Goal: Task Accomplishment & Management: Use online tool/utility

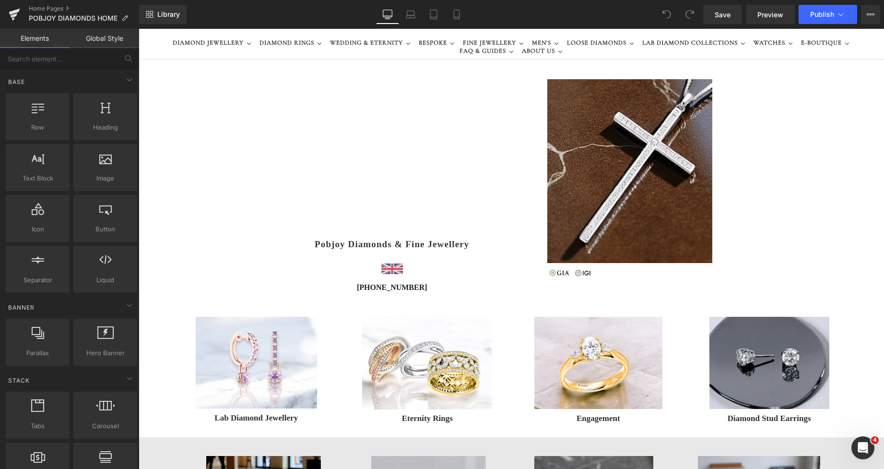
scroll to position [8, 0]
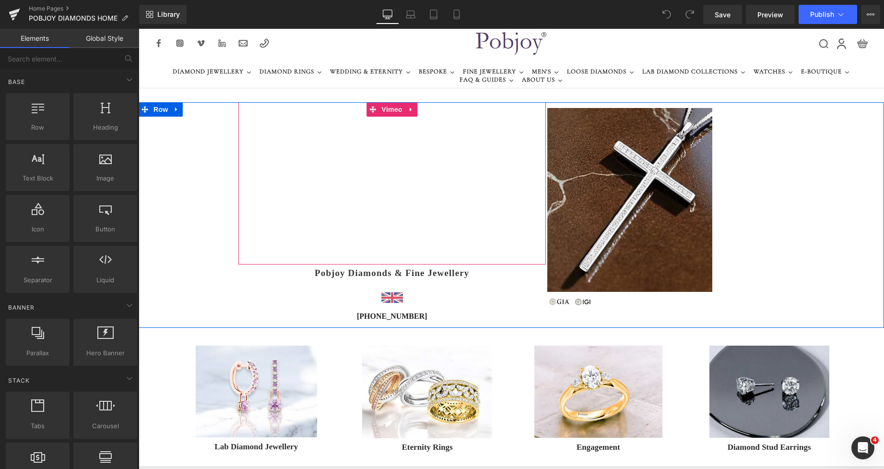
click at [298, 150] on div "Vimeo" at bounding box center [391, 183] width 307 height 162
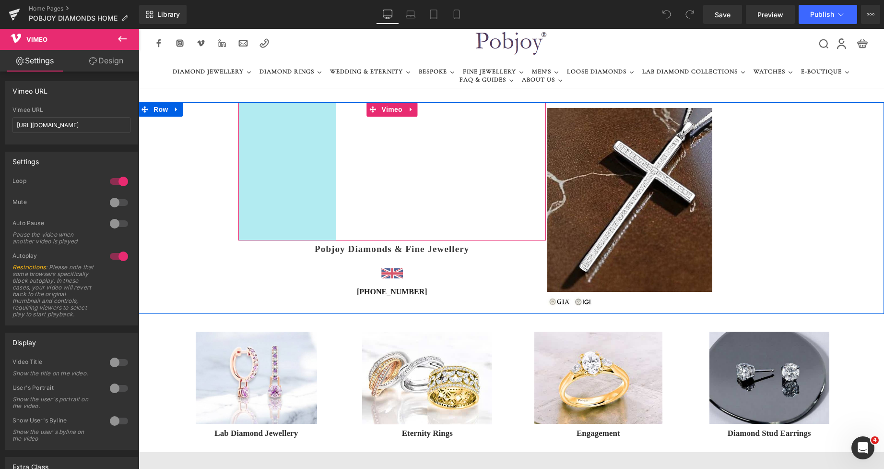
drag, startPoint x: 273, startPoint y: 149, endPoint x: 300, endPoint y: 152, distance: 26.5
click at [300, 152] on div "Vimeo 204px" at bounding box center [391, 171] width 307 height 138
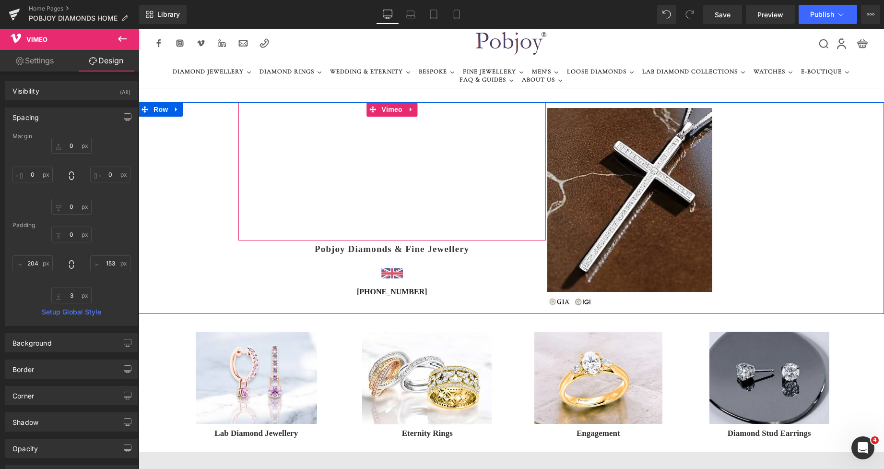
click at [525, 152] on div "Vimeo 204px" at bounding box center [391, 171] width 307 height 138
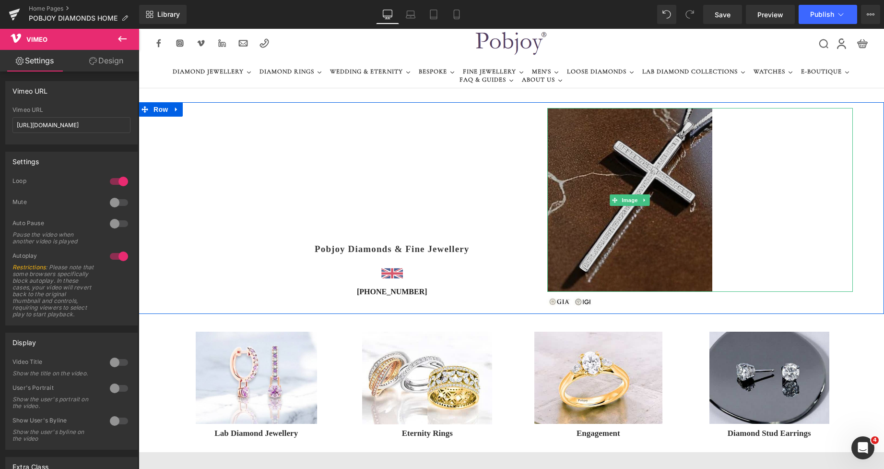
click at [575, 136] on img at bounding box center [629, 200] width 165 height 184
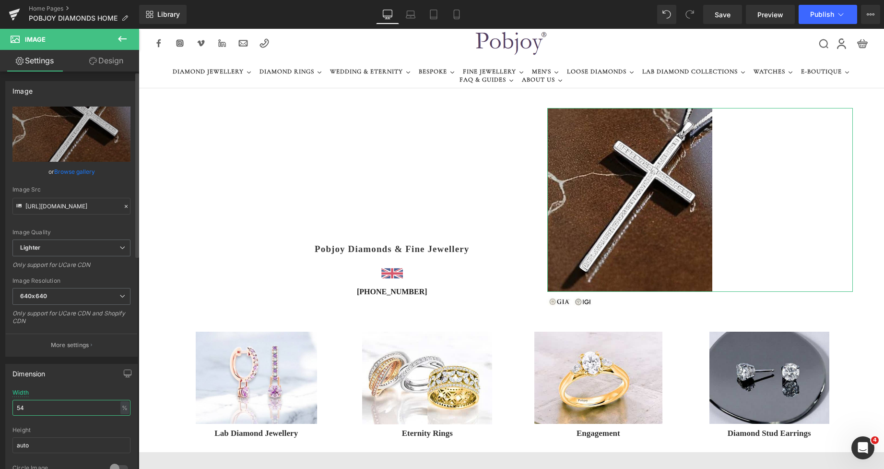
drag, startPoint x: 40, startPoint y: 405, endPoint x: 16, endPoint y: 406, distance: 24.0
click at [16, 406] on input "54" at bounding box center [71, 407] width 118 height 16
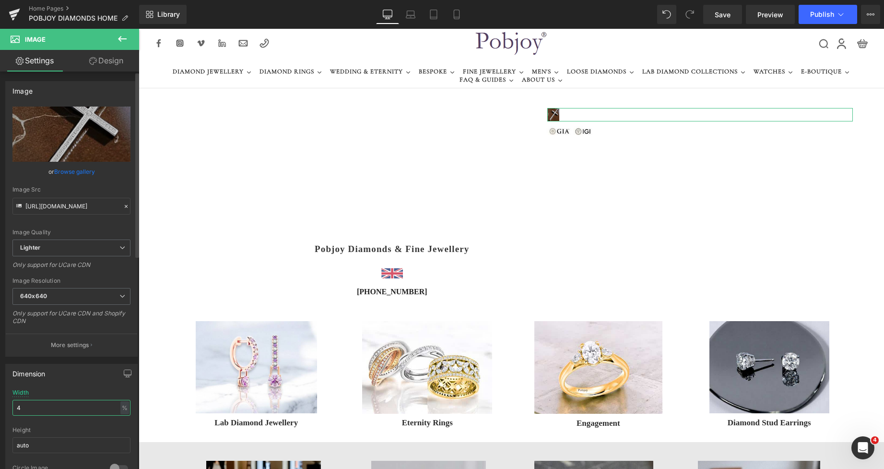
type input "40"
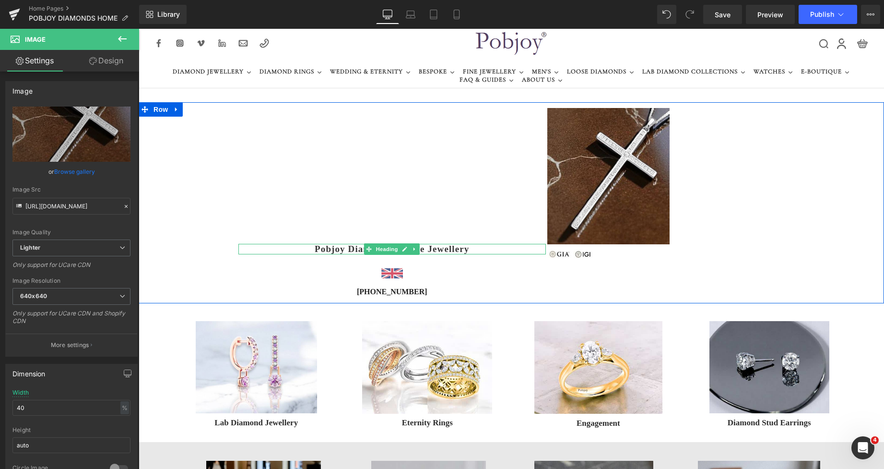
click at [327, 251] on h1 "Pobjoy Diamonds & Fine Jewellery" at bounding box center [391, 249] width 307 height 11
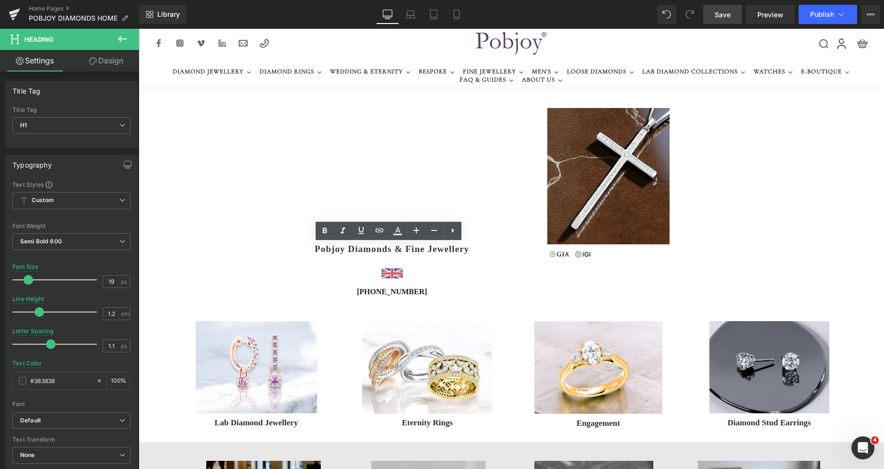
click at [715, 11] on span "Save" at bounding box center [723, 15] width 16 height 10
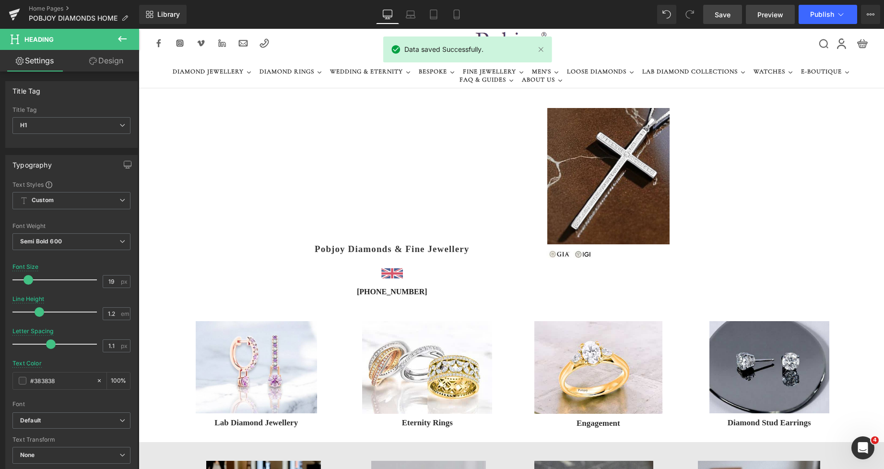
click at [766, 16] on span "Preview" at bounding box center [770, 15] width 26 height 10
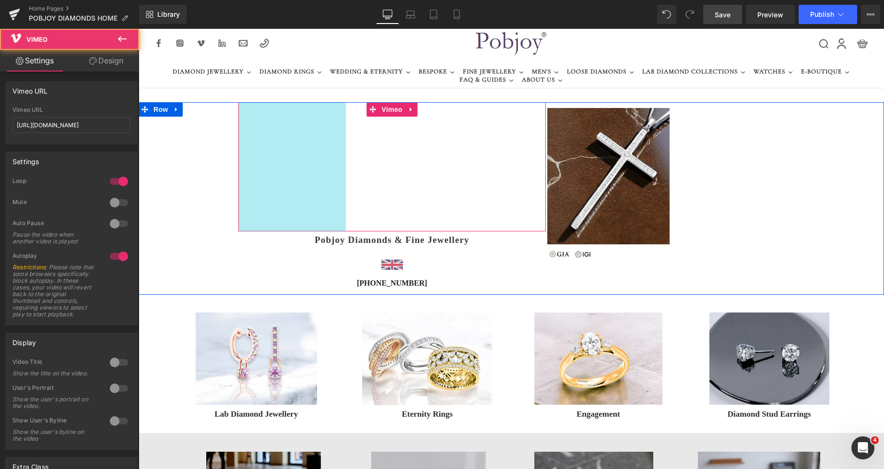
drag, startPoint x: 312, startPoint y: 150, endPoint x: 322, endPoint y: 152, distance: 9.9
click at [322, 152] on div "Vimeo 224px" at bounding box center [391, 166] width 307 height 129
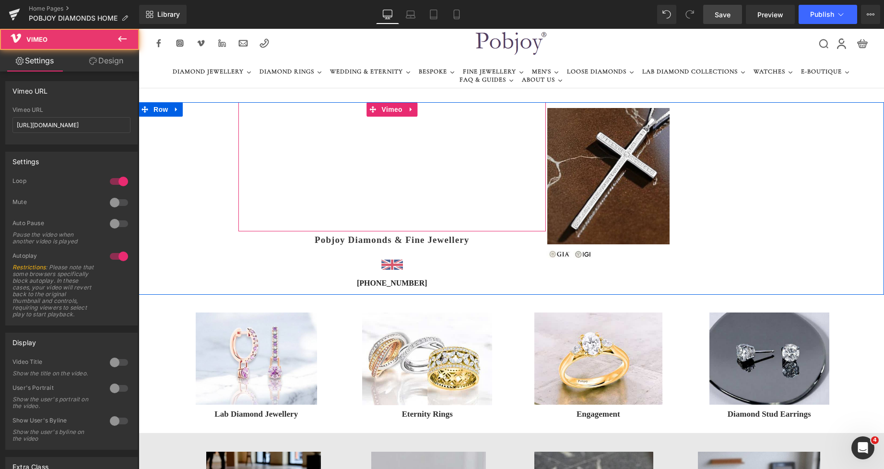
click at [516, 145] on div "Vimeo 224px" at bounding box center [391, 166] width 307 height 129
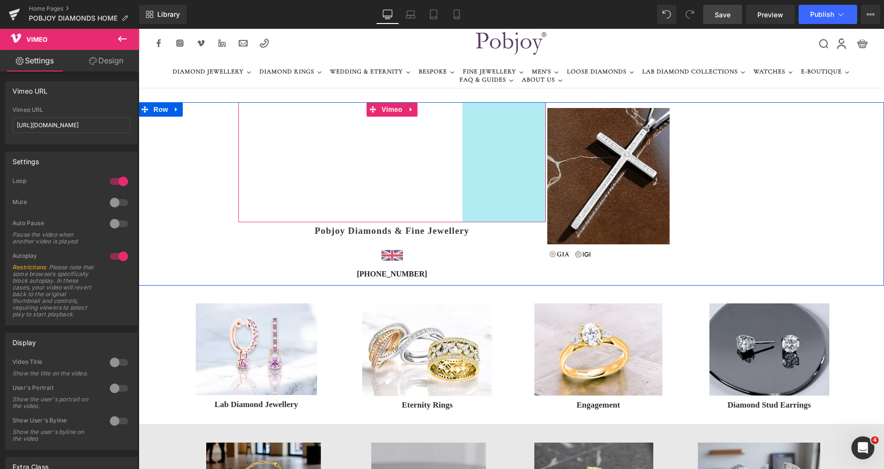
drag, startPoint x: 534, startPoint y: 134, endPoint x: 524, endPoint y: 134, distance: 10.1
click at [524, 134] on div "Vimeo 224px 174px" at bounding box center [391, 162] width 307 height 120
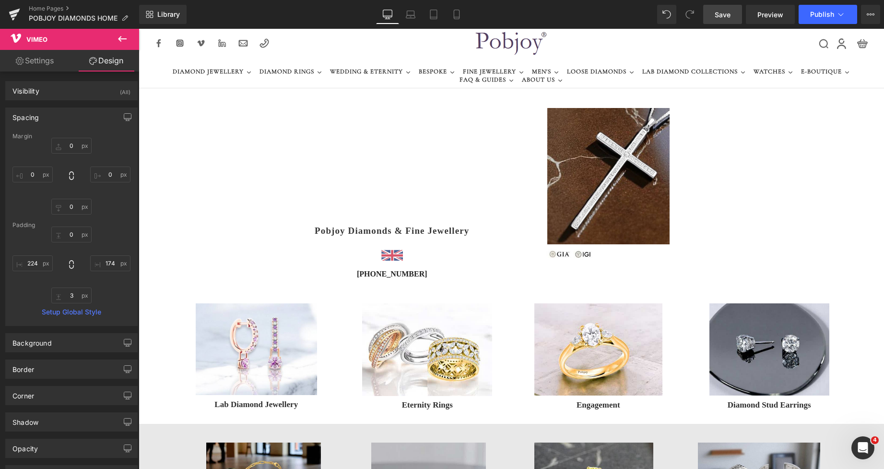
click at [717, 17] on span "Save" at bounding box center [723, 15] width 16 height 10
click at [761, 14] on span "Preview" at bounding box center [770, 15] width 26 height 10
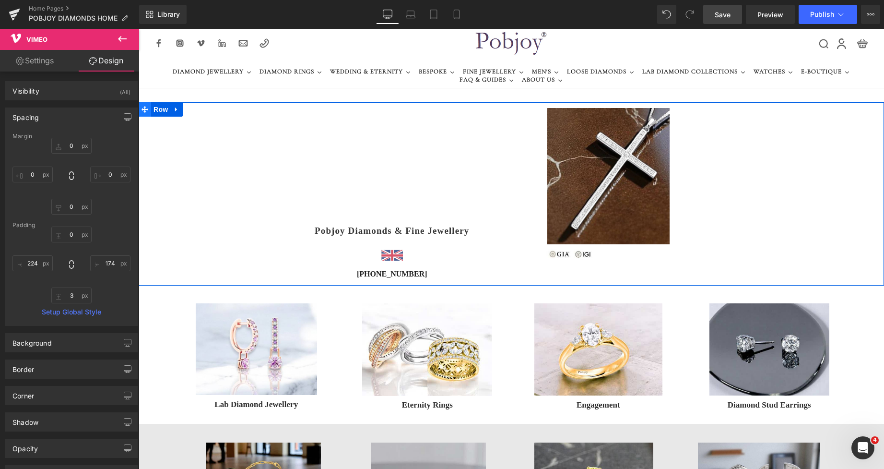
click at [147, 111] on span at bounding box center [145, 109] width 12 height 14
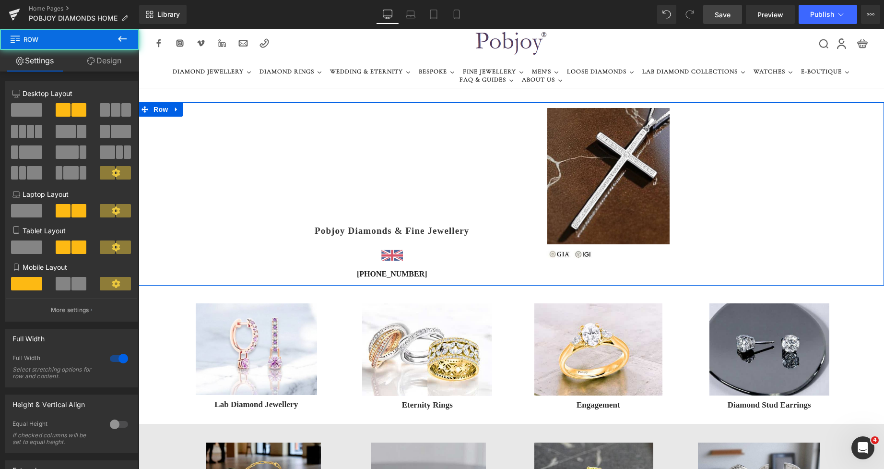
click at [111, 65] on link "Design" at bounding box center [105, 61] width 70 height 22
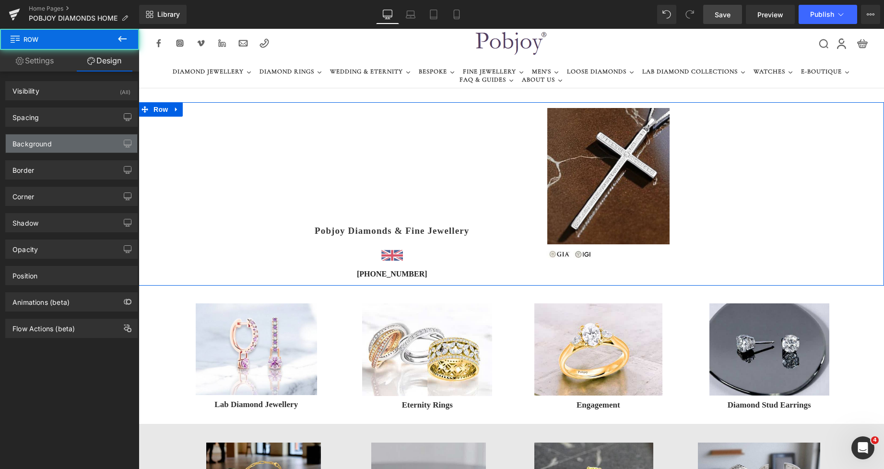
type input "transparent"
type input "0"
click at [41, 142] on div "Background" at bounding box center [31, 140] width 39 height 13
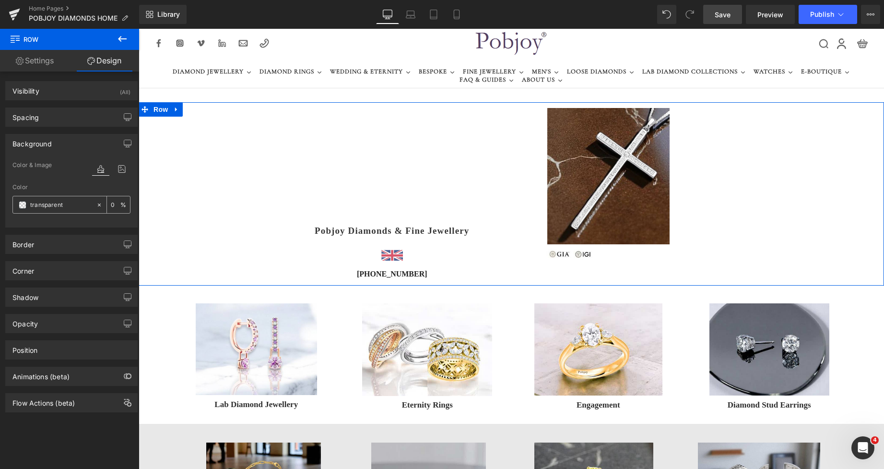
click at [24, 205] on span at bounding box center [23, 205] width 8 height 8
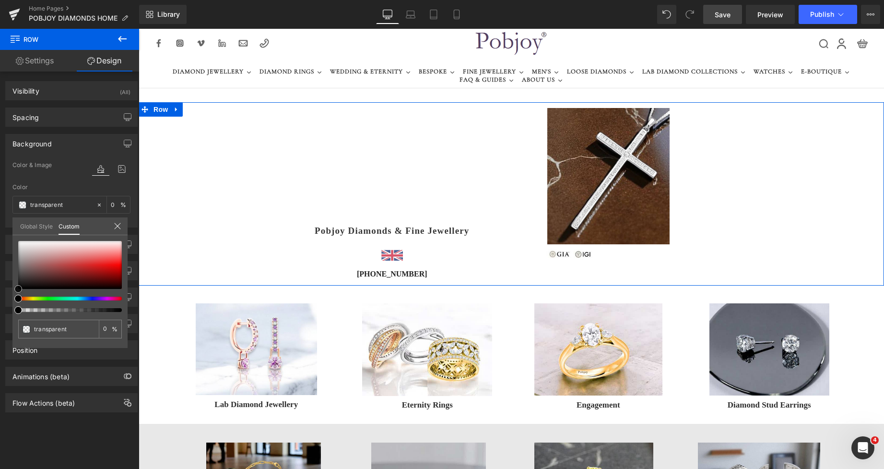
type input "#e1dfdf"
type input "100"
type input "#e1dfdf"
type input "100"
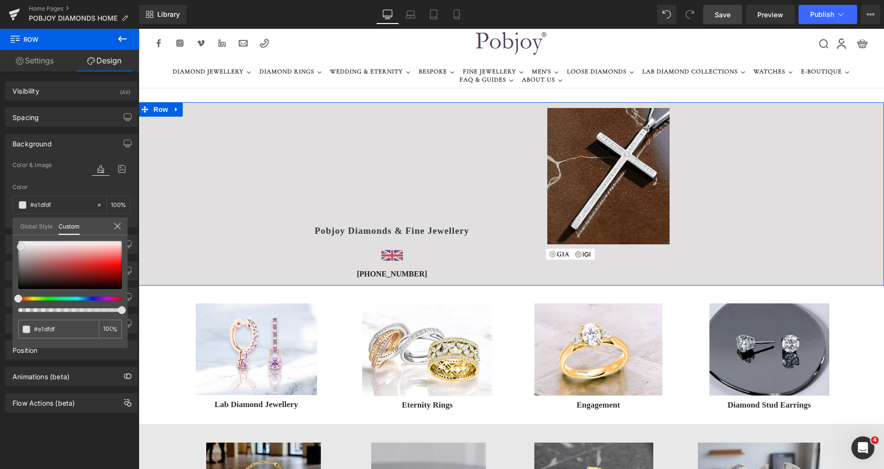
type input "#e3e2e2"
type input "#e2e2e2"
type input "#e5e5e5"
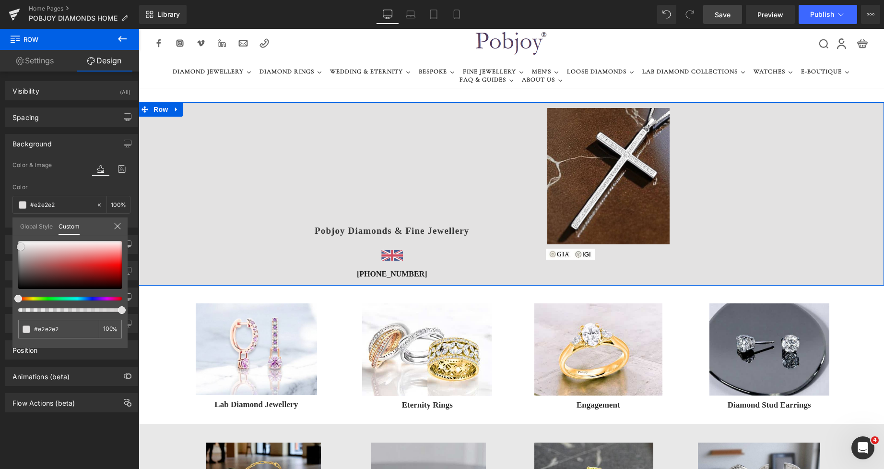
type input "#e5e5e5"
type input "#e8e8e8"
type input "#eaeaea"
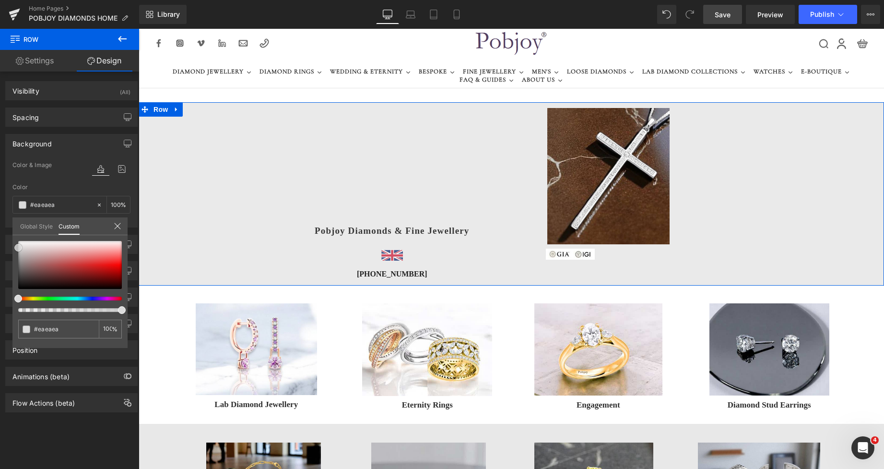
type input "#e8e8e8"
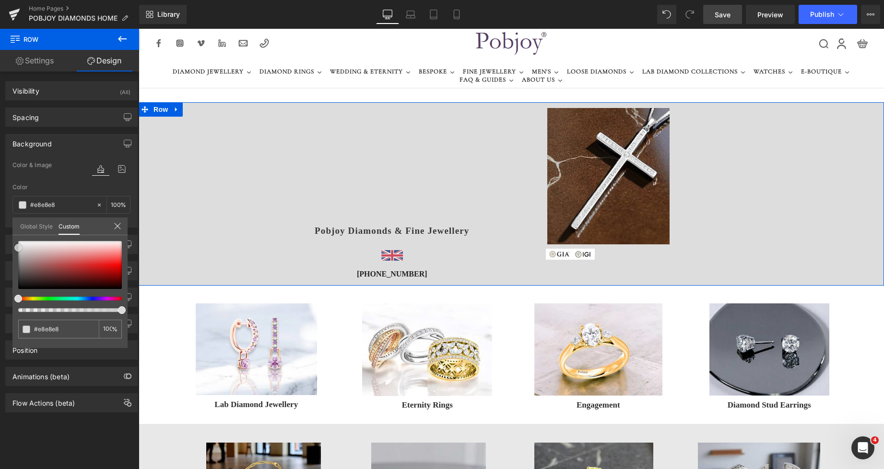
type input "#dddddd"
type input "#e5e5e5"
type input "#ededed"
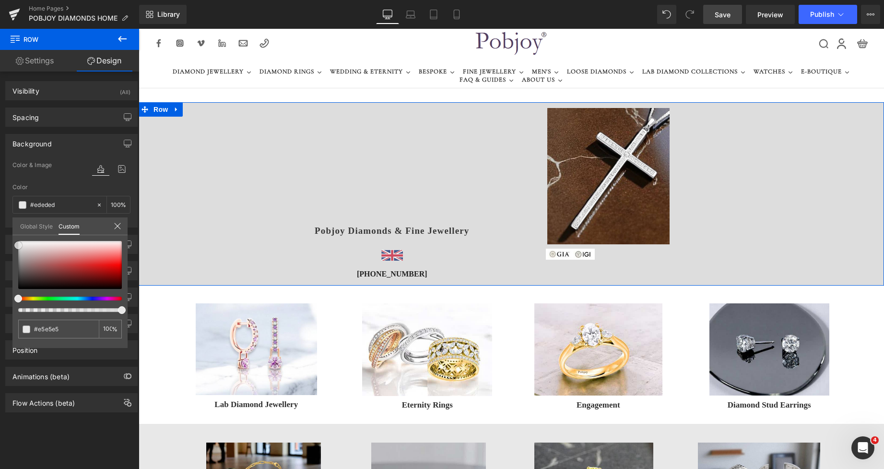
type input "#ededed"
type input "#f2f2f2"
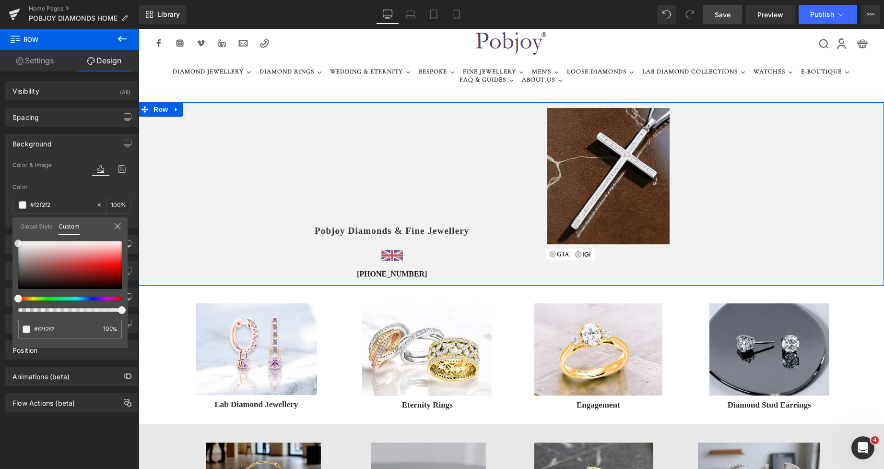
type input "#efefef"
type input "#f2f2f2"
type input "#f4f4f4"
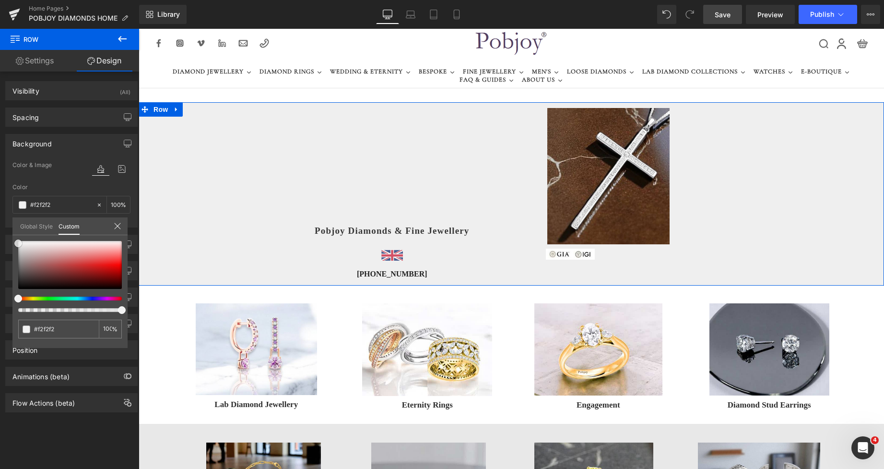
type input "#f4f4f4"
drag, startPoint x: 23, startPoint y: 246, endPoint x: 8, endPoint y: 243, distance: 14.9
click at [8, 227] on div "Background Color & Image color rgba(244, 244, 244, 1) Color #f4f4f4 100 % Image…" at bounding box center [71, 177] width 143 height 101
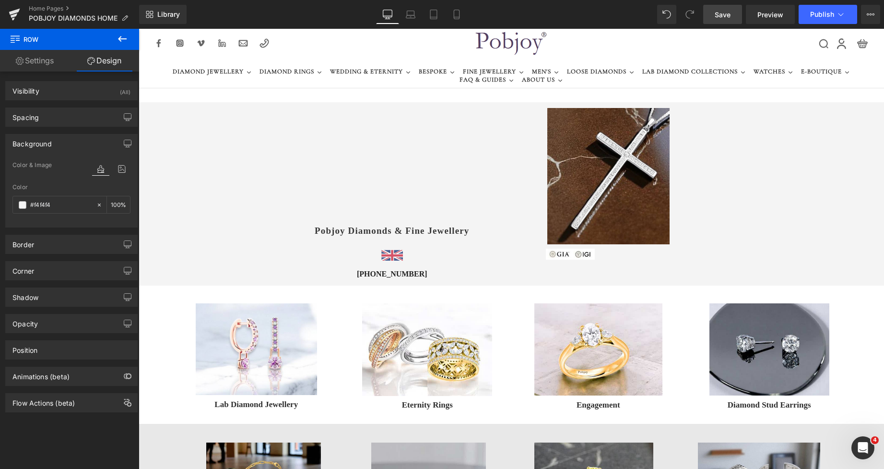
drag, startPoint x: 876, startPoint y: 85, endPoint x: 873, endPoint y: 100, distance: 14.7
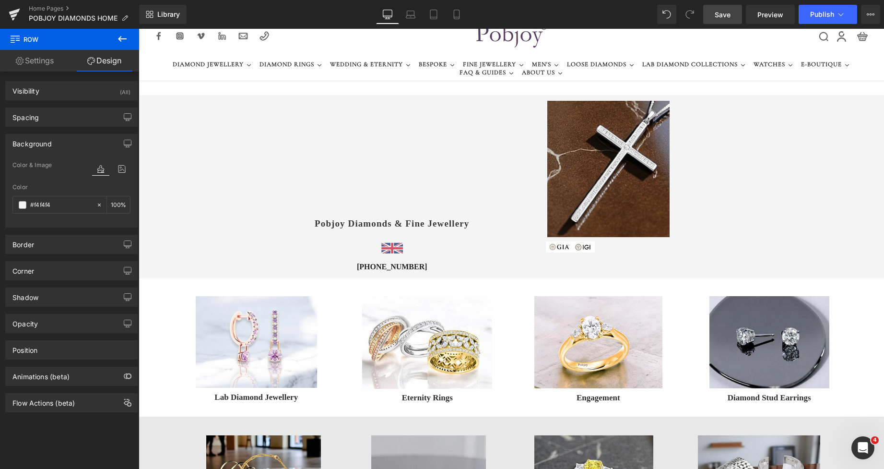
scroll to position [0, 0]
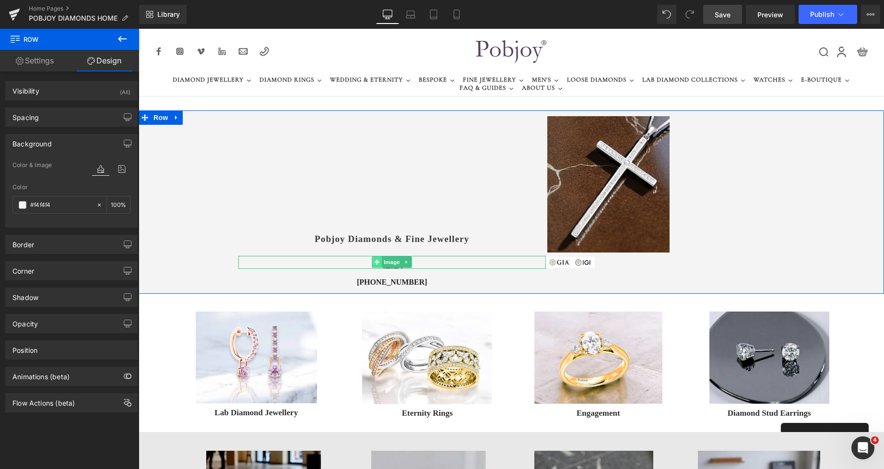
click at [372, 258] on span at bounding box center [377, 262] width 10 height 12
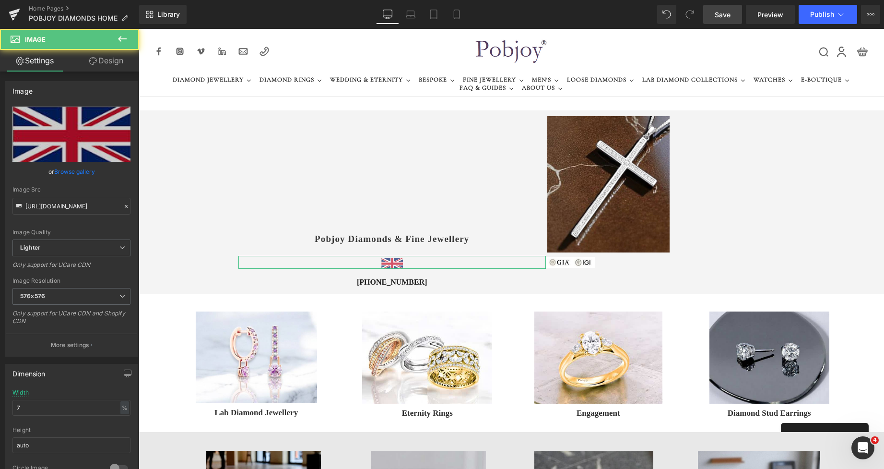
click at [106, 63] on link "Design" at bounding box center [106, 61] width 70 height 22
click at [0, 0] on div "Spacing" at bounding box center [0, 0] width 0 height 0
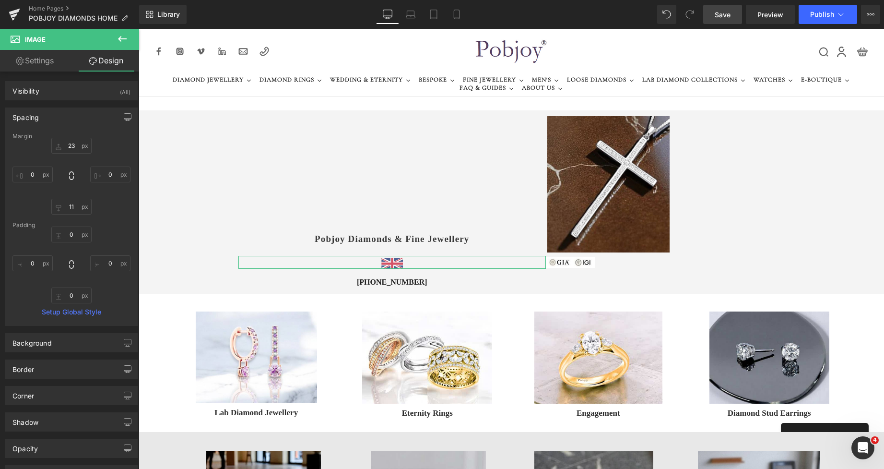
type input "23"
type input "0"
type input "11"
type input "0"
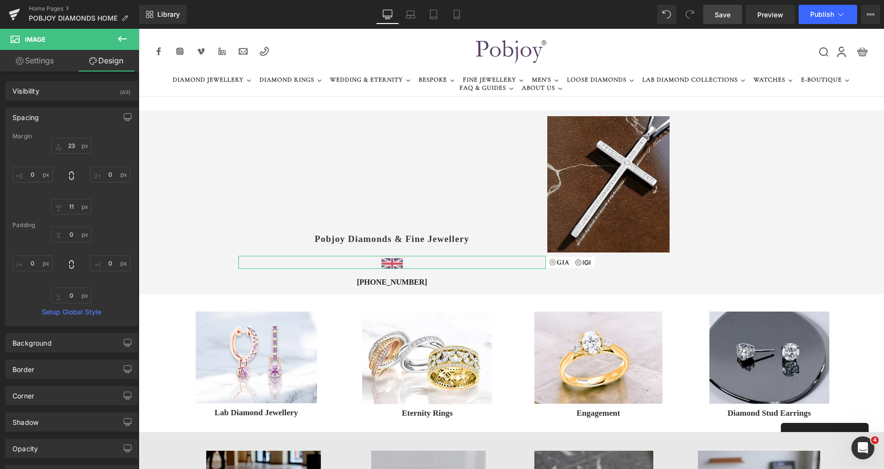
type input "0"
click at [64, 147] on input "23" at bounding box center [71, 146] width 40 height 16
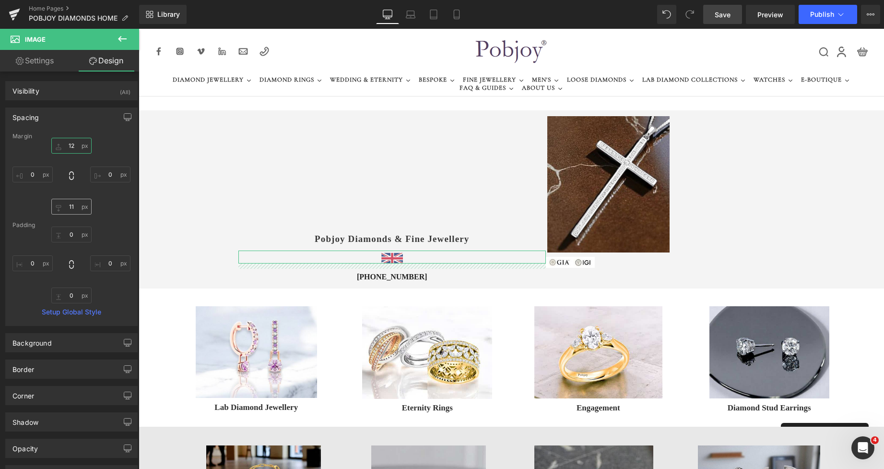
type input "12"
click at [75, 204] on input "11" at bounding box center [71, 207] width 40 height 16
type input "6"
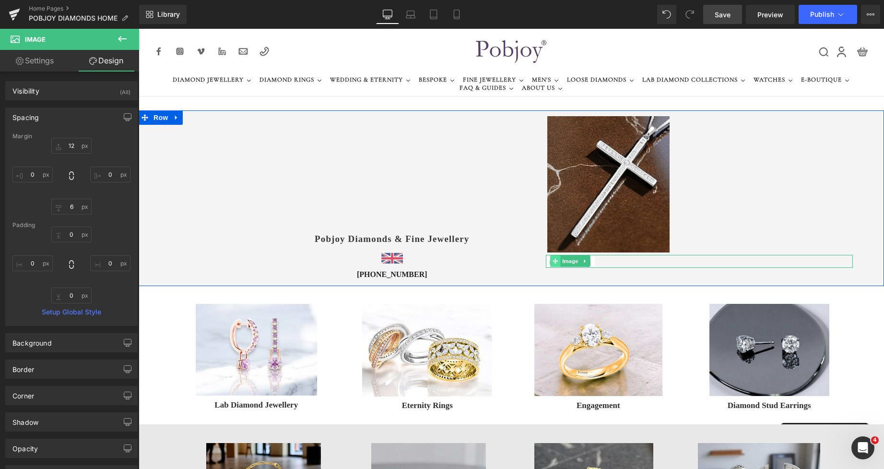
click at [552, 260] on icon at bounding box center [554, 260] width 5 height 5
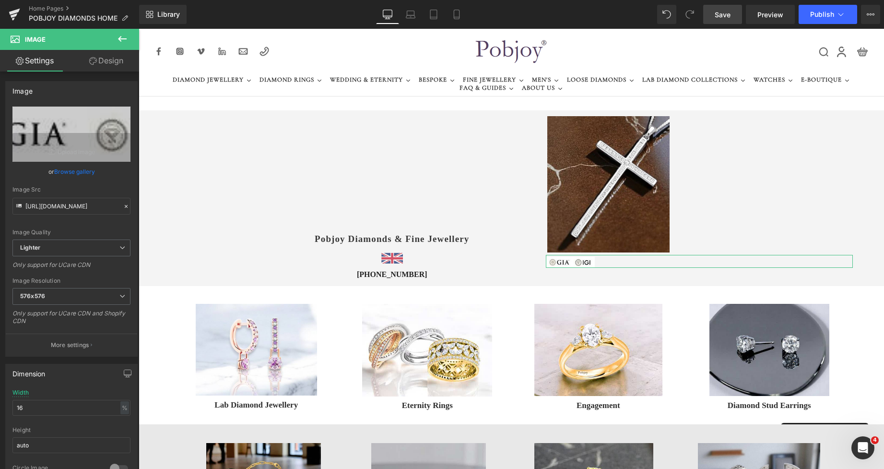
click at [113, 62] on link "Design" at bounding box center [106, 61] width 70 height 22
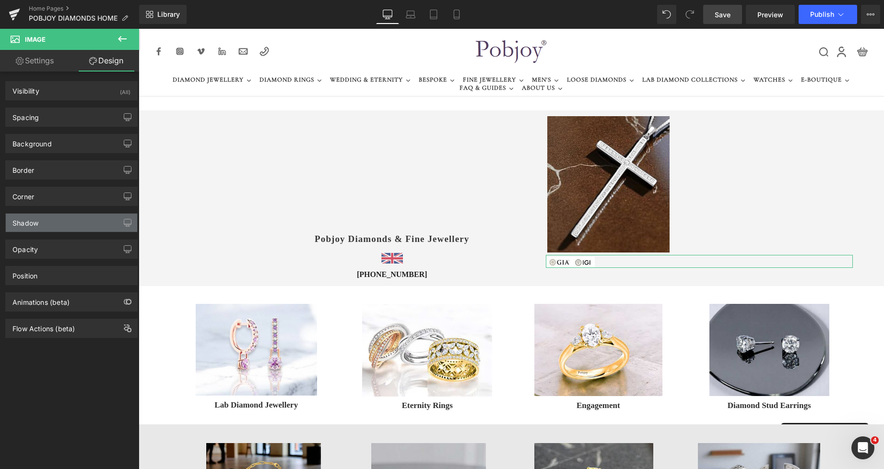
type input "#e3e3e3"
type input "100"
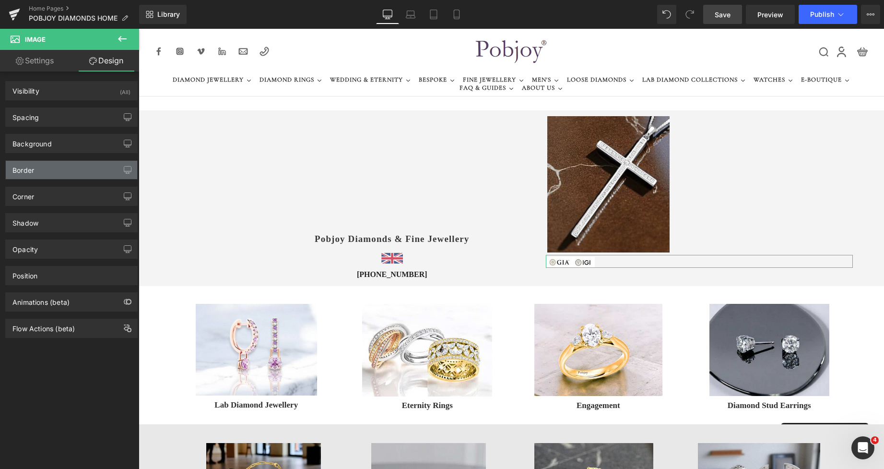
click at [63, 176] on div "Border" at bounding box center [71, 170] width 131 height 18
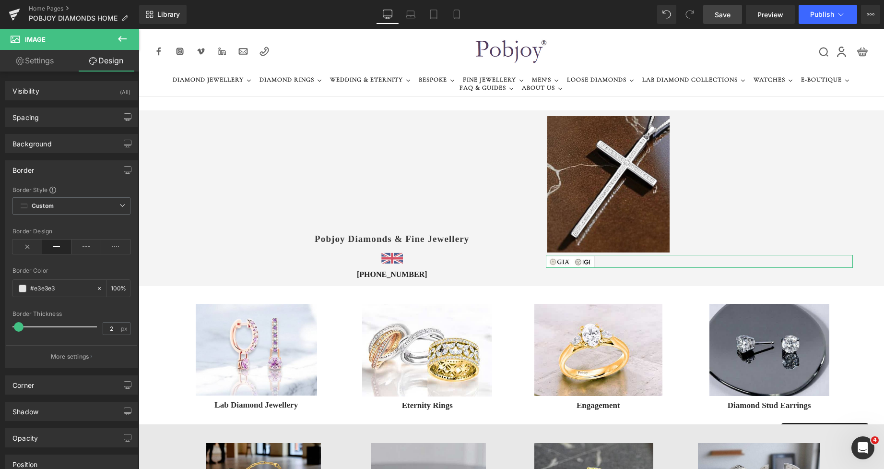
click at [20, 325] on span at bounding box center [19, 327] width 10 height 10
click at [21, 326] on span at bounding box center [20, 327] width 10 height 10
type input "2"
click at [21, 325] on span at bounding box center [19, 327] width 10 height 10
click at [23, 288] on span at bounding box center [23, 288] width 8 height 8
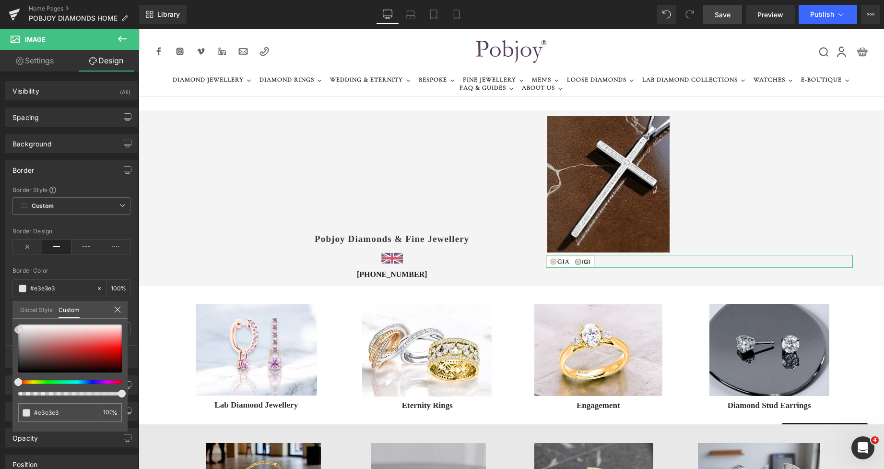
type input "#cecece"
type input "#d1d1d1"
type input "#d3d3d3"
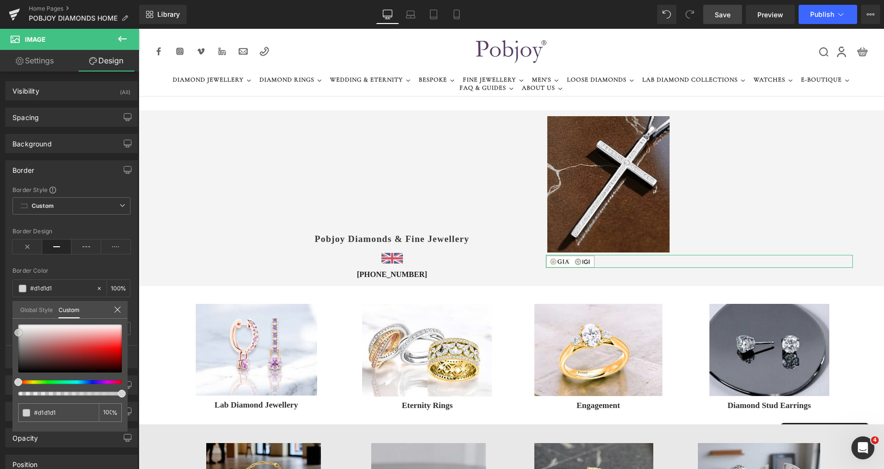
type input "#d3d3d3"
click at [18, 332] on div at bounding box center [70, 348] width 104 height 48
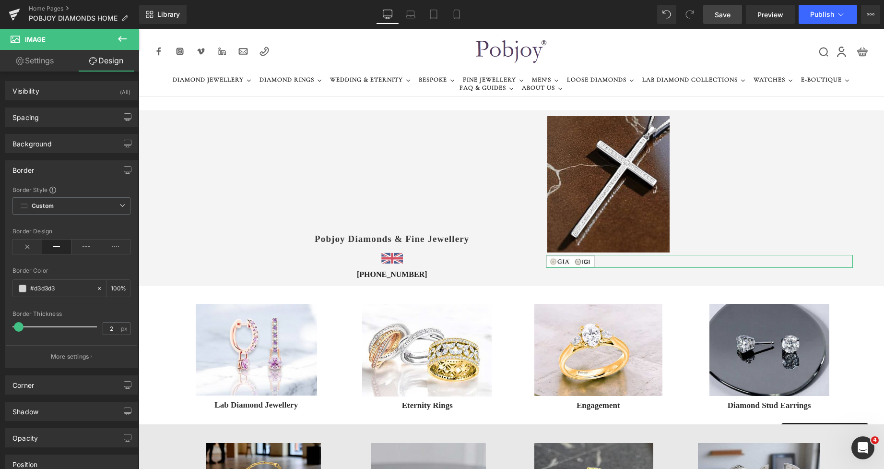
click at [42, 167] on div "Border" at bounding box center [71, 170] width 131 height 18
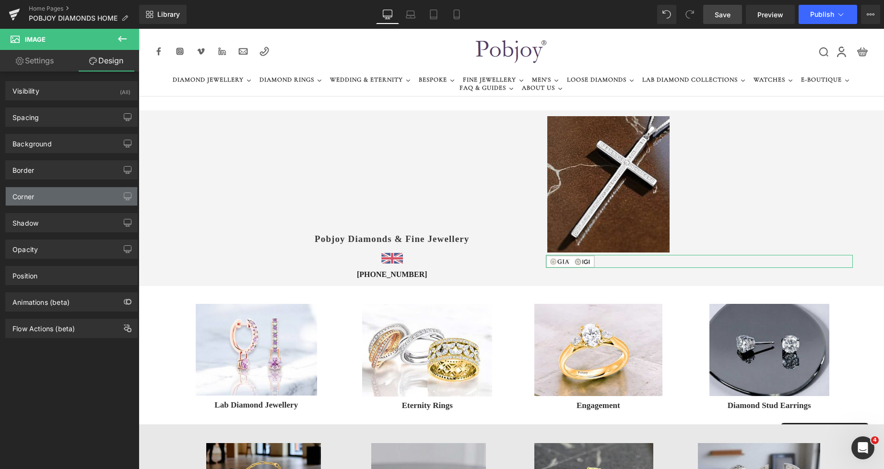
click at [41, 195] on div "Corner" at bounding box center [71, 196] width 131 height 18
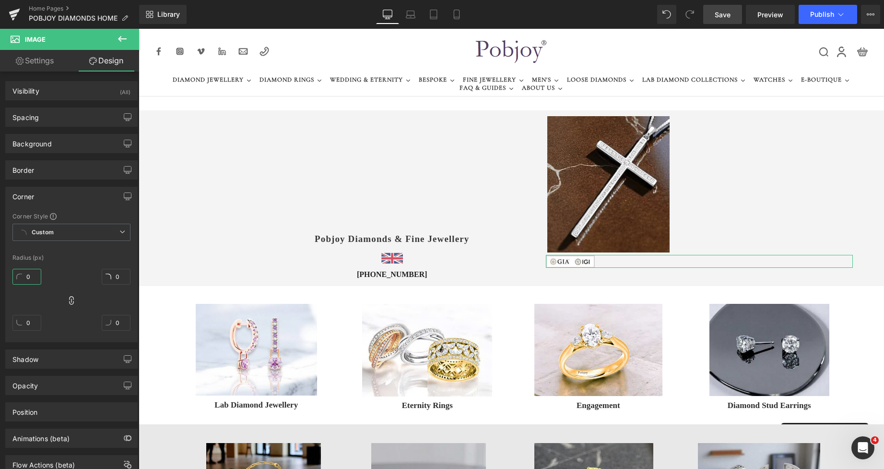
click at [25, 279] on input "0" at bounding box center [26, 277] width 29 height 16
type input "2"
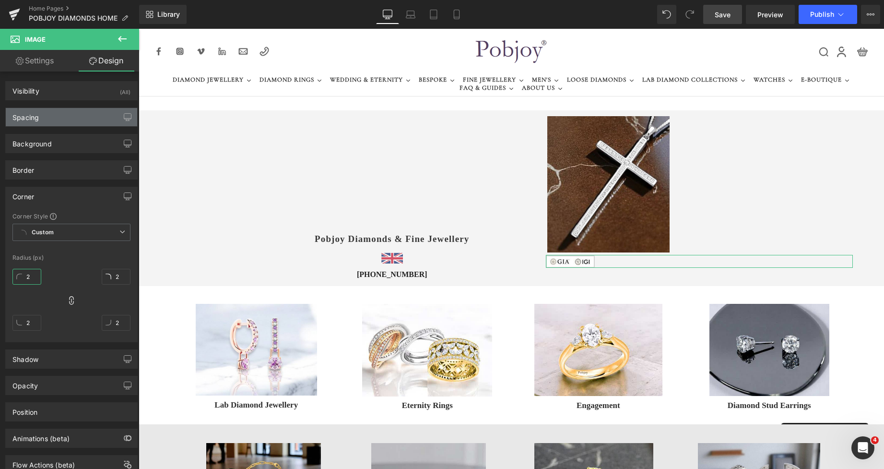
type input "2"
click at [58, 119] on div "Spacing" at bounding box center [71, 117] width 131 height 18
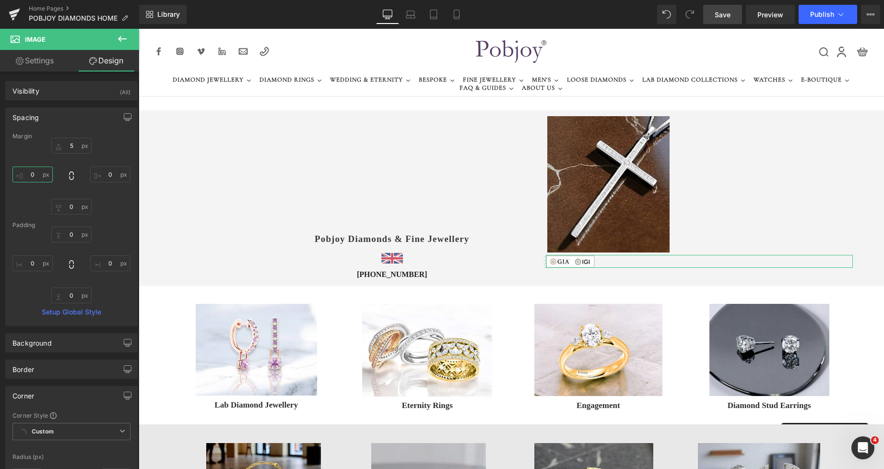
click at [35, 171] on input "0" at bounding box center [32, 174] width 40 height 16
type input "3"
click at [721, 15] on span "Save" at bounding box center [723, 15] width 16 height 10
click at [768, 12] on span "Preview" at bounding box center [770, 15] width 26 height 10
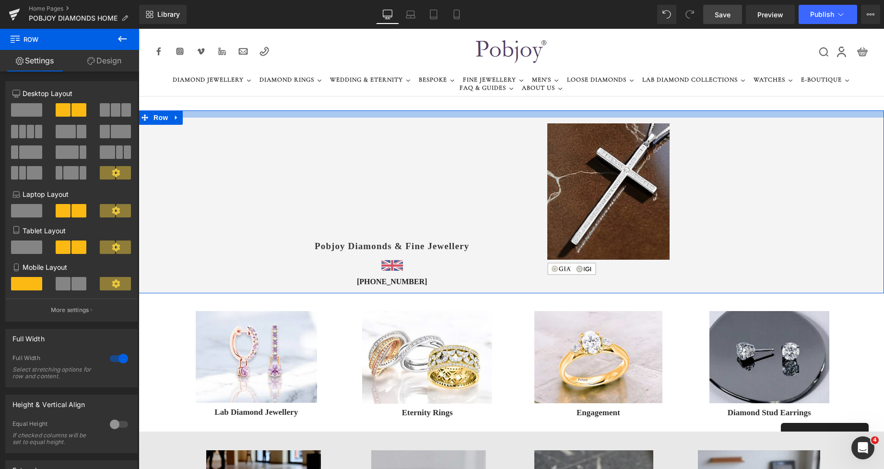
drag, startPoint x: 467, startPoint y: 111, endPoint x: 474, endPoint y: 118, distance: 9.8
click at [474, 118] on div "Vimeo 224px 174px Pobjoy Diamonds & Fine Jewellery Heading Image [PHONE_NUMBER]…" at bounding box center [511, 201] width 745 height 183
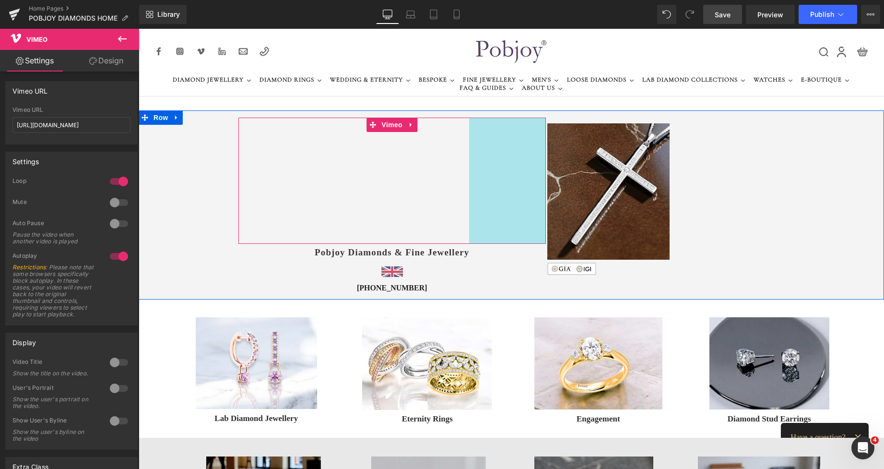
drag, startPoint x: 472, startPoint y: 154, endPoint x: 479, endPoint y: 157, distance: 7.1
click at [479, 157] on div "Vimeo 224px 160px" at bounding box center [391, 180] width 307 height 126
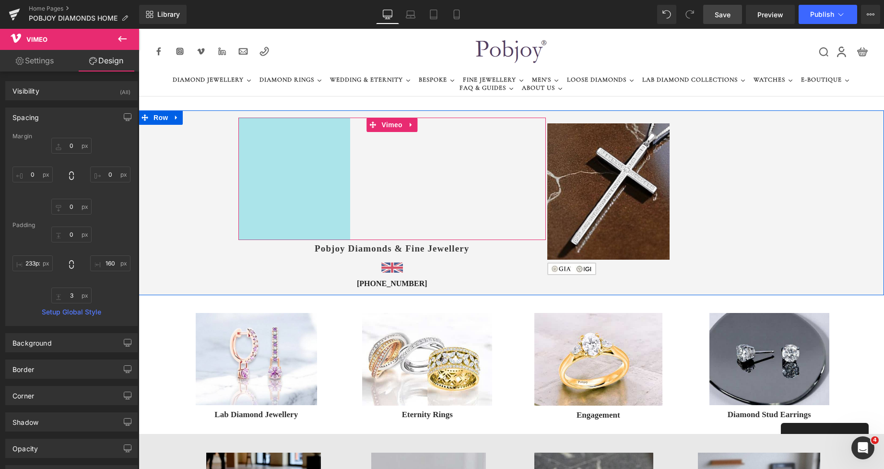
type input "242px"
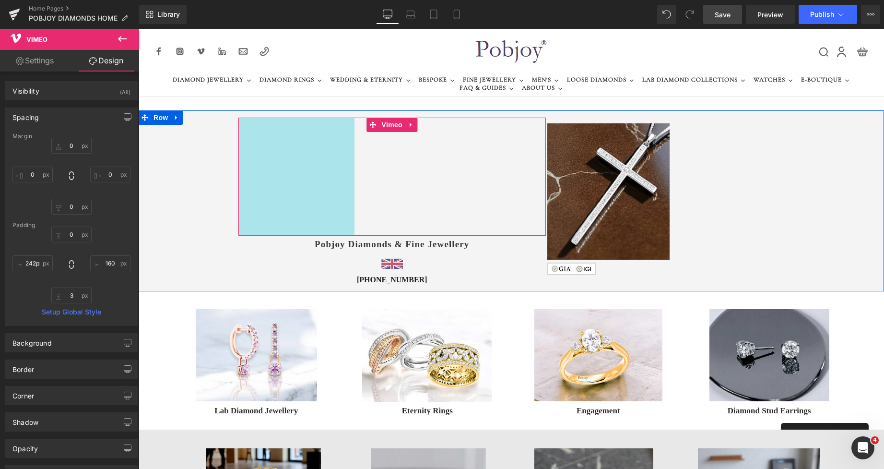
drag, startPoint x: 251, startPoint y: 157, endPoint x: 260, endPoint y: 158, distance: 8.7
click at [260, 158] on div "Vimeo 242px 160px" at bounding box center [391, 176] width 307 height 118
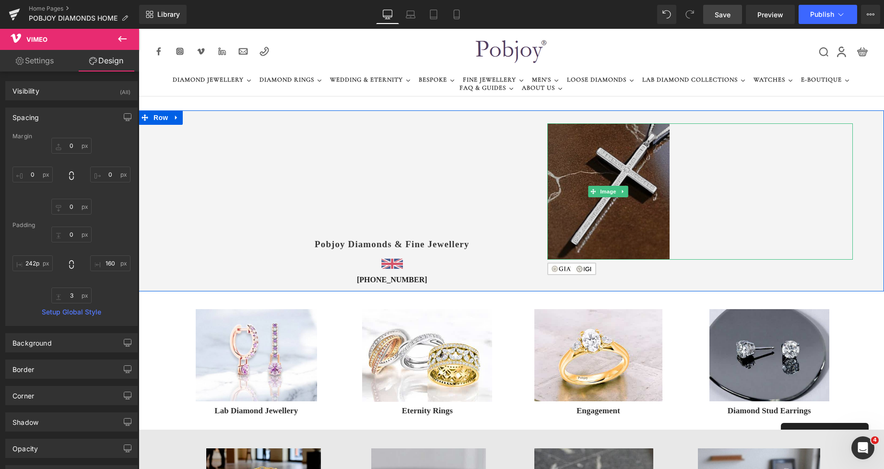
click at [557, 149] on img at bounding box center [608, 191] width 122 height 136
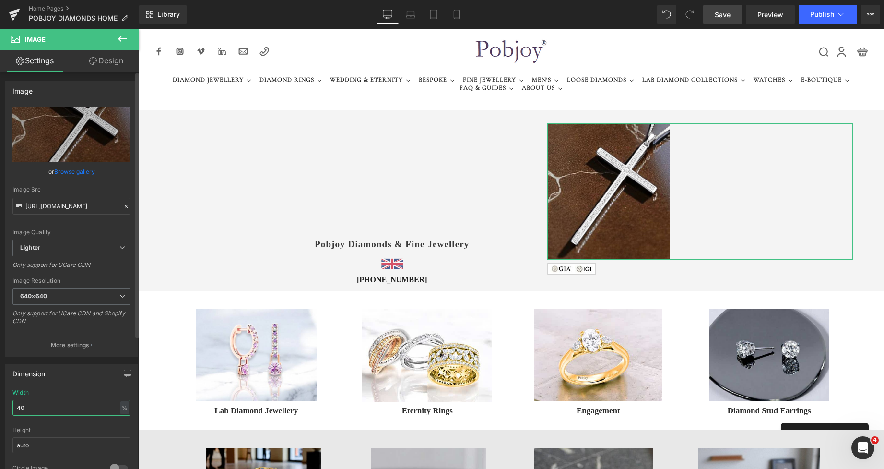
drag, startPoint x: 32, startPoint y: 409, endPoint x: 0, endPoint y: 403, distance: 32.6
click at [0, 410] on div "Dimension 40% Width 40 % % px auto Height auto 0 Circle Image" at bounding box center [71, 420] width 143 height 129
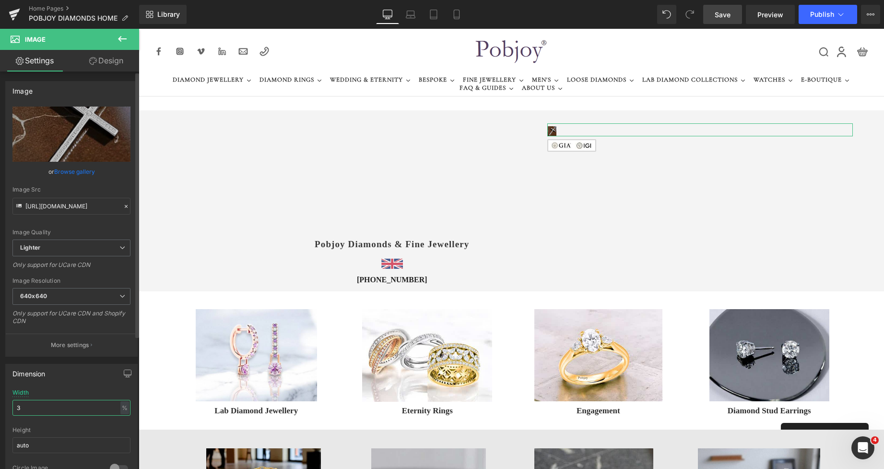
type input "36"
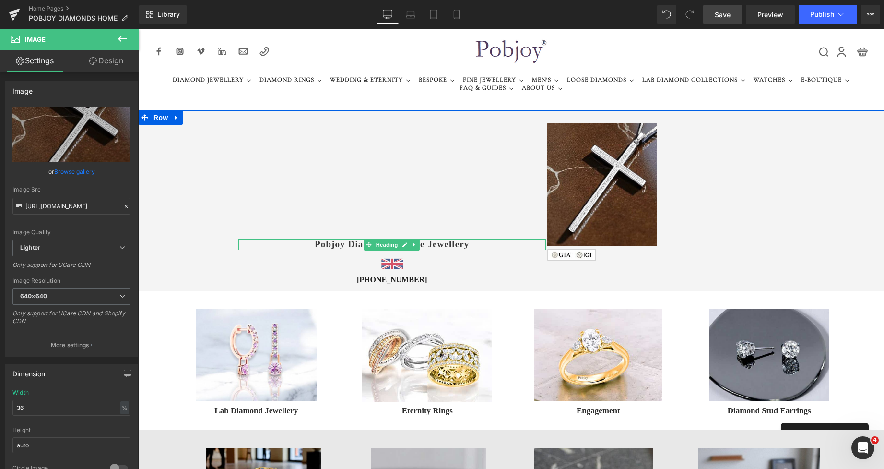
click at [319, 246] on h1 "Pobjoy Diamonds & Fine Jewellery" at bounding box center [391, 244] width 307 height 11
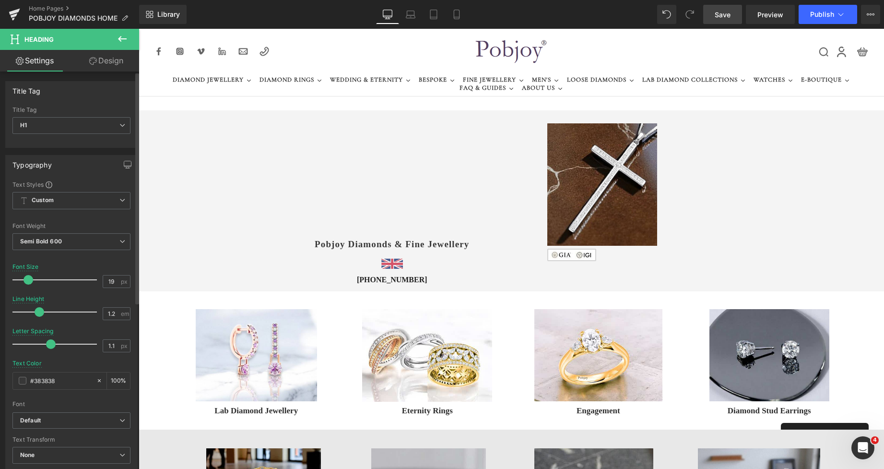
type input "18"
click at [28, 280] on span at bounding box center [28, 280] width 10 height 10
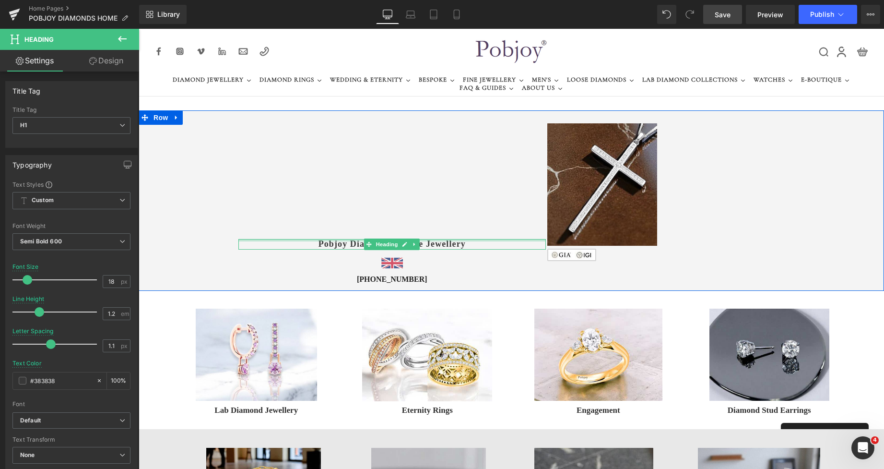
click at [328, 240] on div at bounding box center [391, 240] width 307 height 2
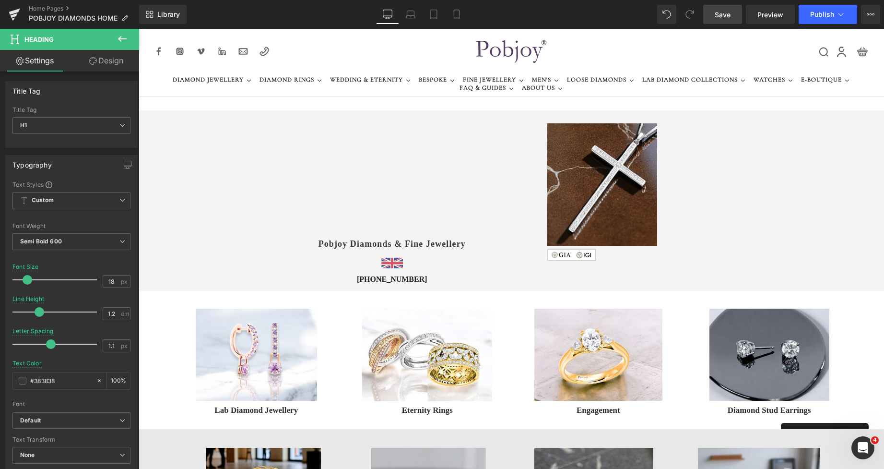
click at [114, 61] on link "Design" at bounding box center [106, 61] width 70 height 22
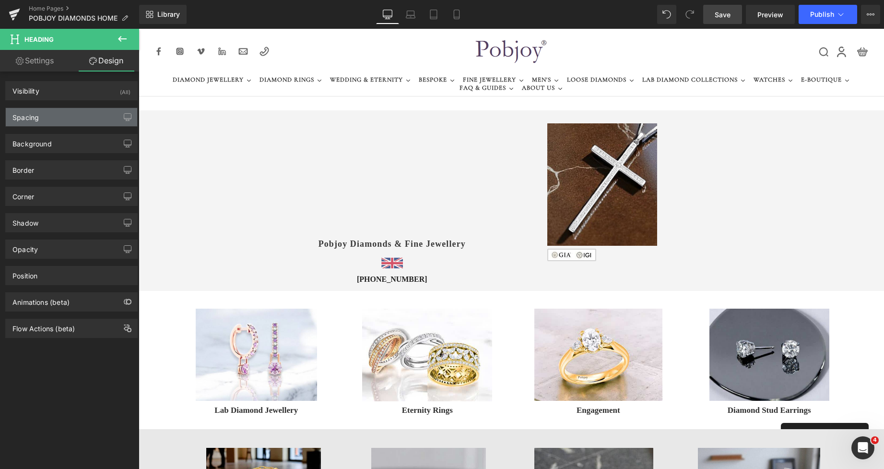
type input "7"
type input "0"
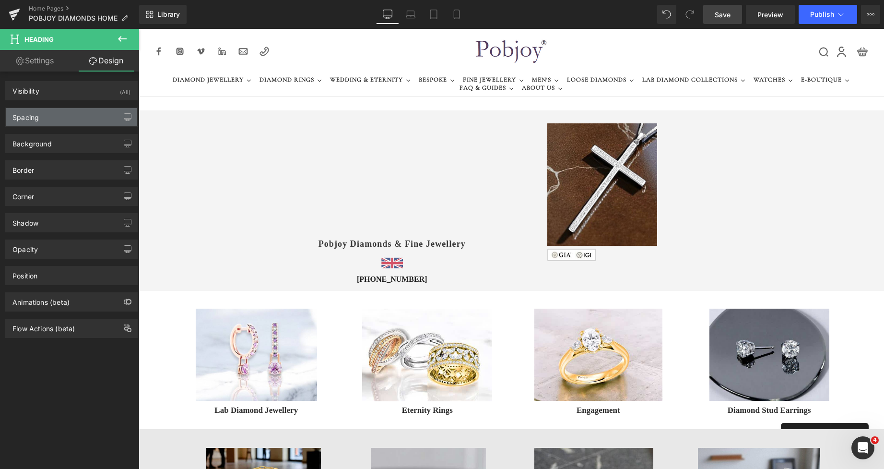
type input "0"
click at [70, 121] on div "Spacing" at bounding box center [71, 117] width 131 height 18
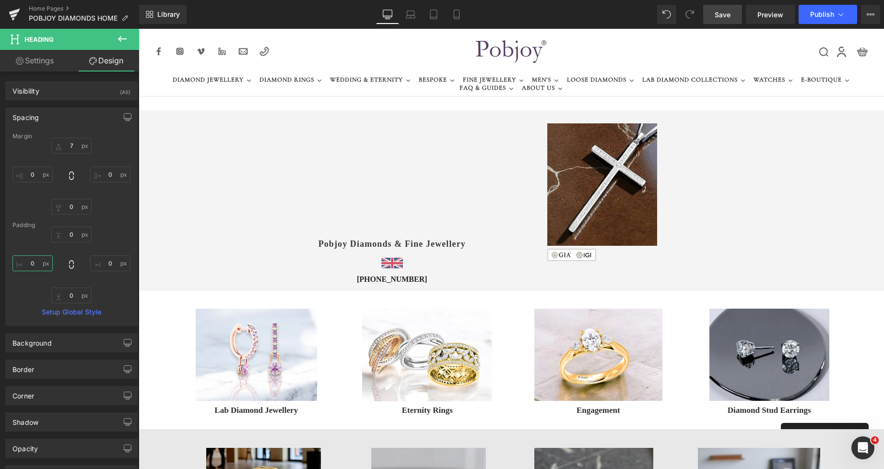
click at [30, 264] on input "0" at bounding box center [32, 263] width 40 height 16
type input "55"
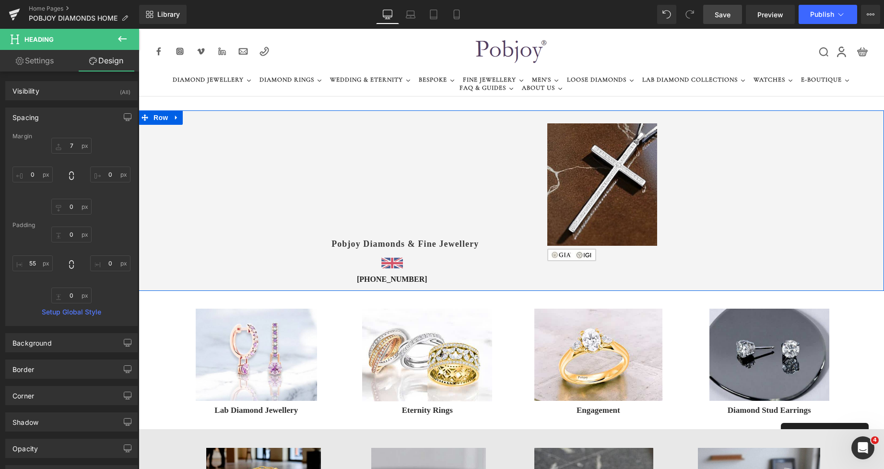
click at [139, 29] on div at bounding box center [139, 29] width 0 height 0
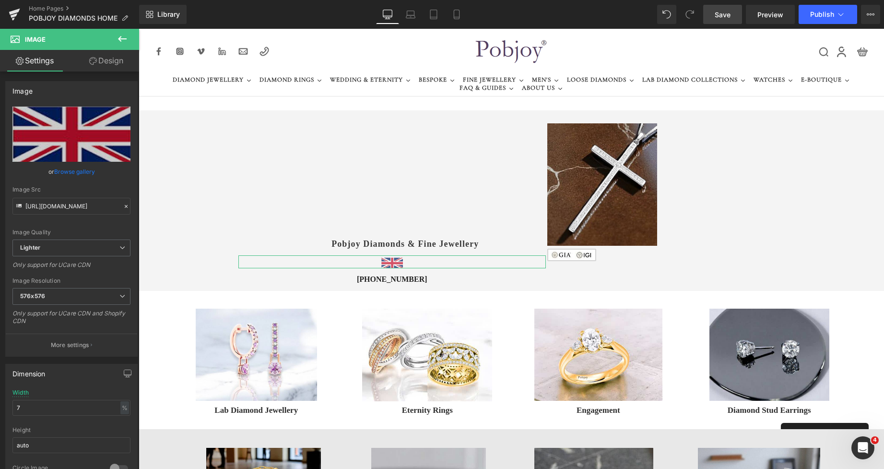
click at [120, 64] on link "Design" at bounding box center [106, 61] width 70 height 22
click at [0, 0] on div "Spacing" at bounding box center [0, 0] width 0 height 0
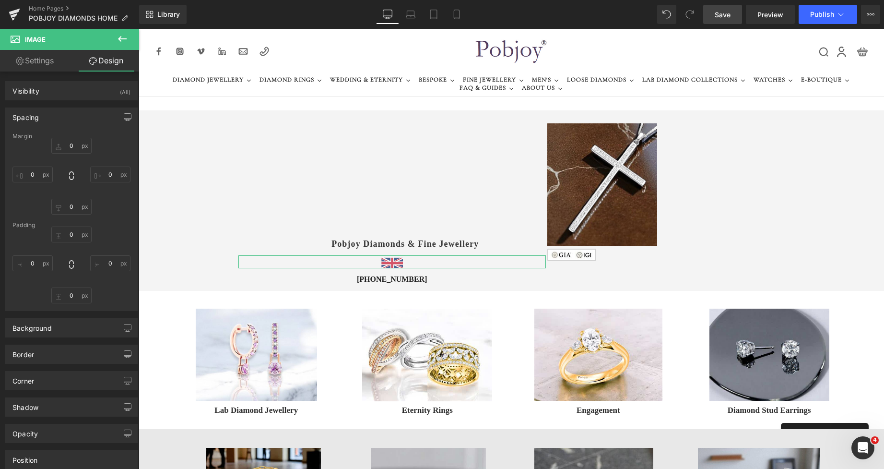
type input "12"
type input "0"
type input "6"
type input "0"
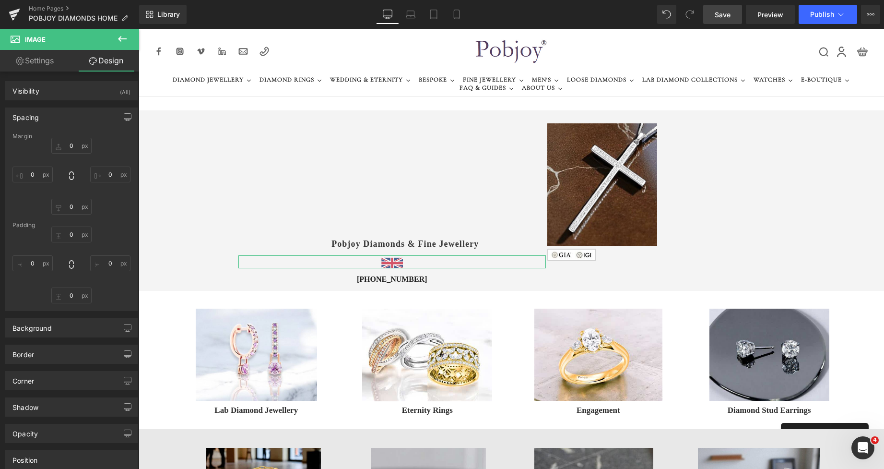
type input "0"
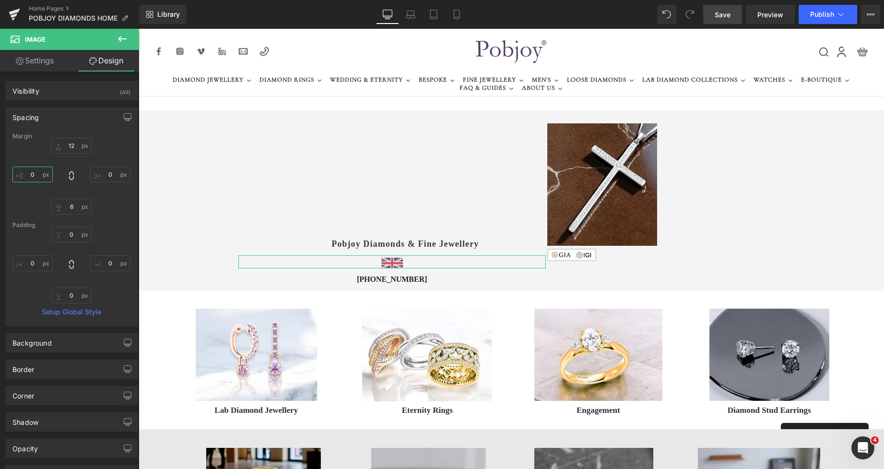
click at [32, 176] on input "0" at bounding box center [32, 174] width 40 height 16
type input "55"
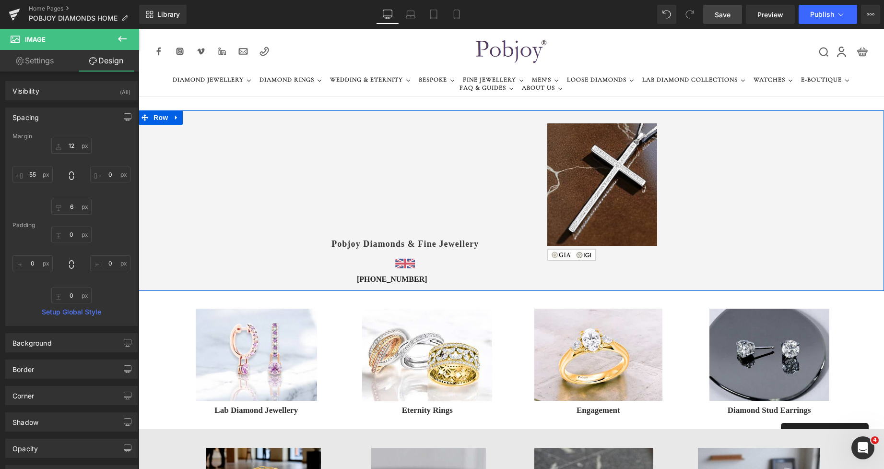
click at [139, 29] on div at bounding box center [139, 29] width 0 height 0
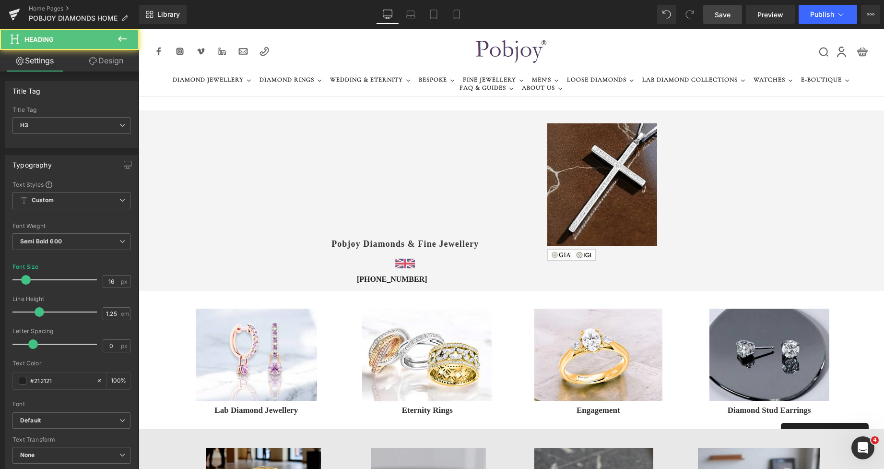
click at [110, 60] on link "Design" at bounding box center [106, 61] width 70 height 22
click at [0, 0] on div "Spacing" at bounding box center [0, 0] width 0 height 0
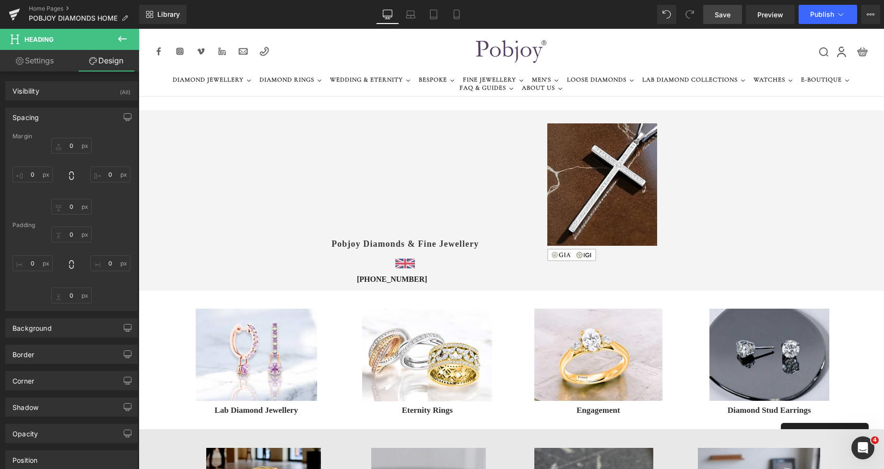
type input "7"
type input "0"
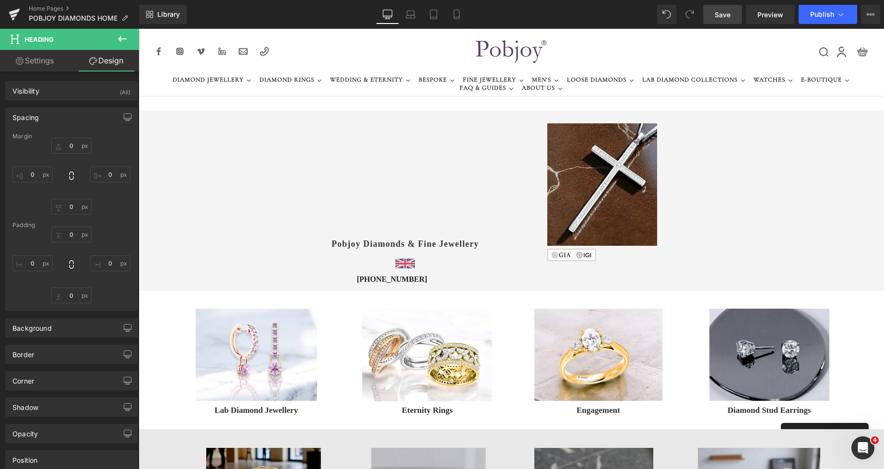
type input "0"
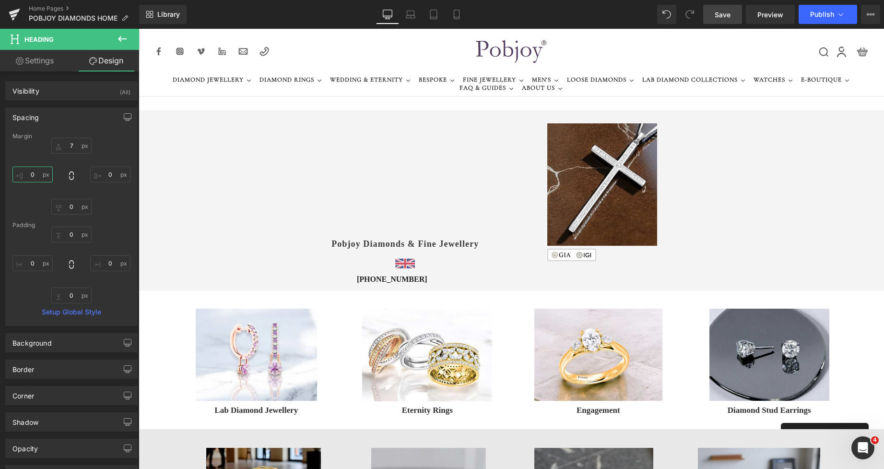
click at [38, 175] on input "0" at bounding box center [32, 174] width 40 height 16
type input "55"
click at [724, 13] on span "Save" at bounding box center [723, 15] width 16 height 10
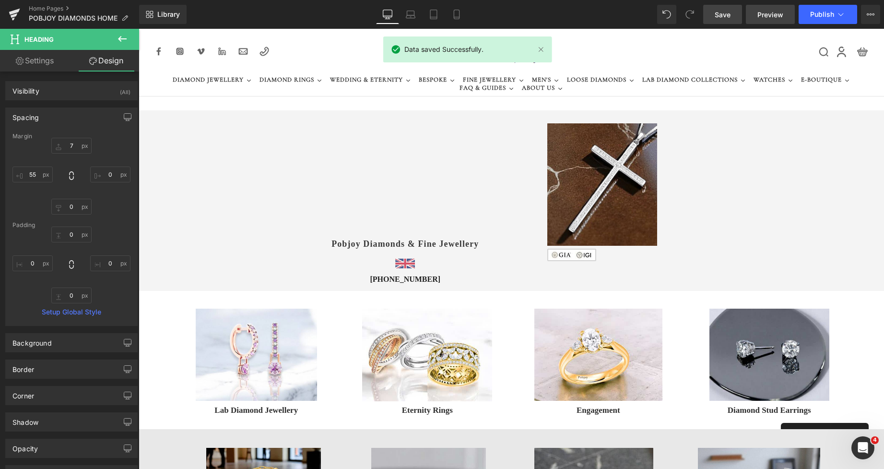
click at [764, 12] on span "Preview" at bounding box center [770, 15] width 26 height 10
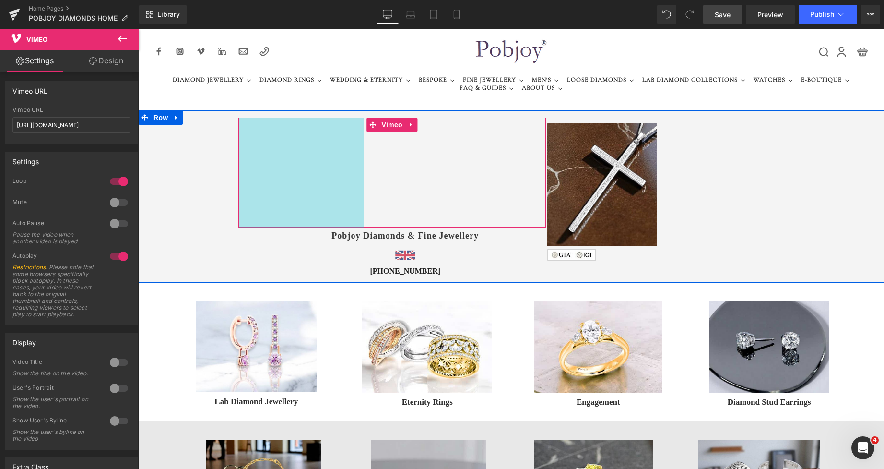
drag, startPoint x: 325, startPoint y: 150, endPoint x: 334, endPoint y: 154, distance: 10.1
click at [334, 154] on div "Vimeo 261px 160px" at bounding box center [391, 172] width 307 height 110
click at [555, 149] on img at bounding box center [602, 184] width 110 height 122
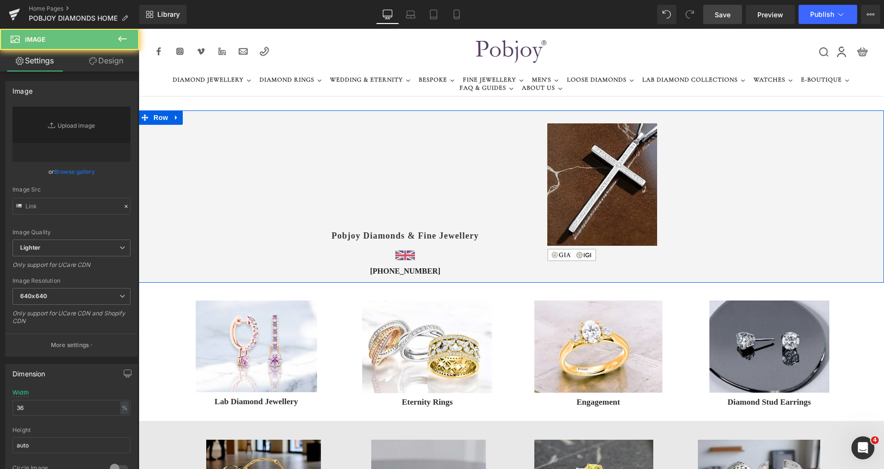
type input "[URL][DOMAIN_NAME]"
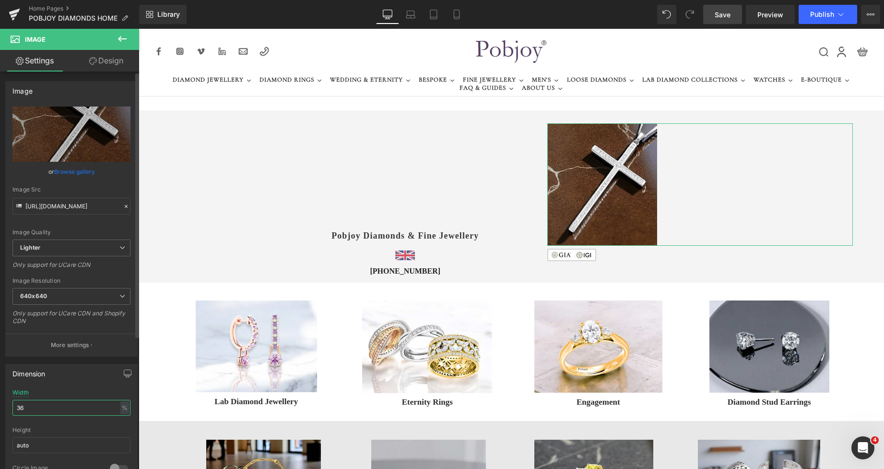
click at [33, 401] on input "36" at bounding box center [71, 407] width 118 height 16
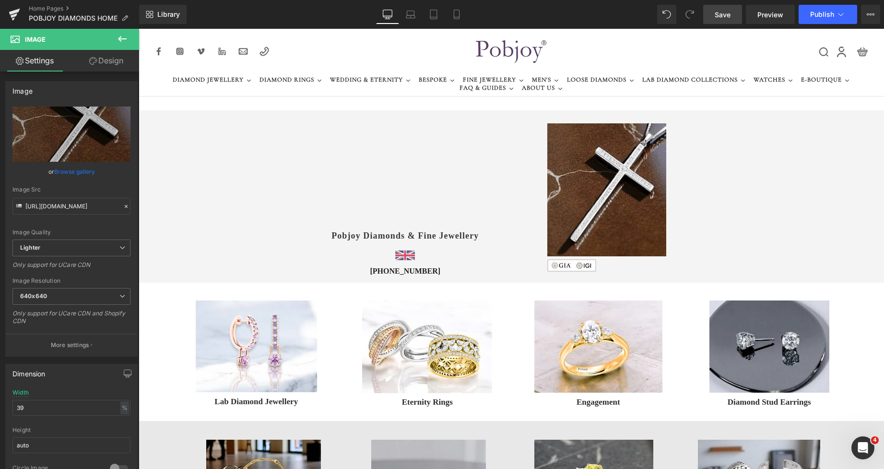
click at [719, 15] on span "Save" at bounding box center [723, 15] width 16 height 10
click at [444, 14] on link "Tablet" at bounding box center [433, 14] width 23 height 19
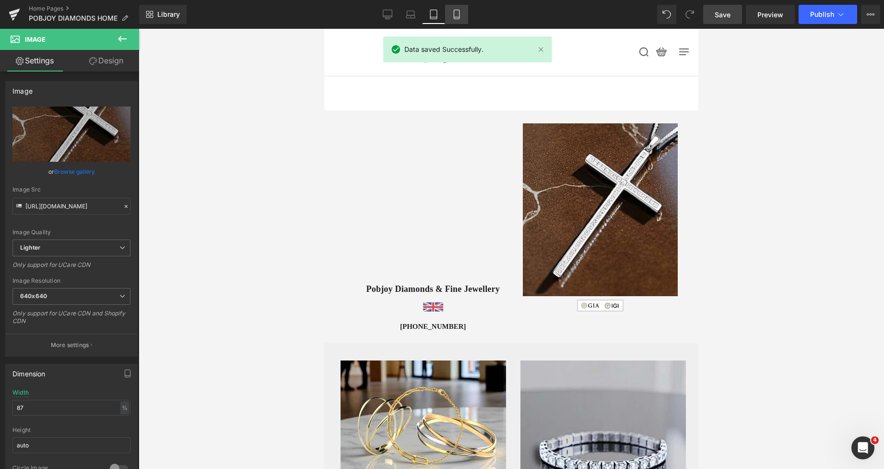
click at [452, 15] on icon at bounding box center [457, 15] width 10 height 10
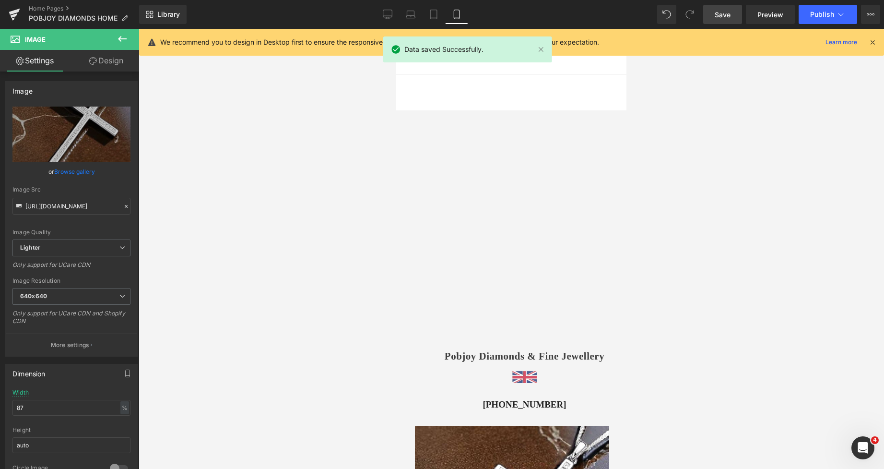
type input "85"
click at [452, 15] on icon at bounding box center [457, 15] width 10 height 10
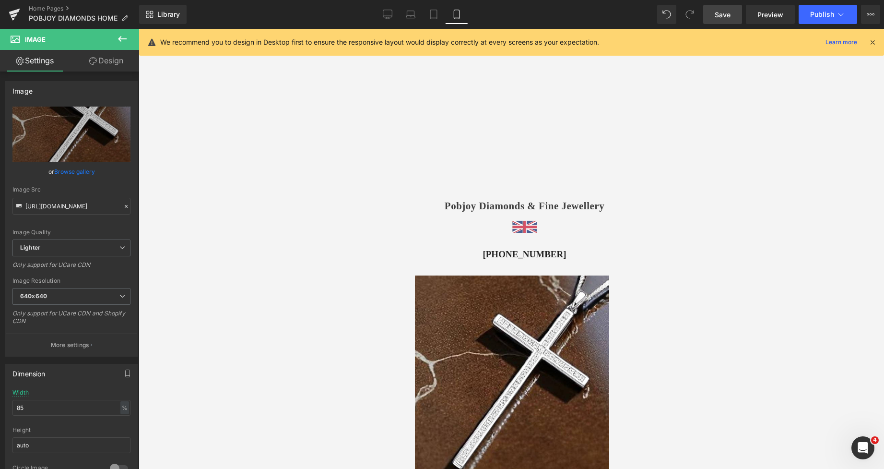
scroll to position [151, 0]
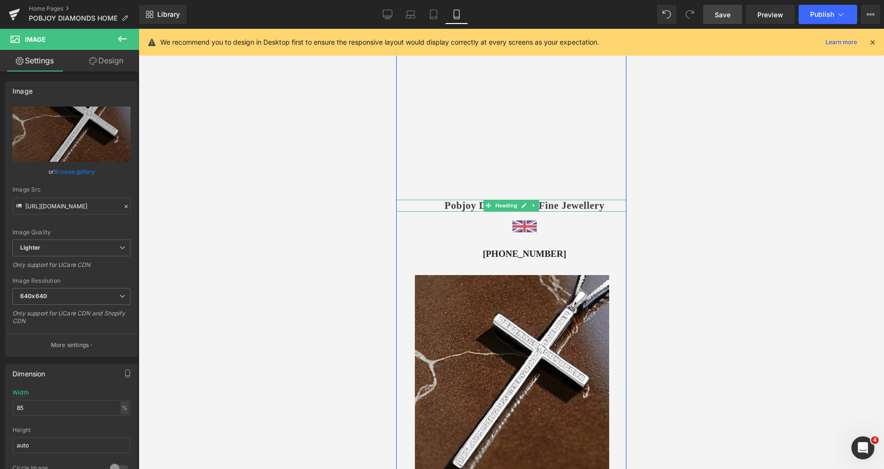
click at [452, 206] on h1 "Pobjoy Diamonds & Fine Jewellery" at bounding box center [525, 206] width 204 height 12
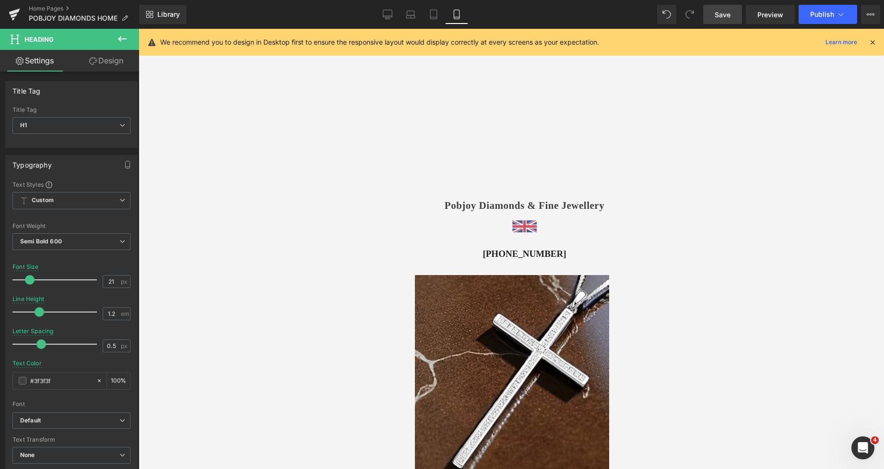
click at [117, 64] on link "Design" at bounding box center [106, 61] width 70 height 22
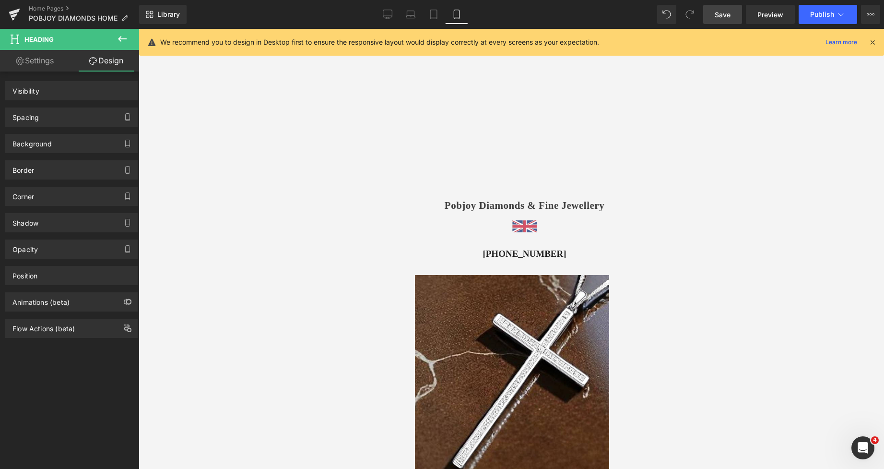
click at [44, 113] on div "Spacing" at bounding box center [71, 117] width 131 height 18
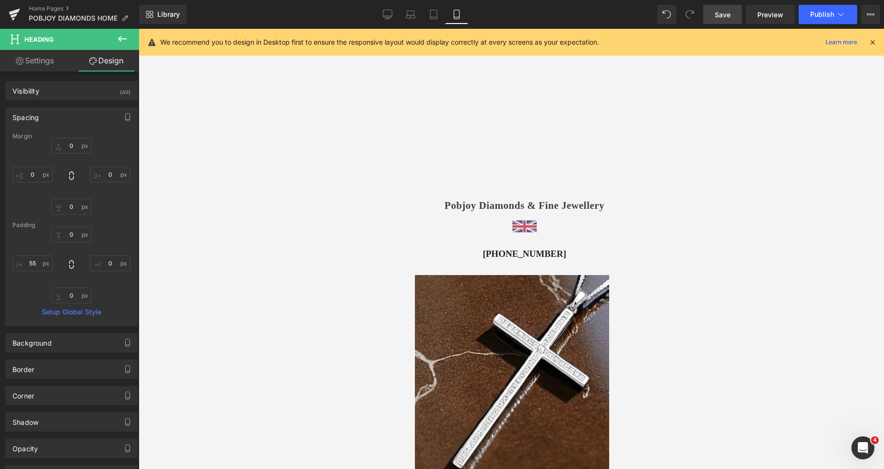
type input "0"
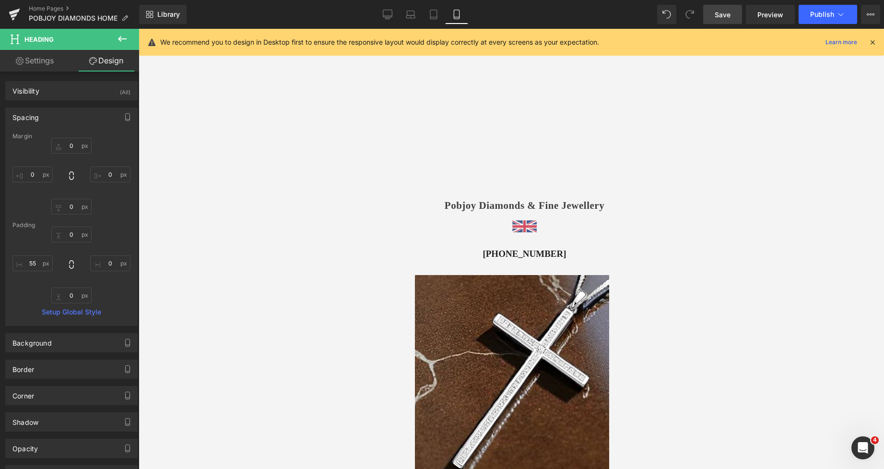
type input "0"
click at [33, 267] on input "55" at bounding box center [32, 263] width 40 height 16
type input "0"
click at [431, 229] on link at bounding box center [525, 226] width 204 height 12
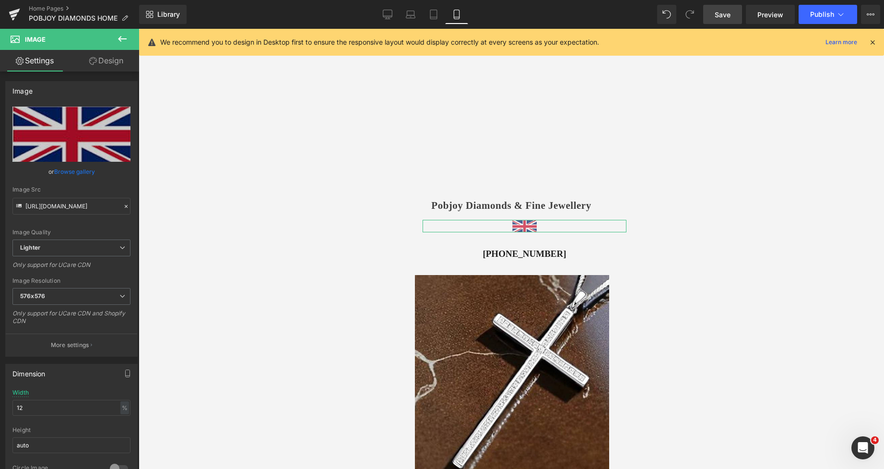
click at [115, 56] on link "Design" at bounding box center [106, 61] width 70 height 22
click at [0, 0] on div "Spacing" at bounding box center [0, 0] width 0 height 0
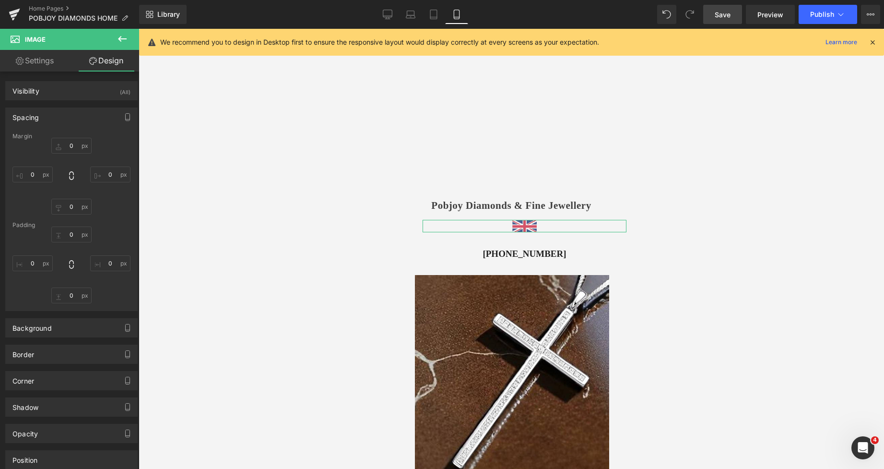
type input "17"
type input "0"
type input "11"
type input "55"
type input "0"
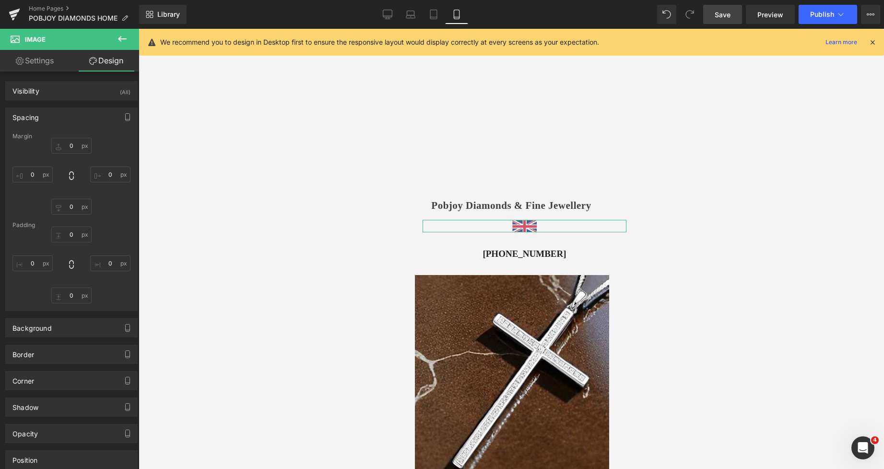
type input "0"
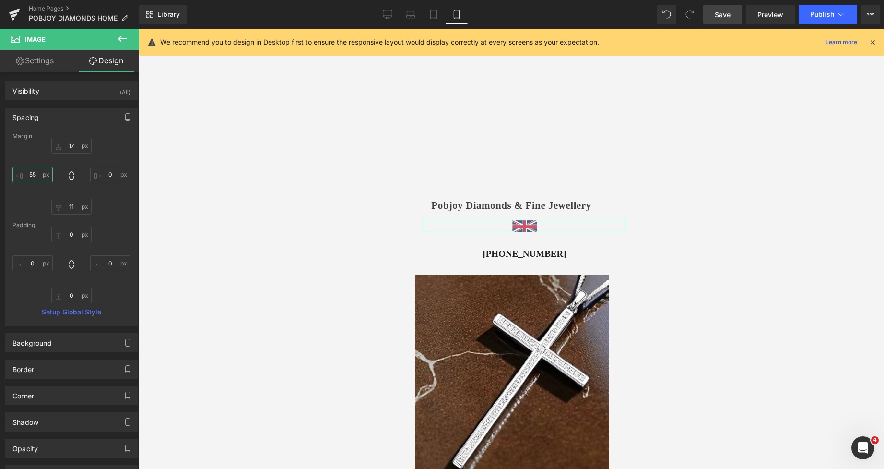
click at [35, 176] on input "55" at bounding box center [32, 174] width 40 height 16
type input "0"
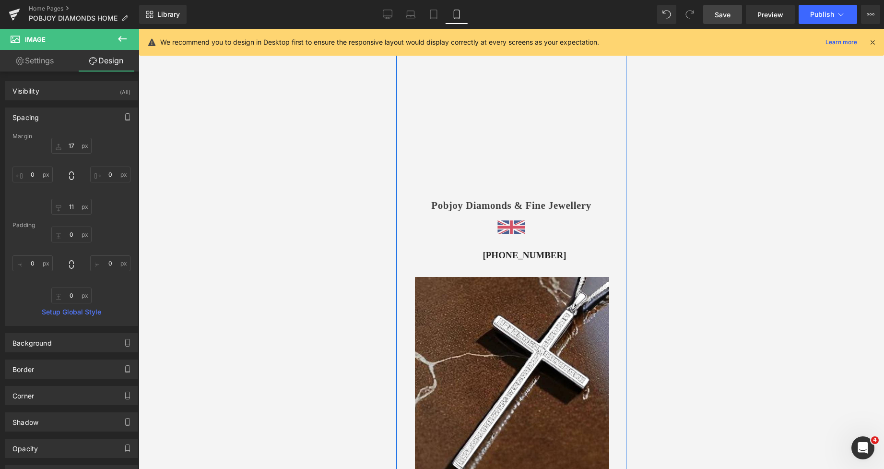
click at [423, 248] on div "Vimeo 261px 160px Pobjoy Diamonds & Fine Jewellery Heading Image [PHONE_NUMBER]…" at bounding box center [511, 117] width 230 height 300
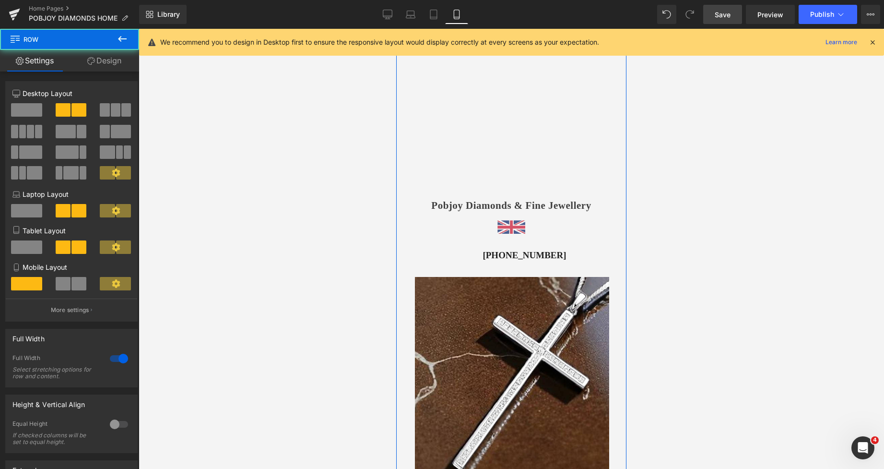
click at [423, 255] on h3 "[PHONE_NUMBER]" at bounding box center [525, 255] width 204 height 12
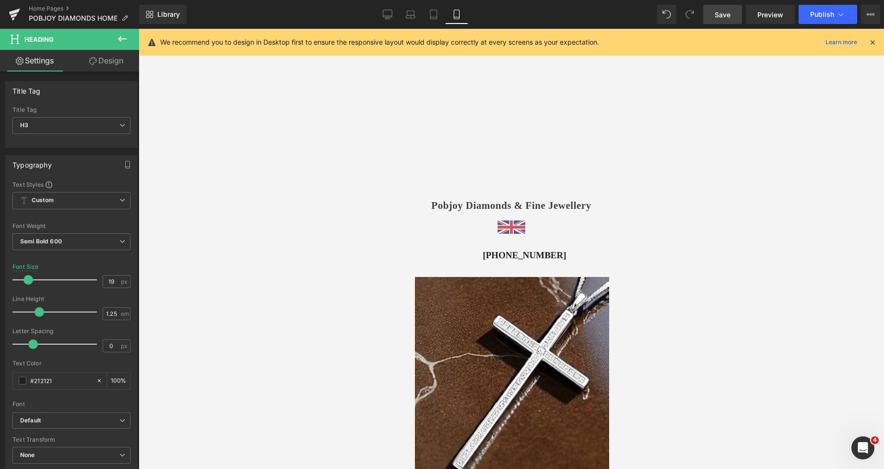
click at [121, 68] on link "Design" at bounding box center [106, 61] width 70 height 22
click at [0, 0] on div "Spacing" at bounding box center [0, 0] width 0 height 0
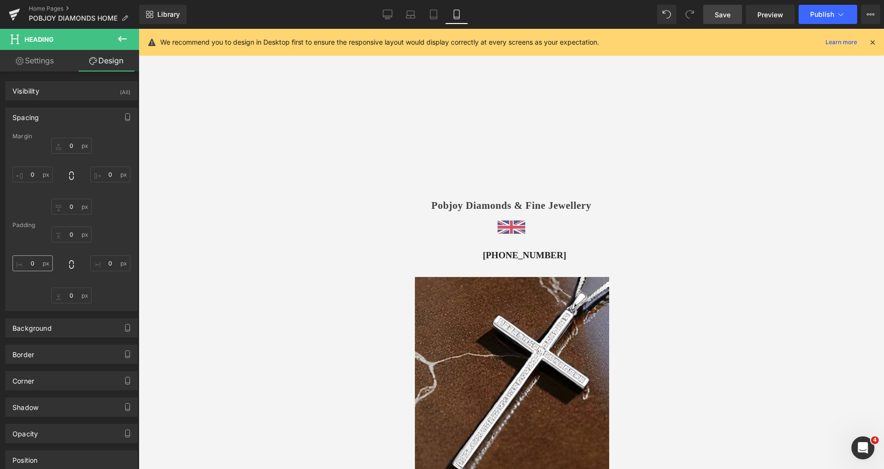
type input "22"
type input "0"
type input "12"
type input "55"
type input "0"
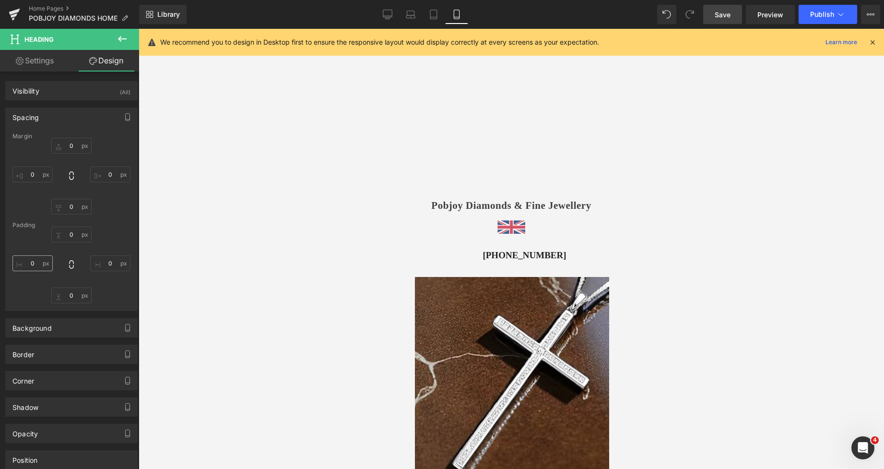
type input "0"
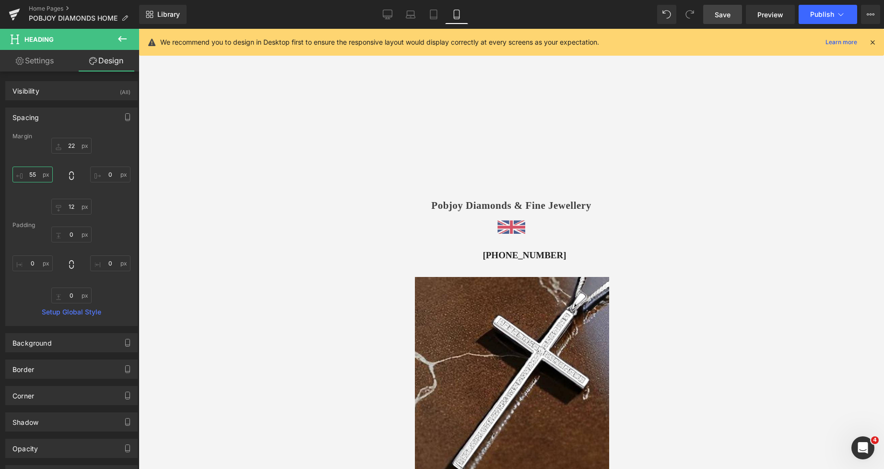
click at [34, 170] on input "55" at bounding box center [32, 174] width 40 height 16
type input "0"
click at [719, 16] on span "Save" at bounding box center [723, 15] width 16 height 10
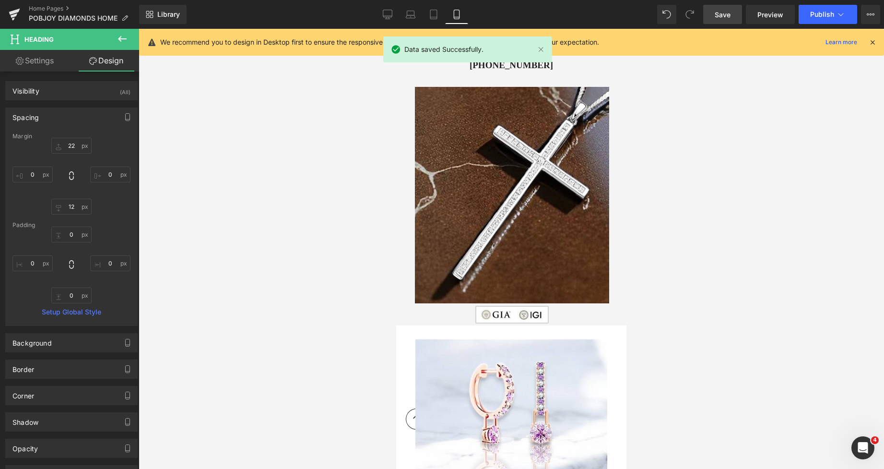
scroll to position [347, 0]
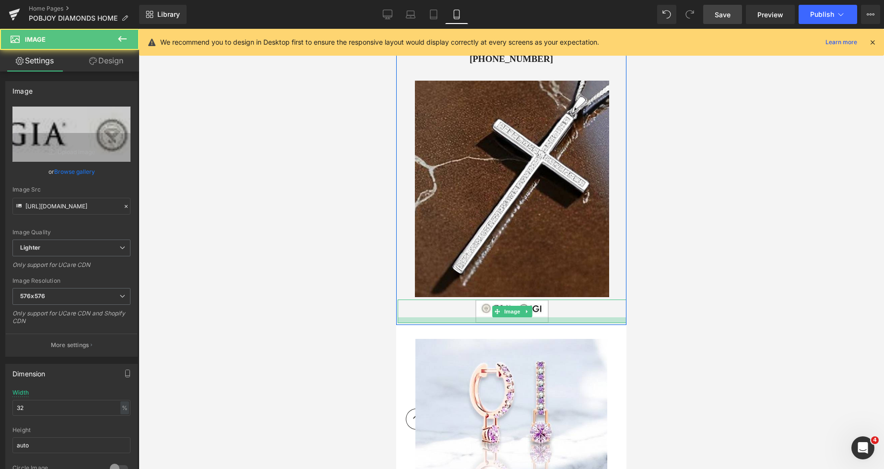
drag, startPoint x: 572, startPoint y: 316, endPoint x: 572, endPoint y: 321, distance: 5.8
click at [572, 321] on div at bounding box center [512, 320] width 229 height 6
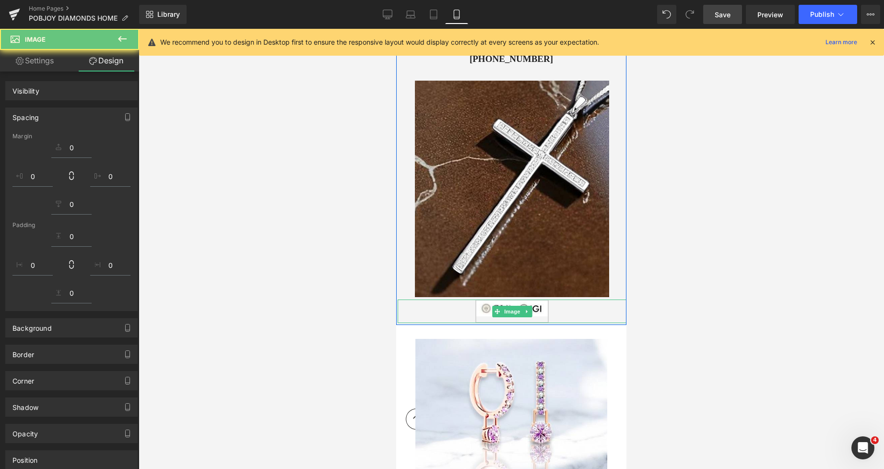
click at [572, 321] on div at bounding box center [512, 320] width 229 height 6
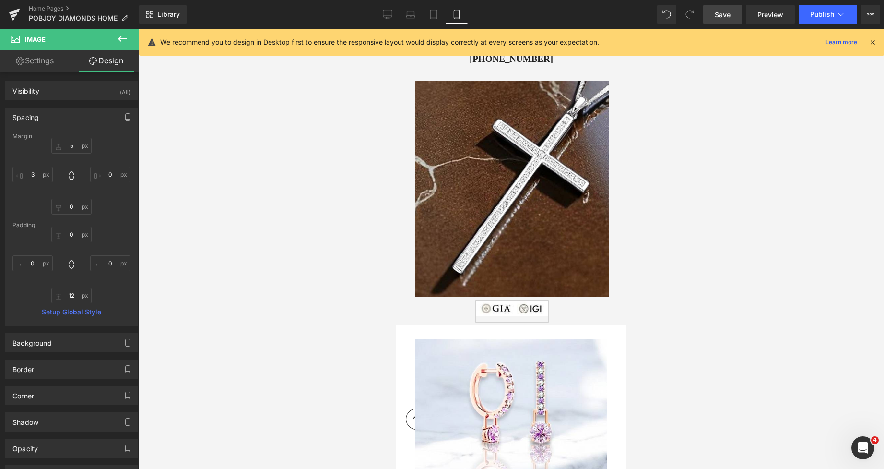
click at [659, 299] on div at bounding box center [511, 249] width 745 height 440
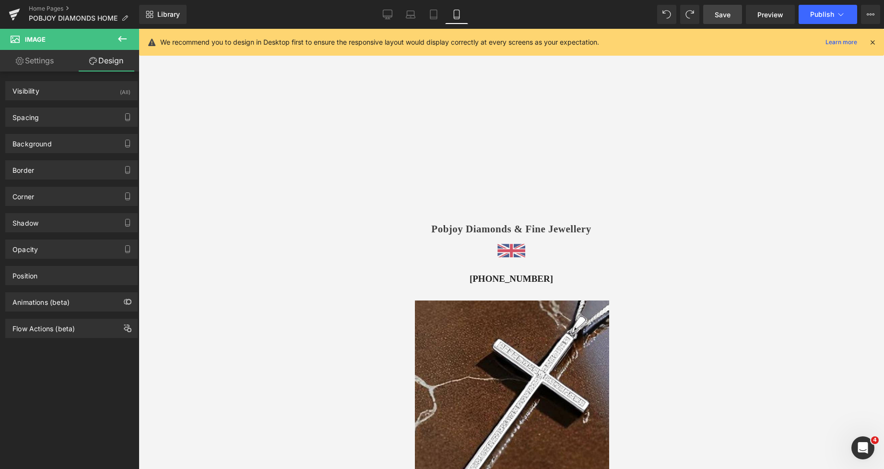
scroll to position [492, 0]
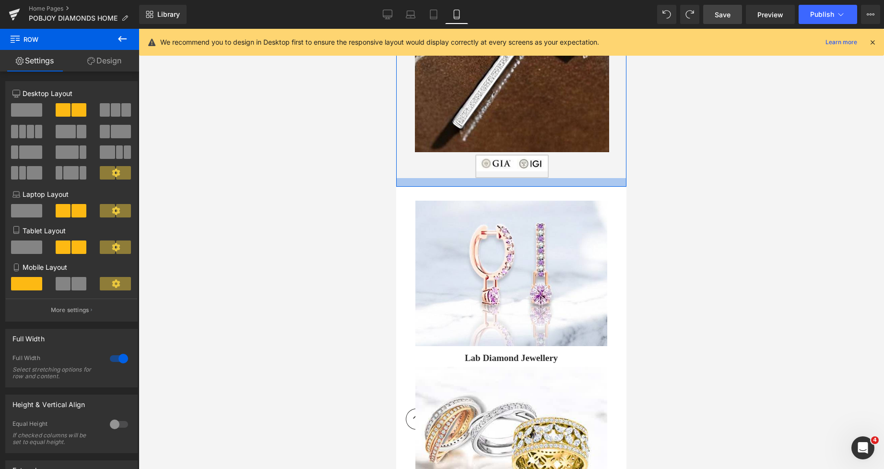
drag, startPoint x: 438, startPoint y: 178, endPoint x: 442, endPoint y: 185, distance: 7.7
click at [442, 185] on div at bounding box center [511, 182] width 230 height 9
click at [484, 173] on img at bounding box center [511, 165] width 73 height 23
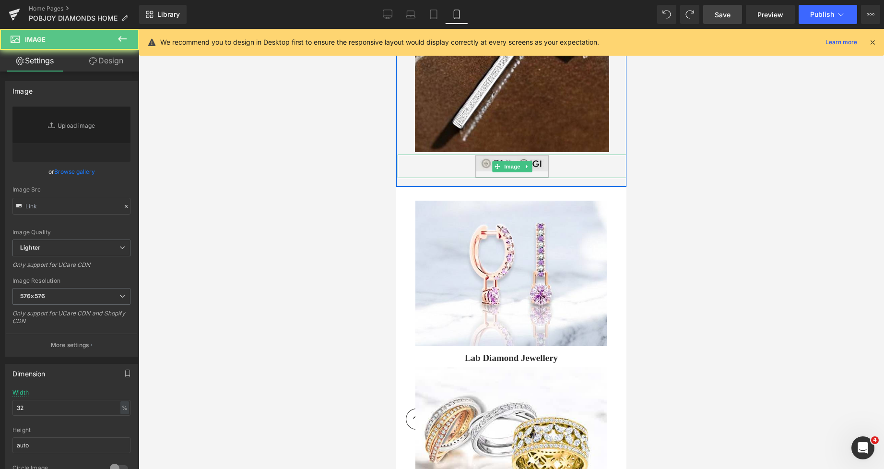
type input "[URL][DOMAIN_NAME]"
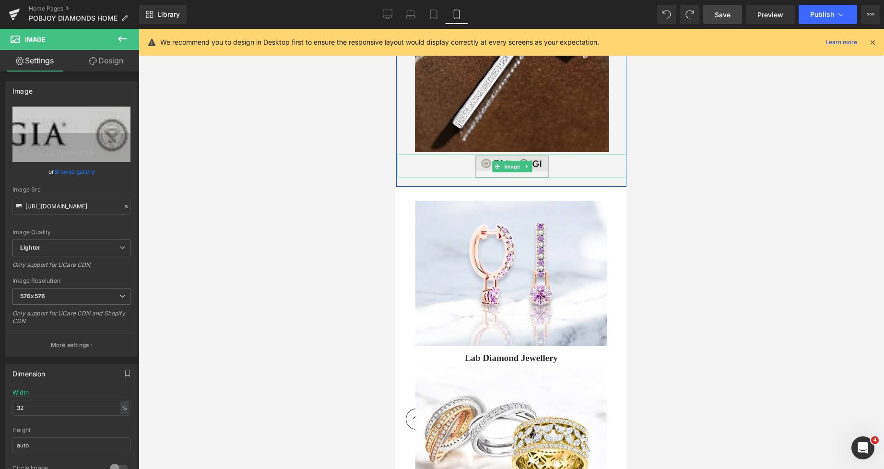
click at [483, 175] on img at bounding box center [511, 165] width 73 height 23
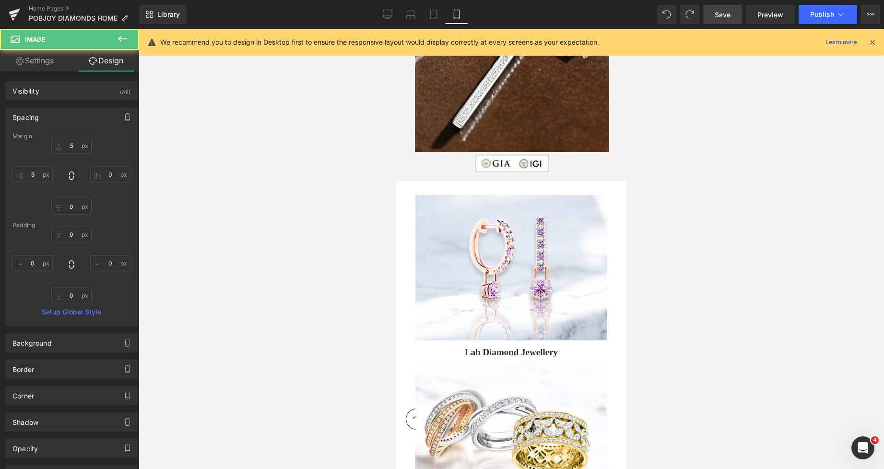
click at [699, 163] on div at bounding box center [511, 249] width 745 height 440
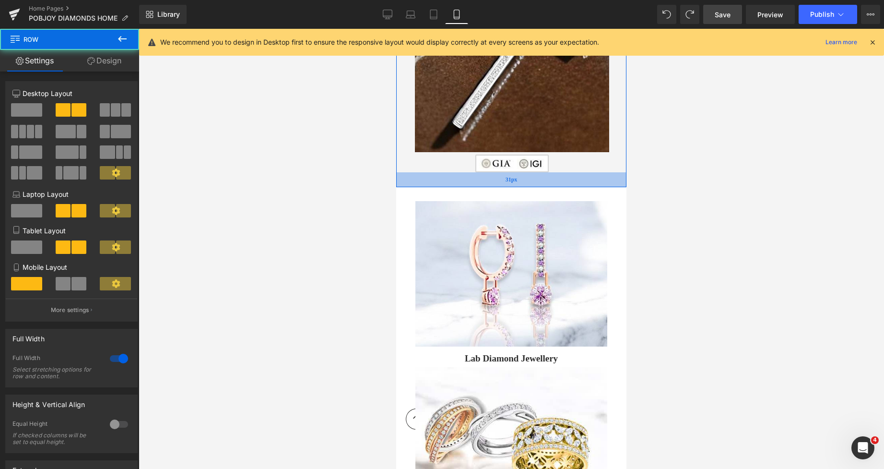
drag, startPoint x: 583, startPoint y: 175, endPoint x: 586, endPoint y: 181, distance: 6.7
click at [586, 181] on div "31px" at bounding box center [511, 179] width 230 height 15
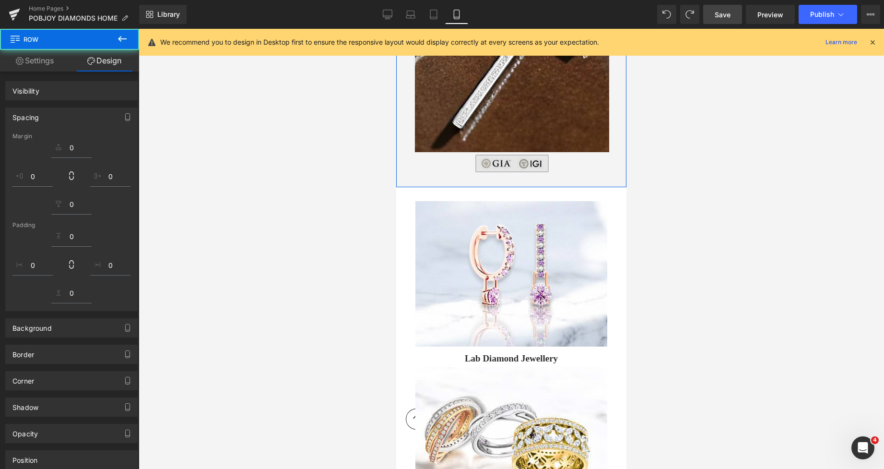
click at [576, 164] on link at bounding box center [512, 163] width 229 height 18
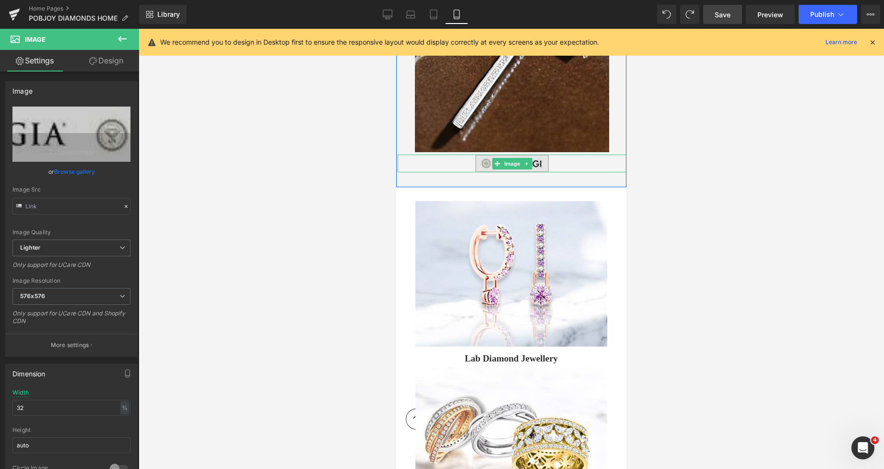
type input "[URL][DOMAIN_NAME]"
click at [535, 158] on img at bounding box center [511, 163] width 73 height 18
click at [121, 67] on link "Design" at bounding box center [106, 61] width 70 height 22
click at [0, 0] on div "Spacing" at bounding box center [0, 0] width 0 height 0
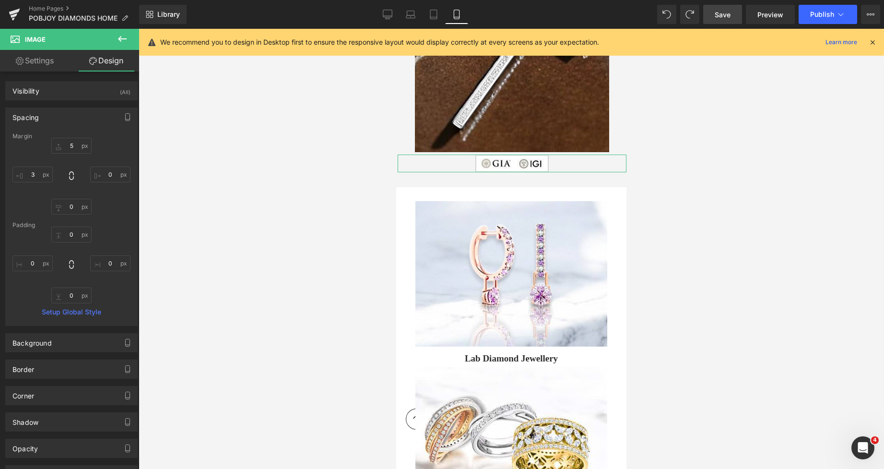
type input "5"
type input "0"
type input "3"
type input "0"
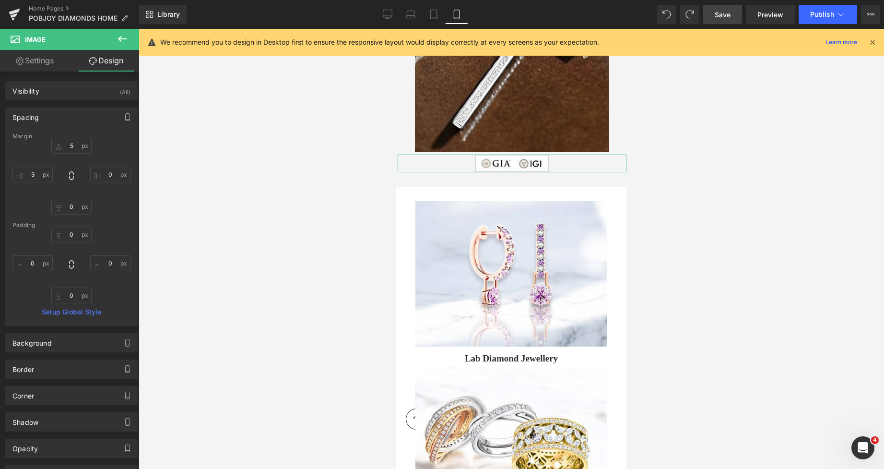
type input "0"
click at [67, 144] on input "5" at bounding box center [71, 146] width 40 height 16
type input "9"
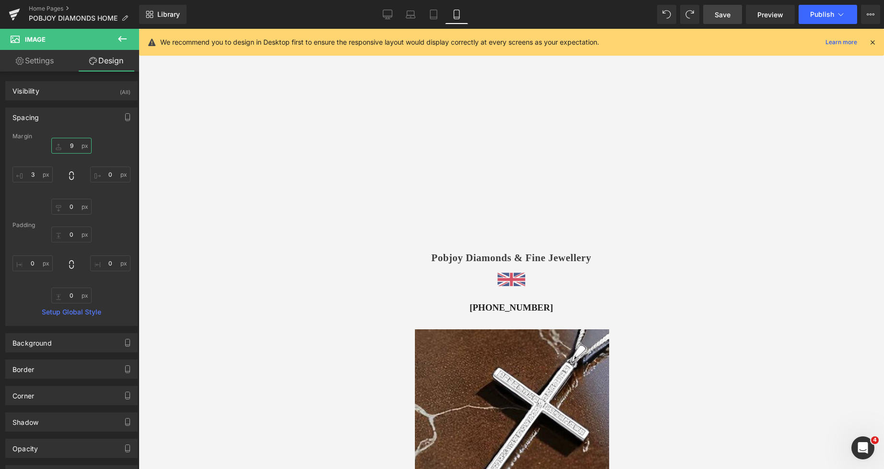
scroll to position [238, 0]
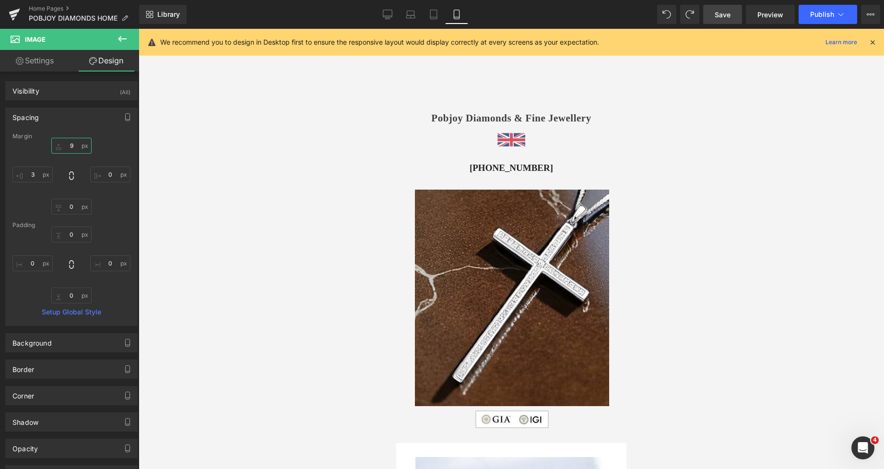
drag, startPoint x: 622, startPoint y: 89, endPoint x: 1024, endPoint y: 102, distance: 402.1
click at [396, 29] on div at bounding box center [396, 29] width 0 height 0
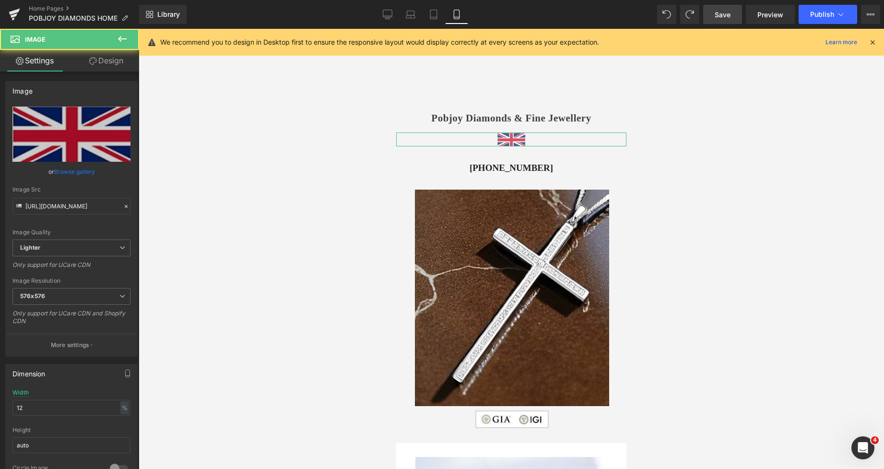
click at [96, 59] on link "Design" at bounding box center [106, 61] width 70 height 22
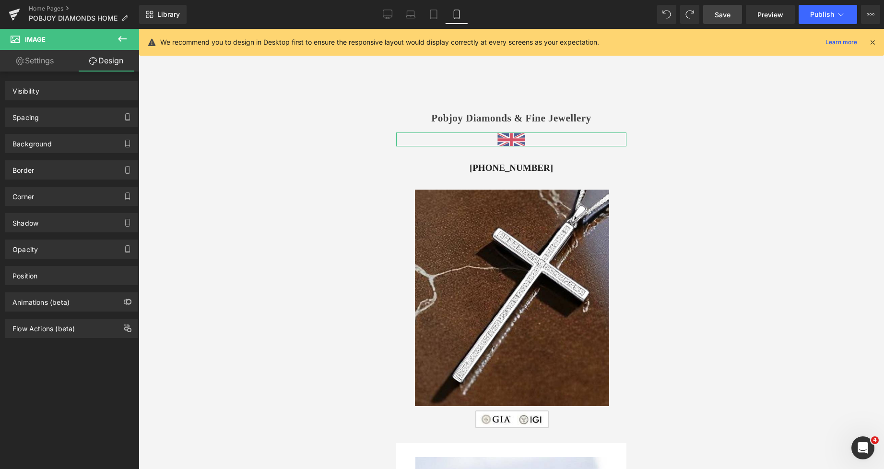
click at [35, 117] on div "Spacing" at bounding box center [25, 114] width 26 height 13
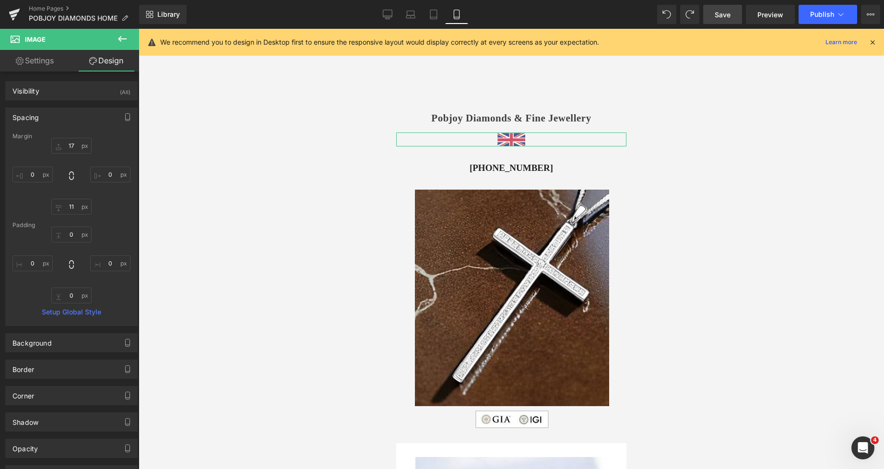
type input "17"
type input "0"
type input "11"
type input "0"
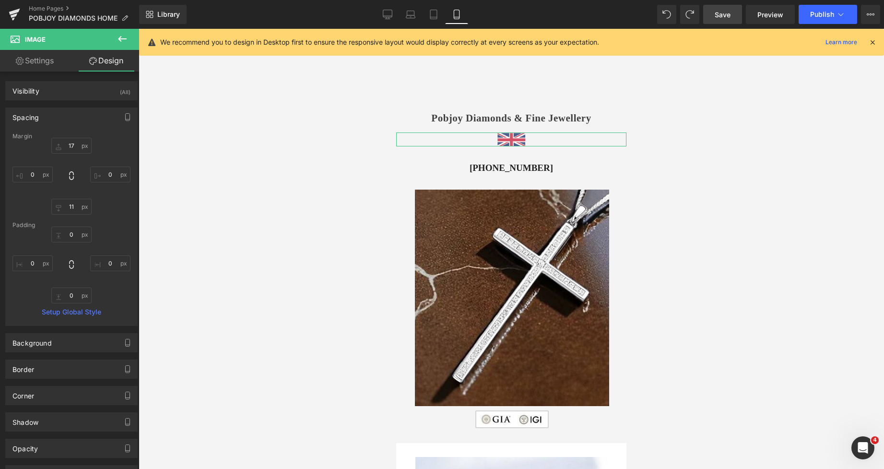
type input "0"
click at [70, 203] on input "11" at bounding box center [71, 207] width 40 height 16
type input "6"
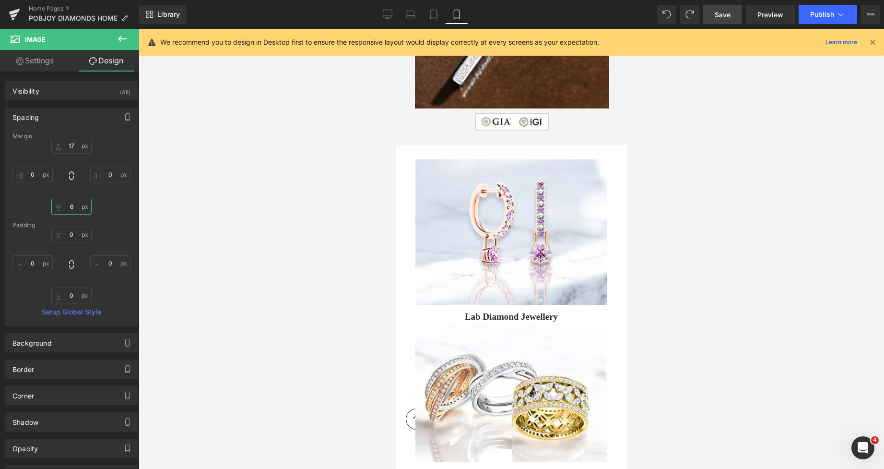
scroll to position [544, 0]
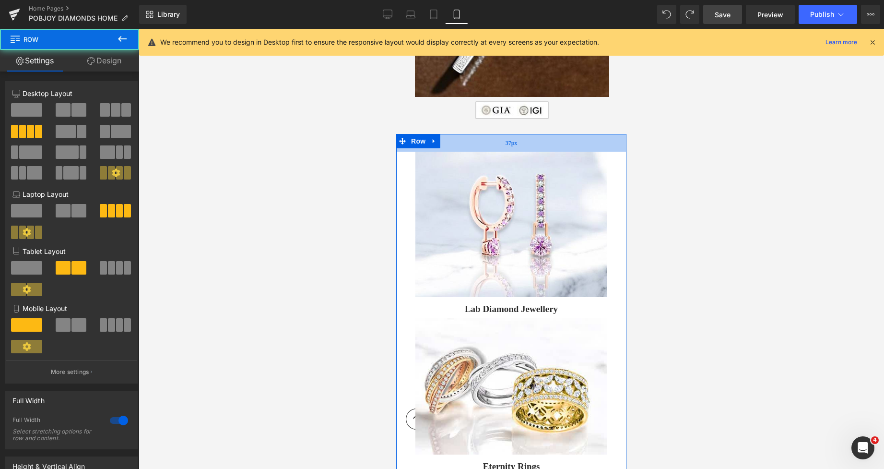
click at [556, 139] on div "37px" at bounding box center [511, 143] width 230 height 18
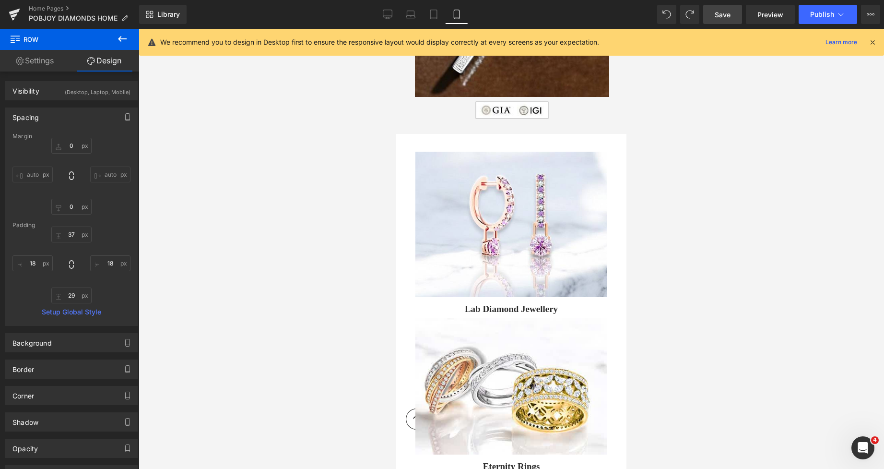
scroll to position [550, 0]
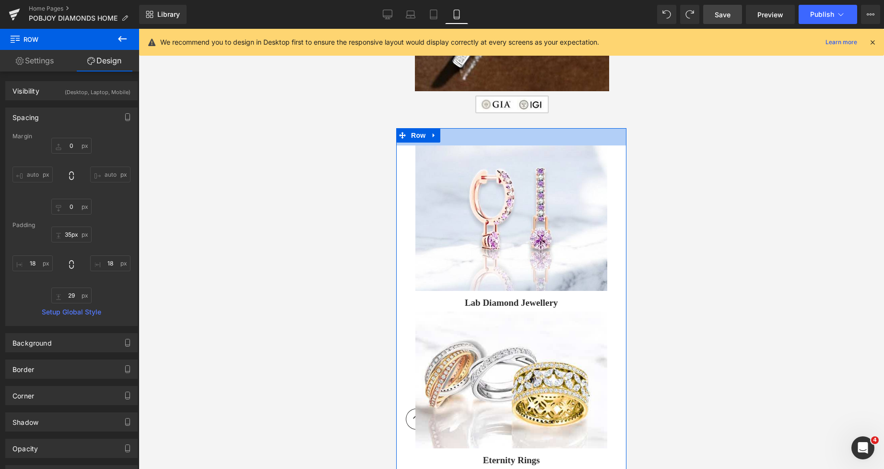
type input "34px"
click at [731, 9] on link "Save" at bounding box center [722, 14] width 39 height 19
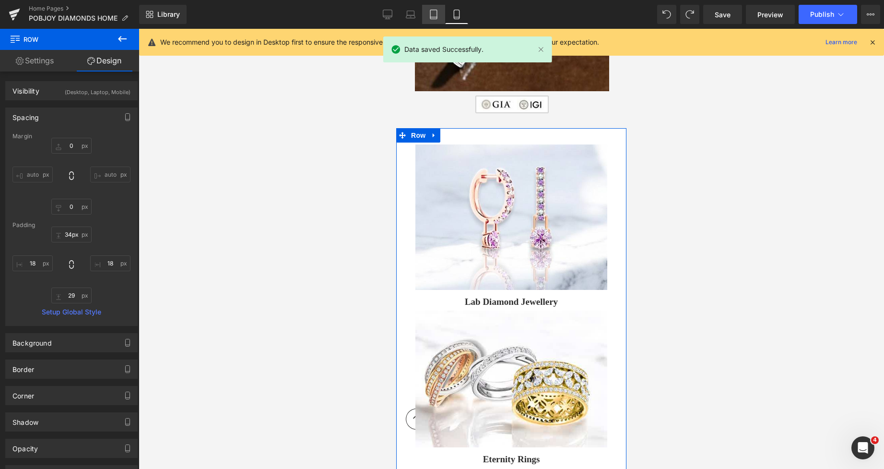
click at [439, 9] on link "Tablet" at bounding box center [433, 14] width 23 height 19
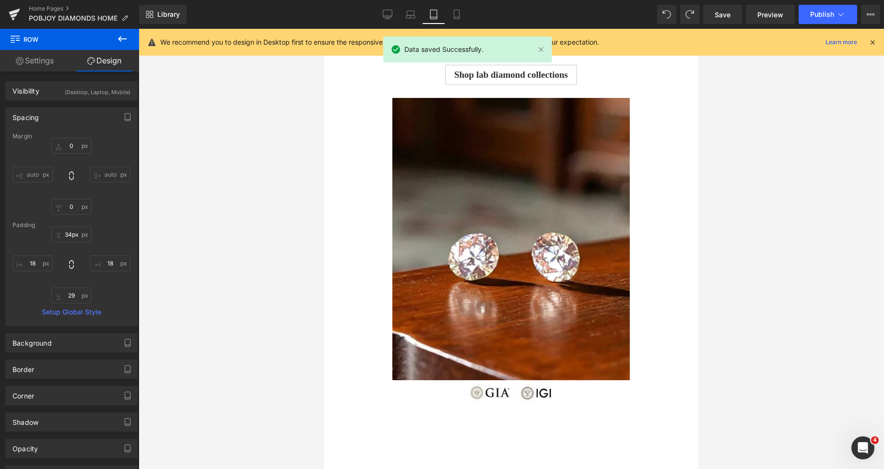
type input "0"
type input "50"
type input "39"
type input "10"
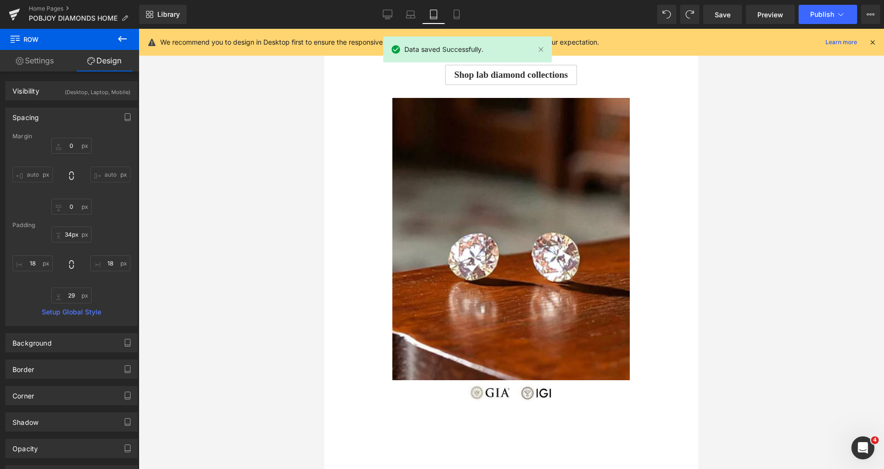
type input "67"
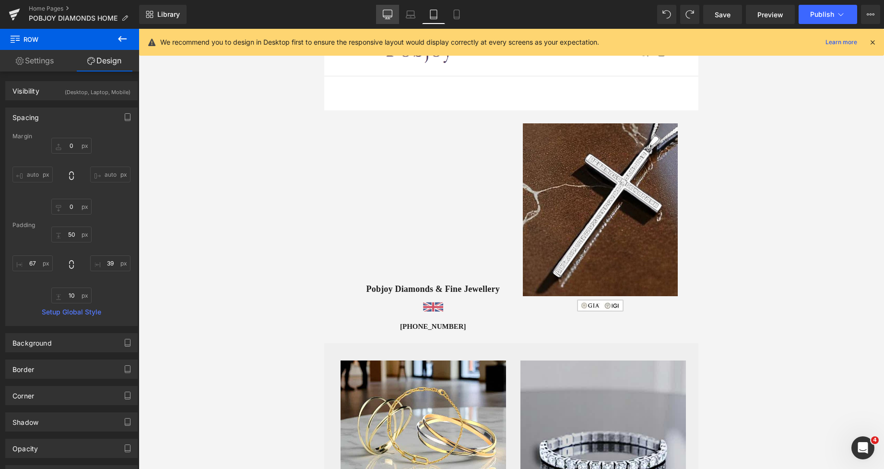
click at [389, 12] on icon at bounding box center [388, 15] width 10 height 10
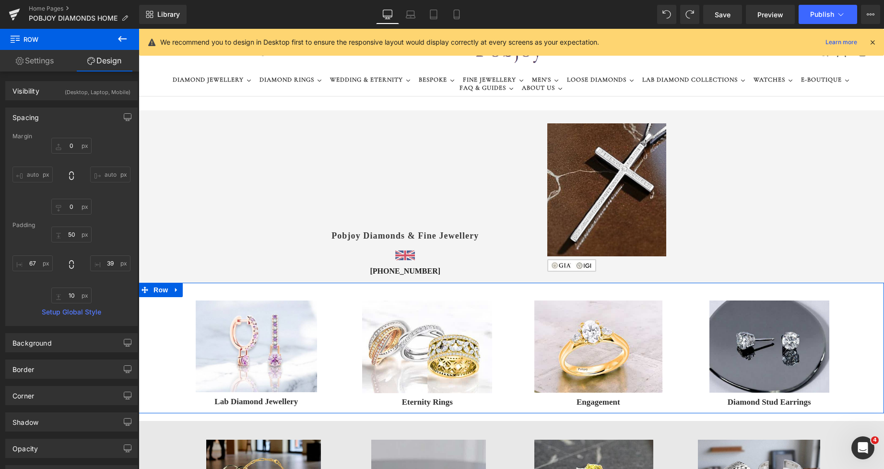
scroll to position [270, 0]
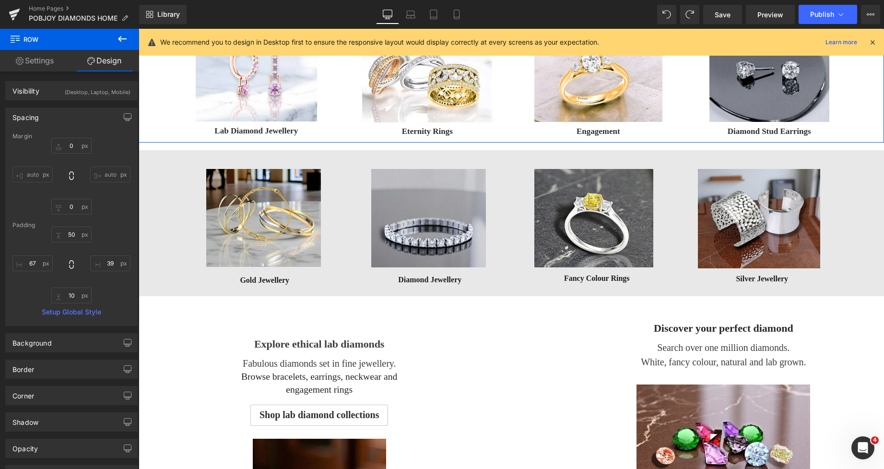
type input "0"
type input "37"
type input "61"
type input "10"
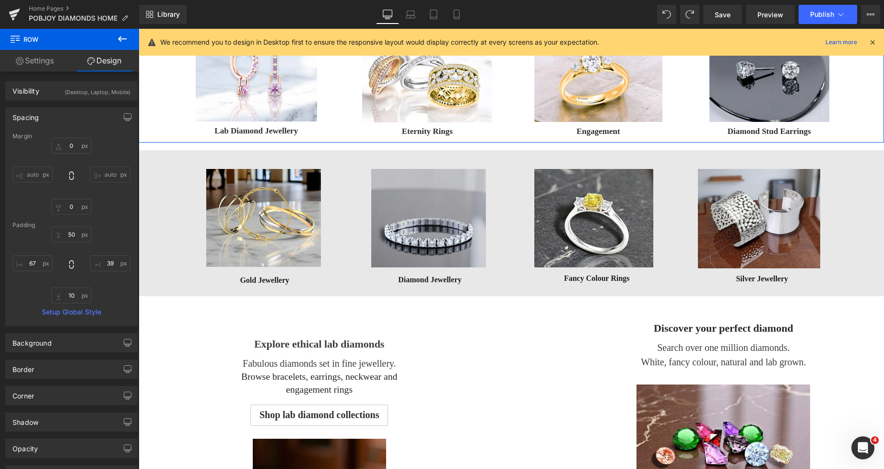
type input "67"
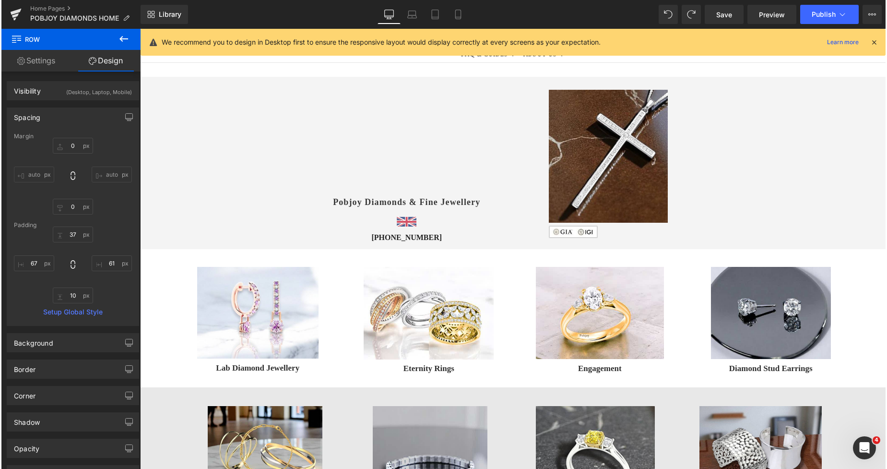
scroll to position [10, 0]
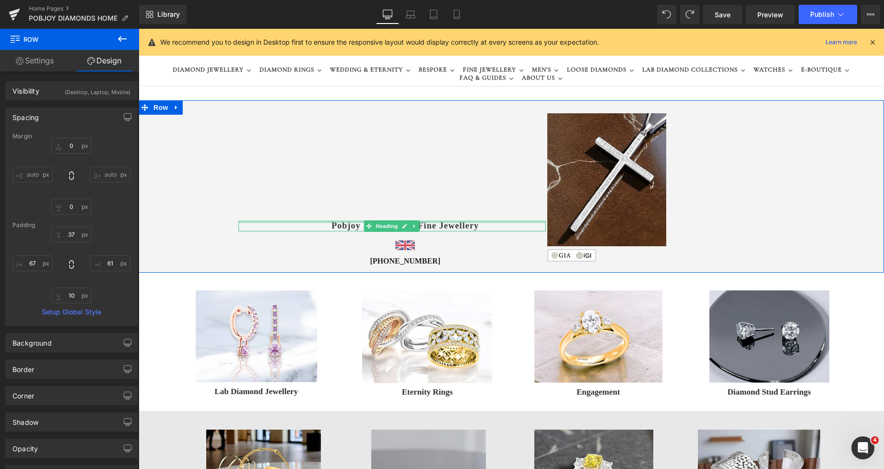
click at [328, 223] on div at bounding box center [391, 222] width 307 height 2
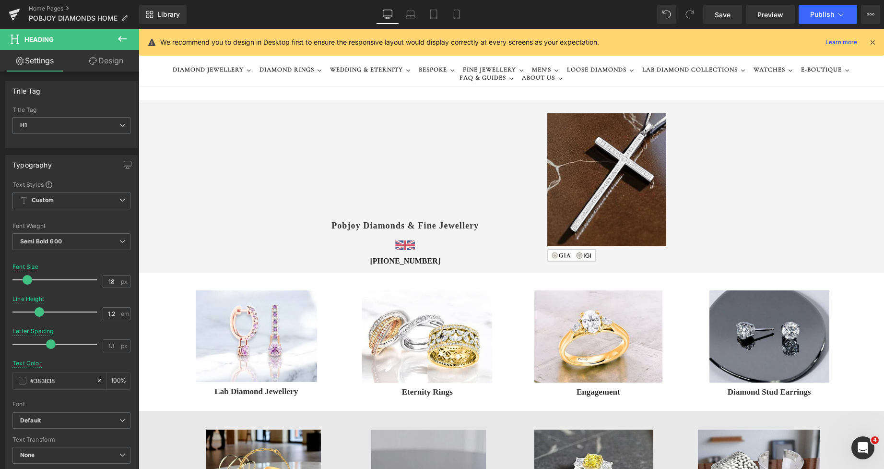
click at [112, 66] on link "Design" at bounding box center [106, 61] width 70 height 22
click at [0, 0] on div "Spacing" at bounding box center [0, 0] width 0 height 0
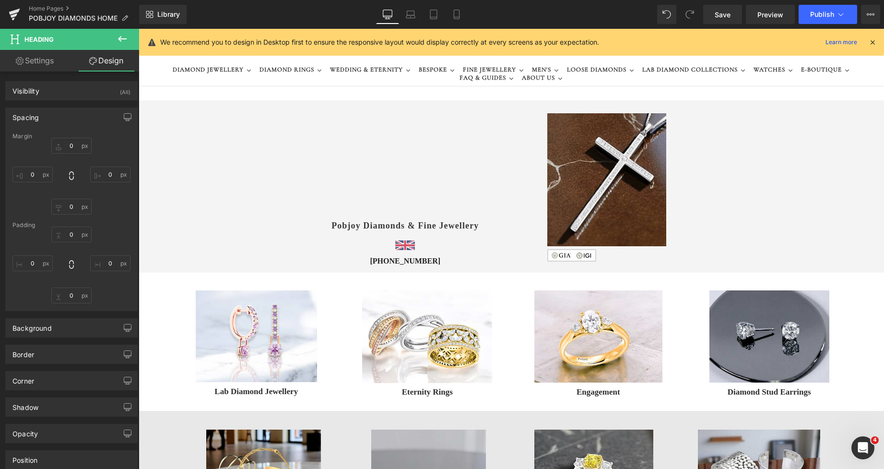
type input "7"
type input "0"
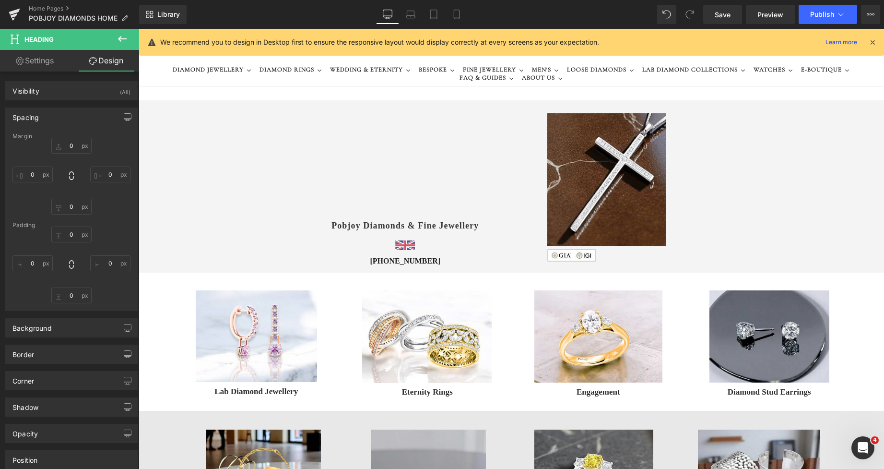
type input "0"
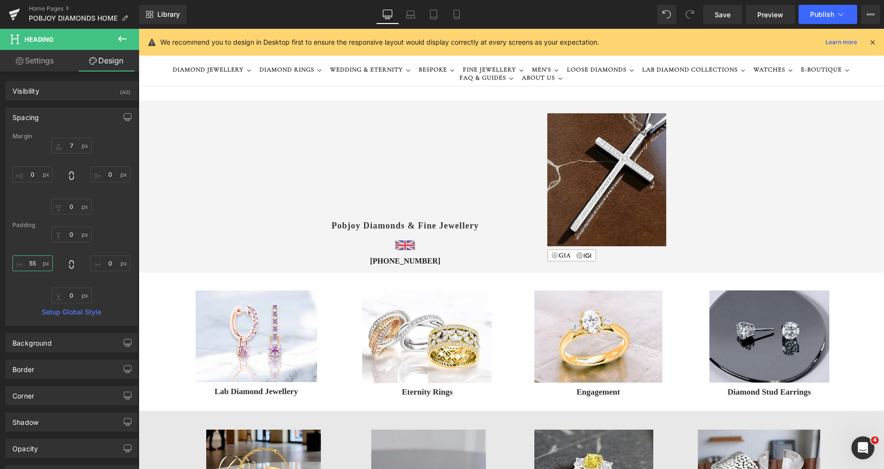
click at [33, 263] on input "55" at bounding box center [32, 263] width 40 height 16
click at [721, 10] on span "Save" at bounding box center [723, 15] width 16 height 10
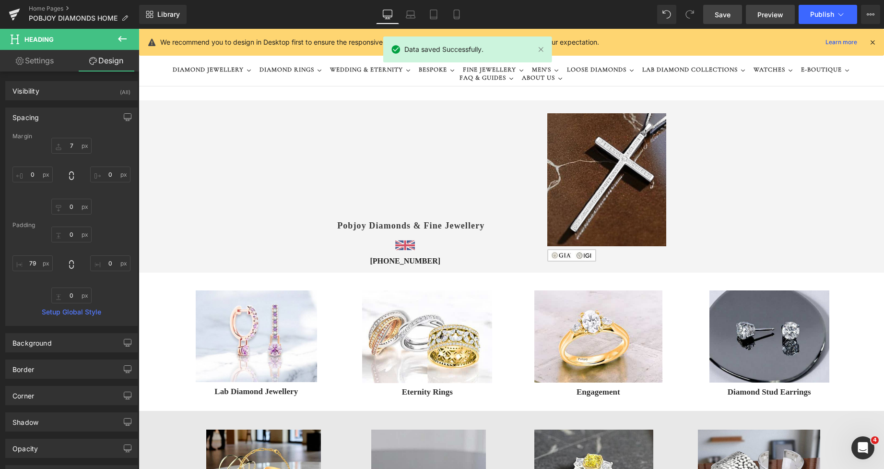
click at [767, 16] on span "Preview" at bounding box center [770, 15] width 26 height 10
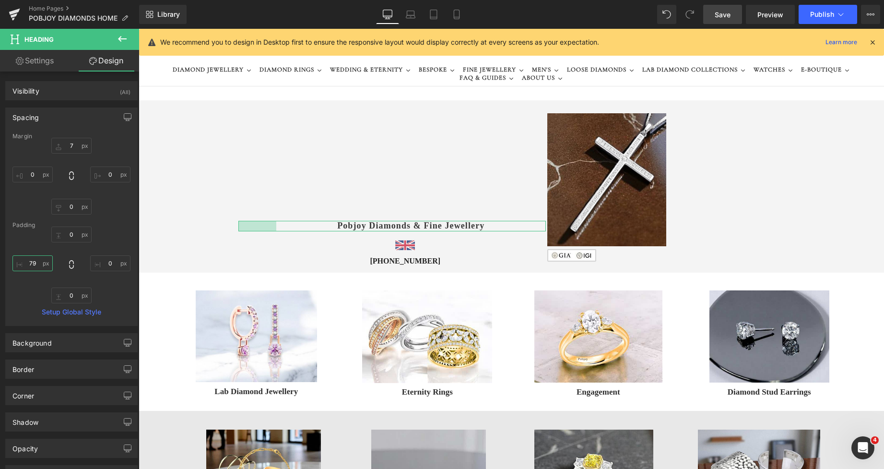
click at [36, 263] on input "79" at bounding box center [32, 263] width 40 height 16
type input "99"
click at [723, 16] on span "Save" at bounding box center [723, 15] width 16 height 10
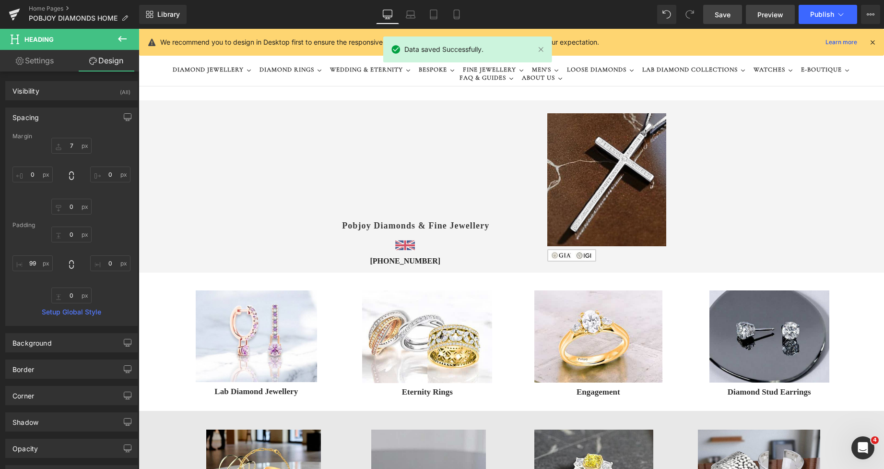
click at [771, 17] on span "Preview" at bounding box center [770, 15] width 26 height 10
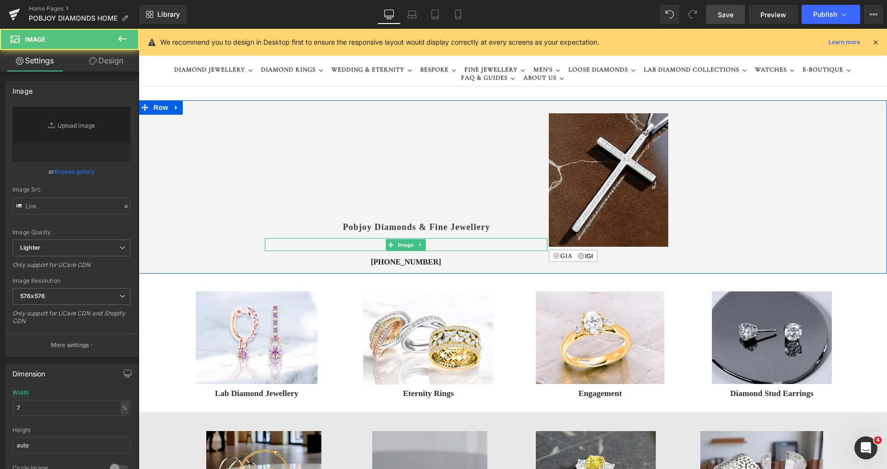
click at [344, 248] on link at bounding box center [406, 244] width 282 height 13
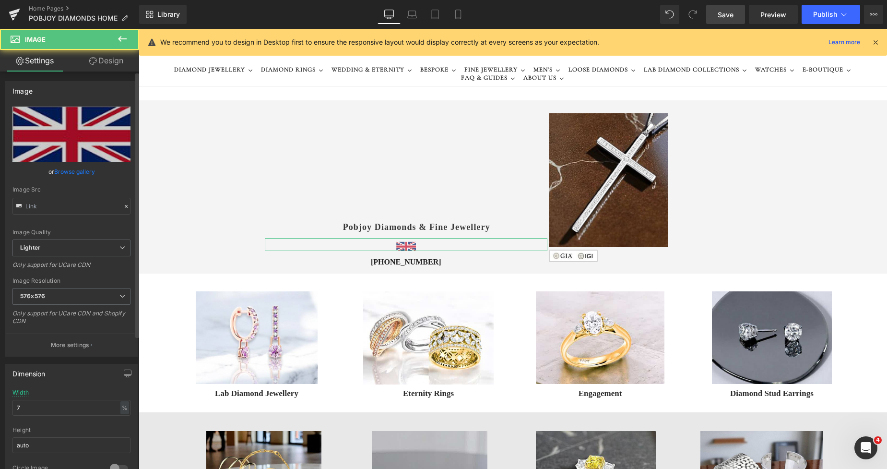
type input "[URL][DOMAIN_NAME]"
click at [120, 64] on link "Design" at bounding box center [106, 61] width 70 height 22
click at [0, 0] on div "Spacing" at bounding box center [0, 0] width 0 height 0
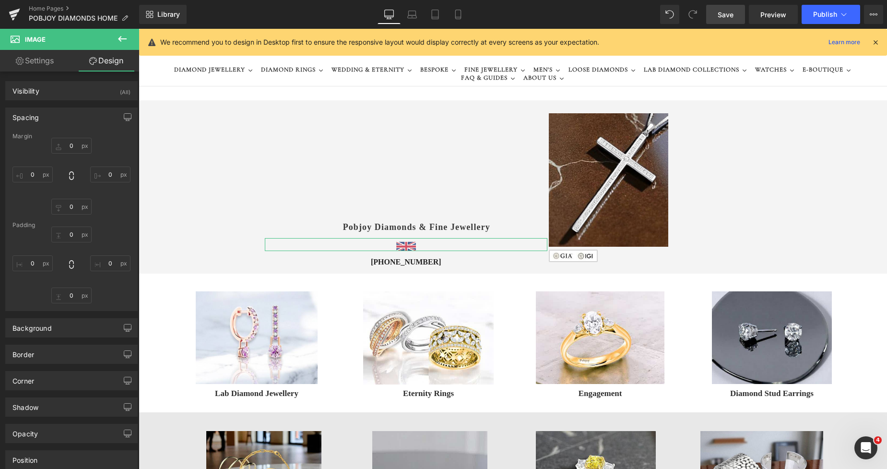
type input "12"
type input "0"
type input "6"
type input "55"
type input "0"
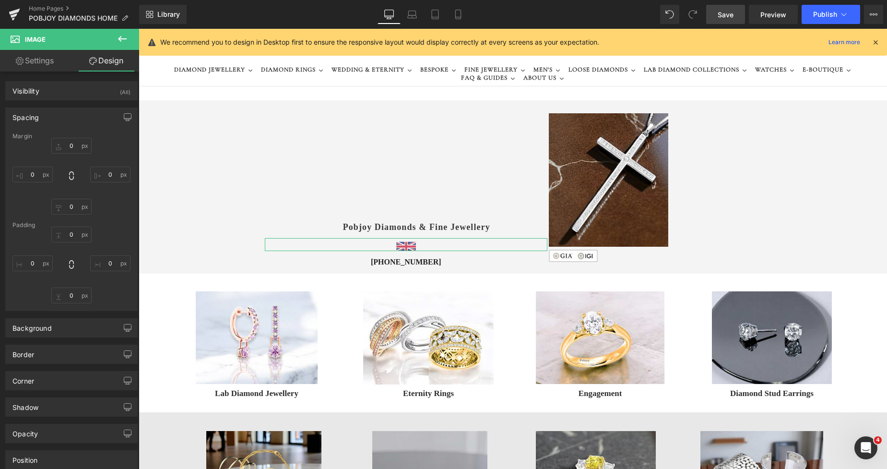
type input "0"
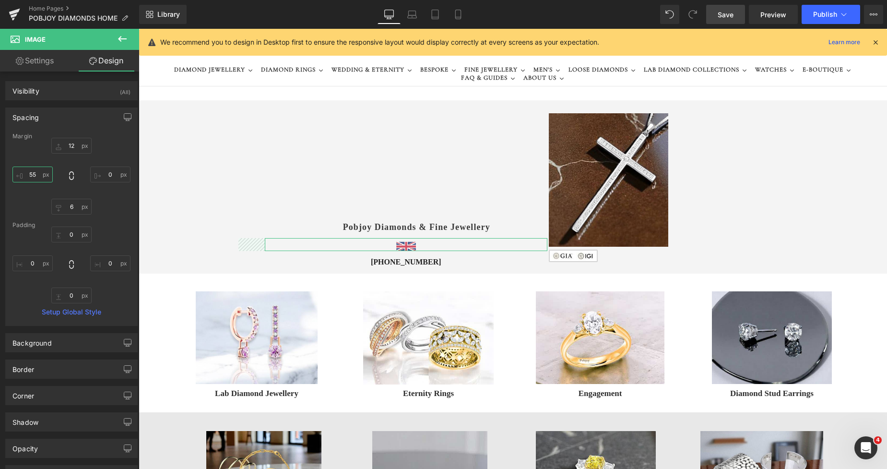
click at [29, 176] on input "55" at bounding box center [32, 174] width 40 height 16
type input "99"
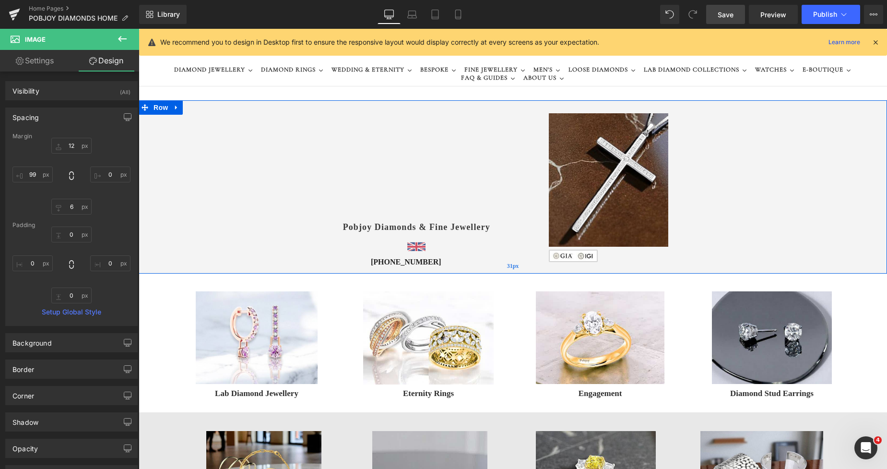
click at [324, 267] on div "31px" at bounding box center [513, 265] width 748 height 15
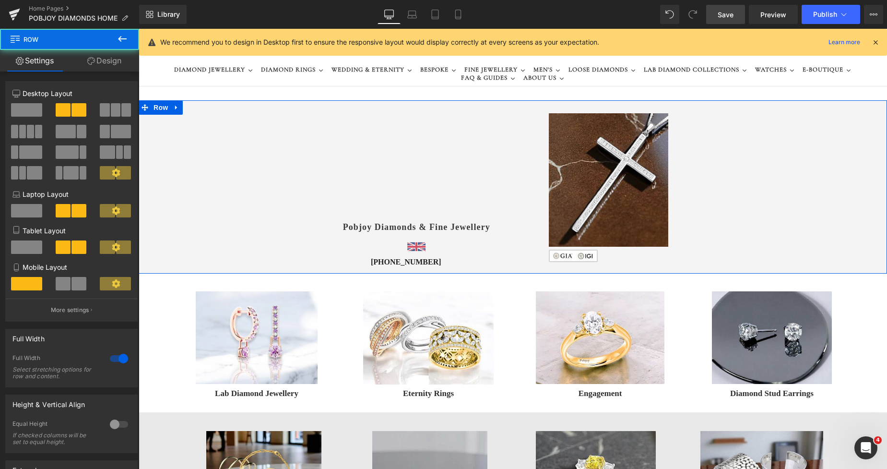
click at [314, 260] on h3 "[PHONE_NUMBER]" at bounding box center [406, 262] width 282 height 10
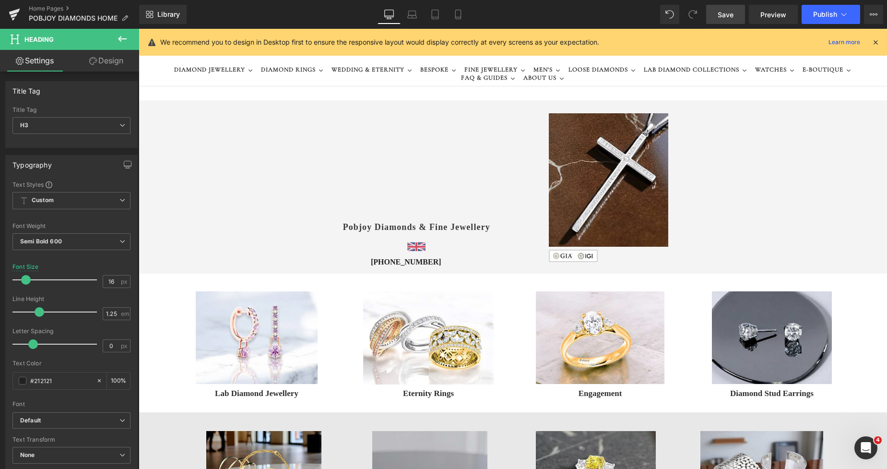
click at [119, 66] on link "Design" at bounding box center [106, 61] width 70 height 22
click at [0, 0] on div "Spacing" at bounding box center [0, 0] width 0 height 0
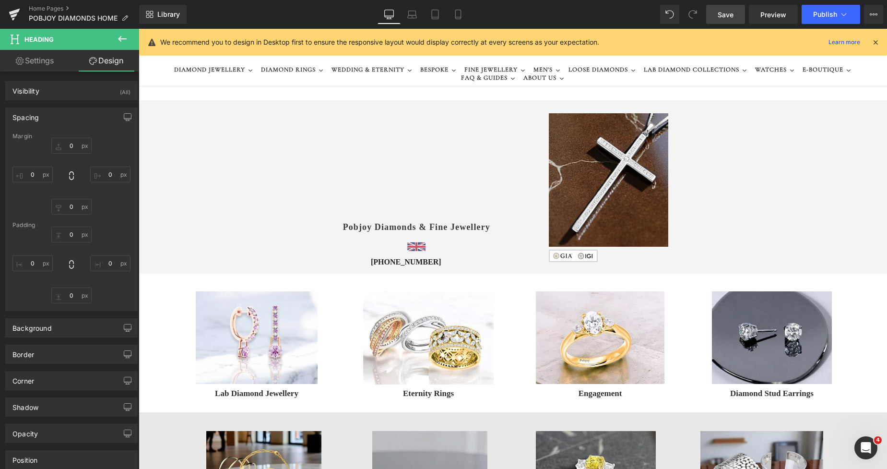
type input "7"
type input "0"
type input "55"
type input "0"
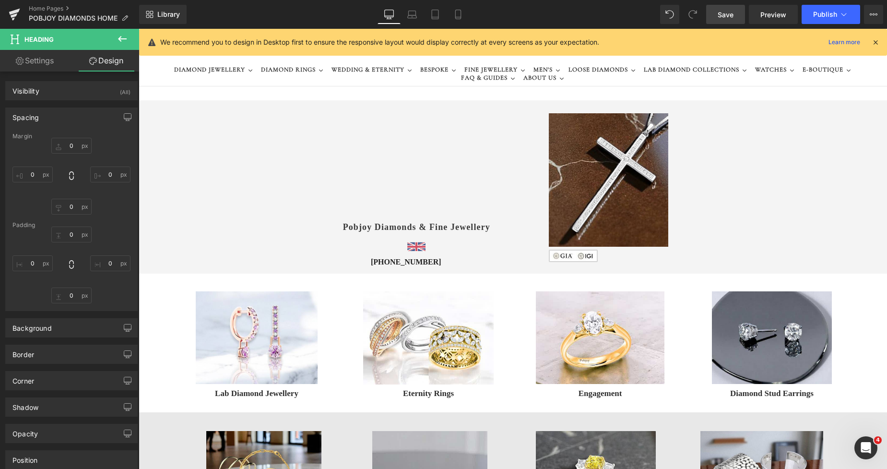
type input "0"
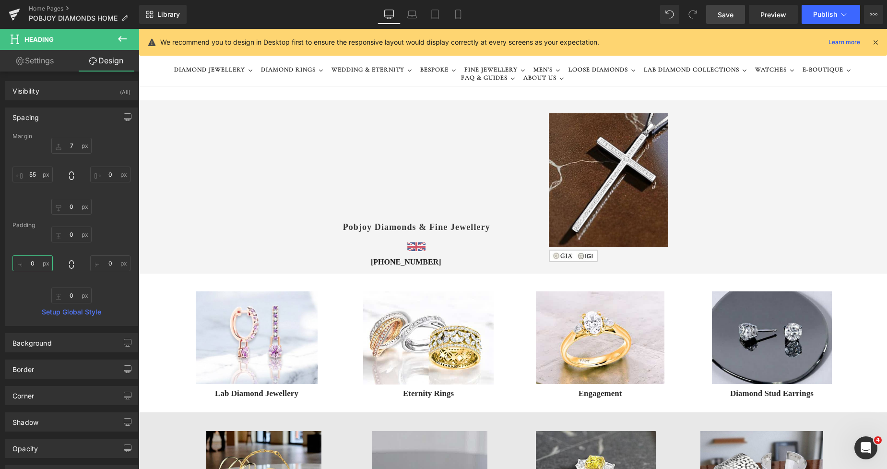
click at [31, 263] on input "0" at bounding box center [32, 263] width 40 height 16
click at [28, 176] on input "55" at bounding box center [32, 174] width 40 height 16
type input "0"
click at [28, 265] on input "0" at bounding box center [32, 263] width 40 height 16
type input "99"
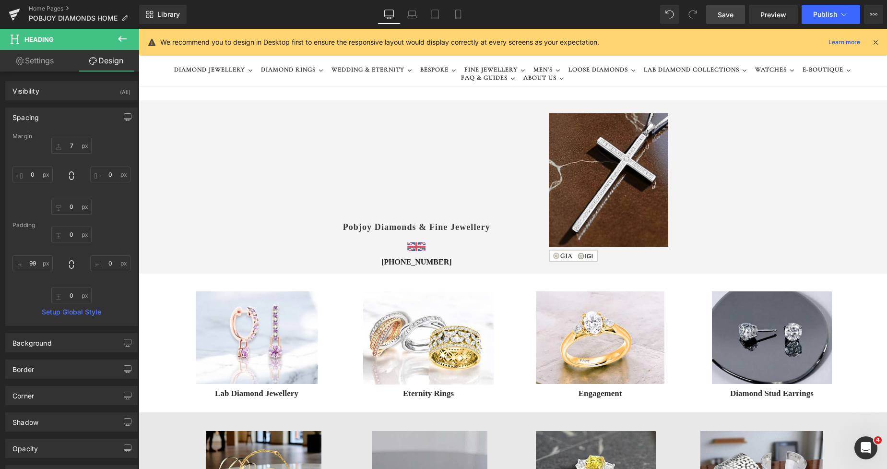
click at [728, 17] on span "Save" at bounding box center [725, 15] width 16 height 10
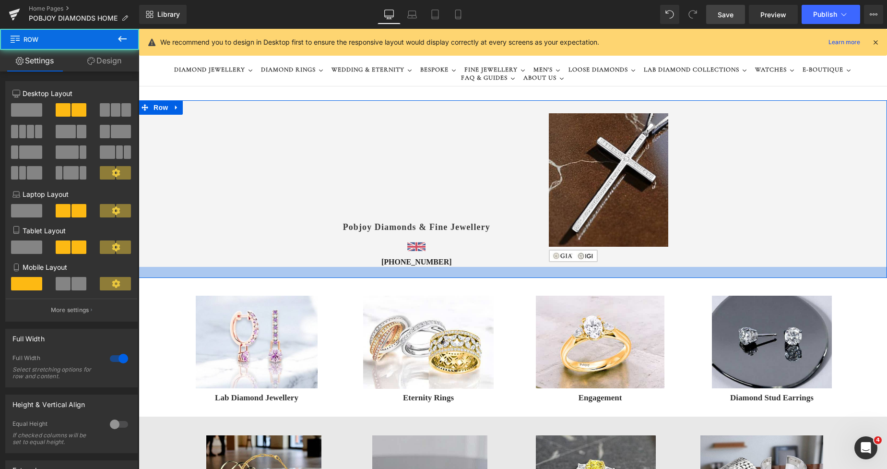
drag, startPoint x: 443, startPoint y: 272, endPoint x: 447, endPoint y: 276, distance: 6.1
click at [447, 276] on div at bounding box center [513, 272] width 748 height 11
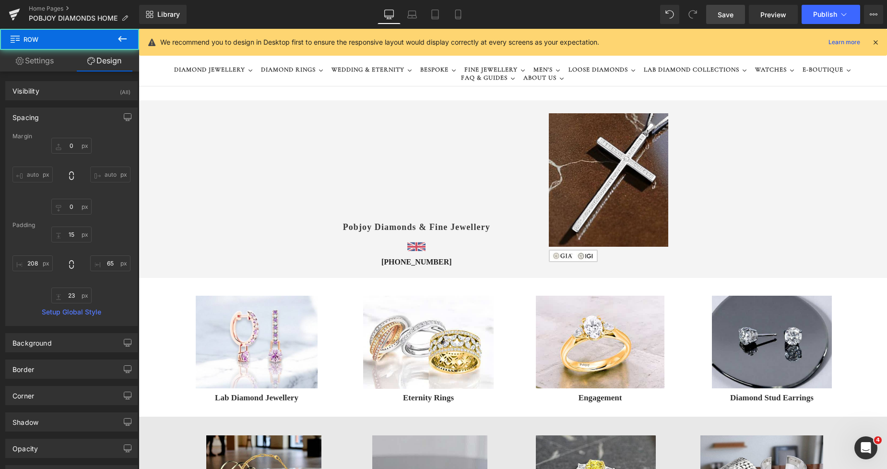
click at [717, 18] on link "Save" at bounding box center [725, 14] width 39 height 19
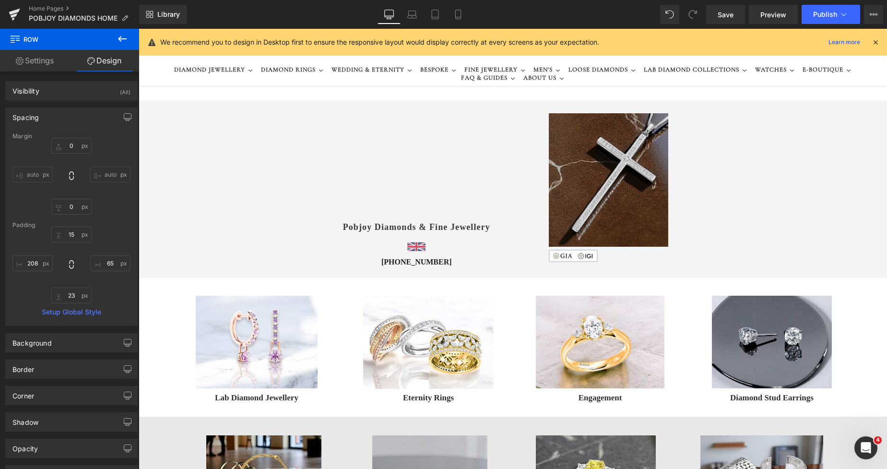
click at [582, 124] on img at bounding box center [609, 179] width 120 height 133
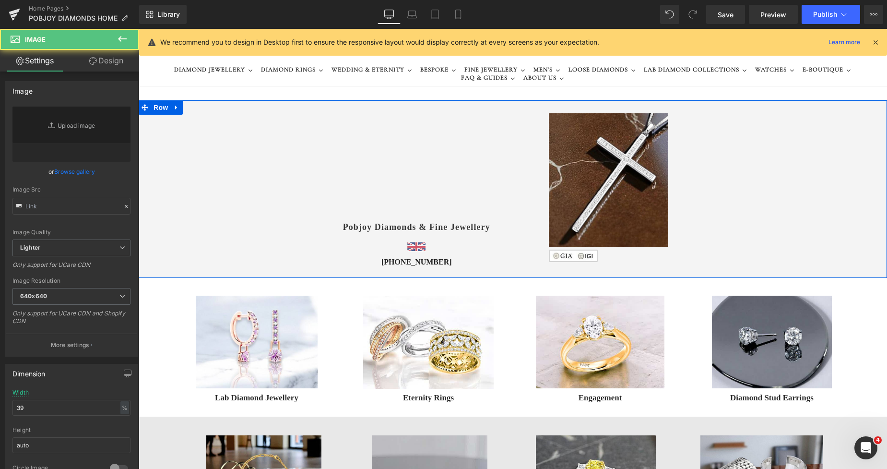
type input "[URL][DOMAIN_NAME]"
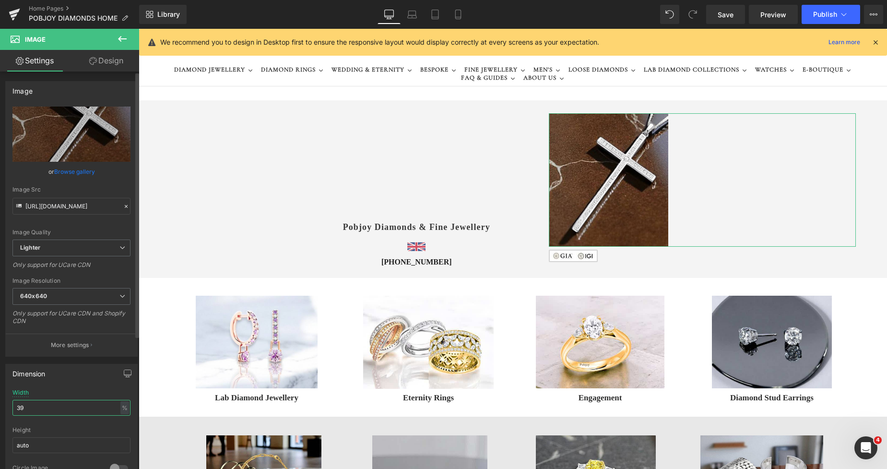
drag, startPoint x: 35, startPoint y: 411, endPoint x: 19, endPoint y: 407, distance: 17.1
click at [19, 407] on input "39" at bounding box center [71, 407] width 118 height 16
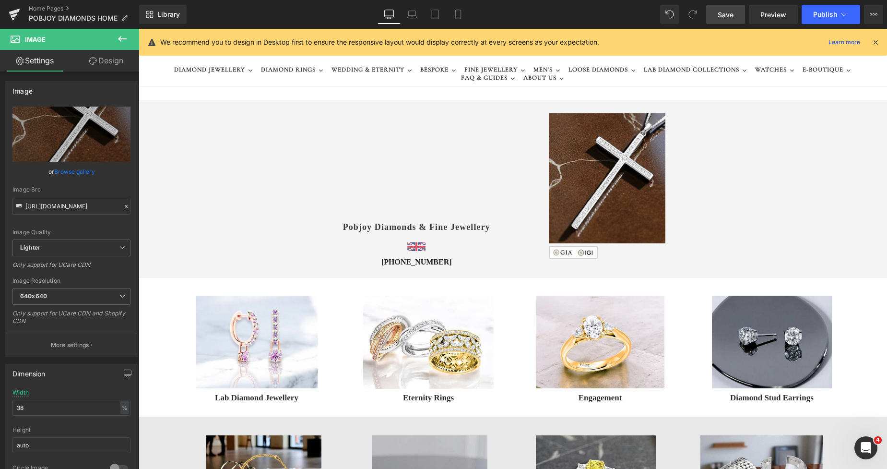
click at [725, 17] on span "Save" at bounding box center [725, 15] width 16 height 10
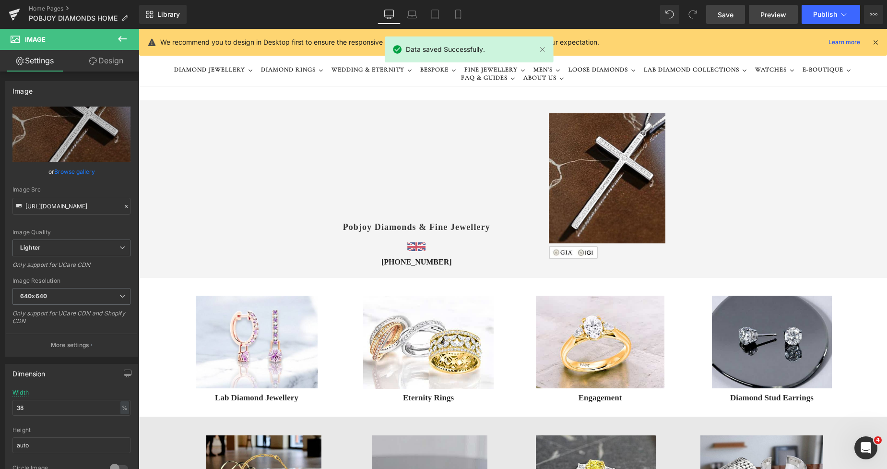
click at [768, 13] on span "Preview" at bounding box center [773, 15] width 26 height 10
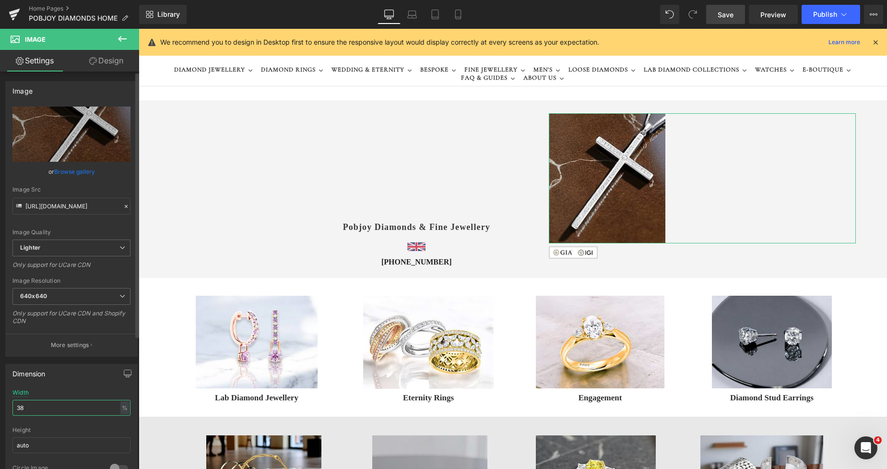
click at [35, 403] on input "38" at bounding box center [71, 407] width 118 height 16
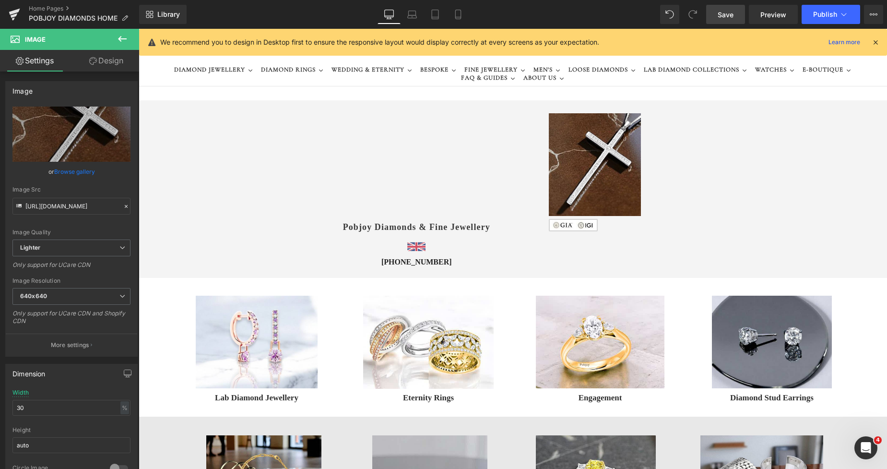
click at [727, 16] on span "Save" at bounding box center [725, 15] width 16 height 10
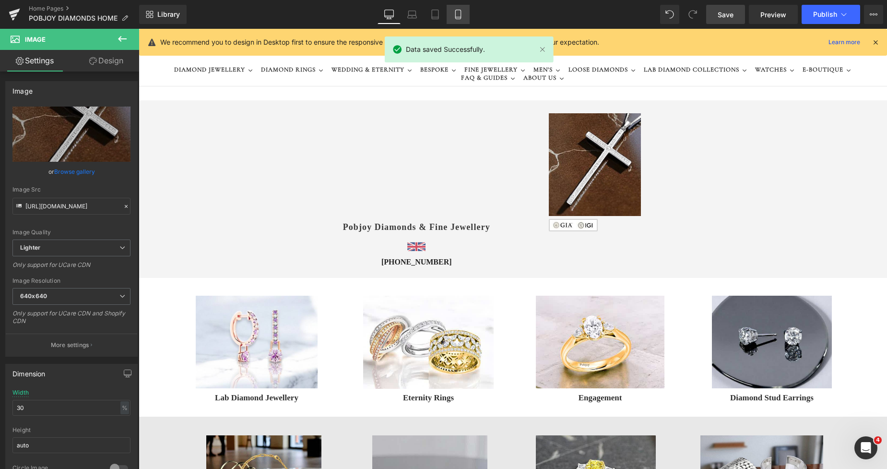
click at [456, 17] on icon at bounding box center [457, 17] width 5 height 0
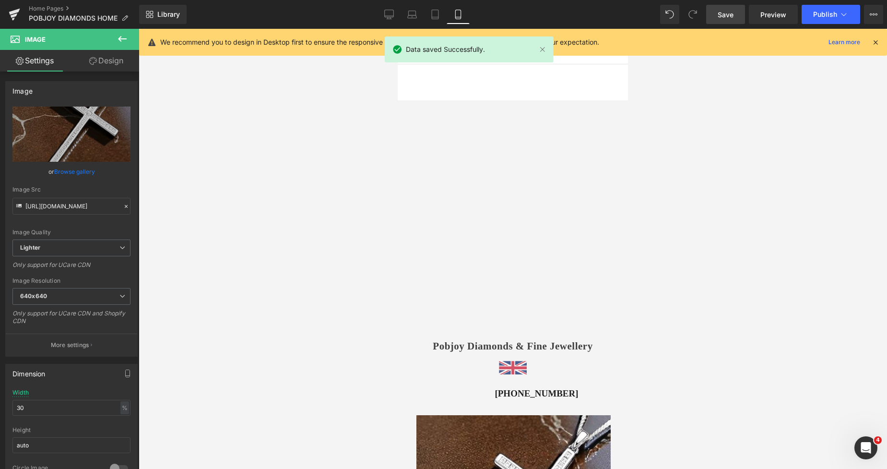
type input "85"
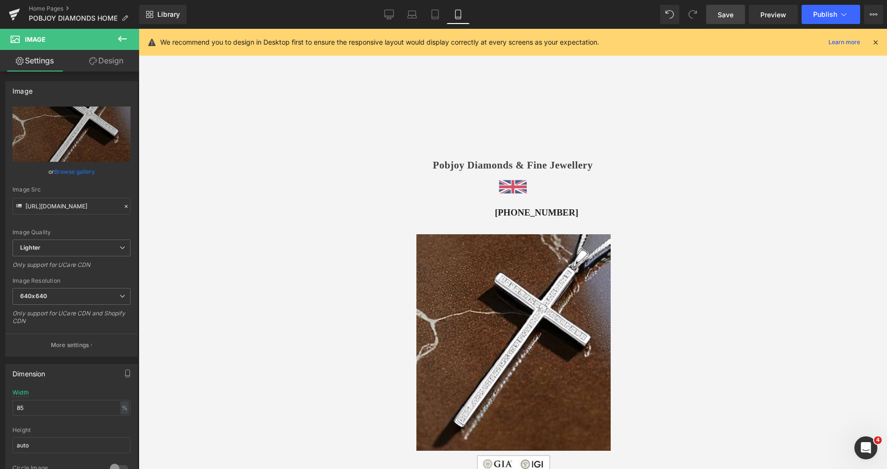
scroll to position [145, 0]
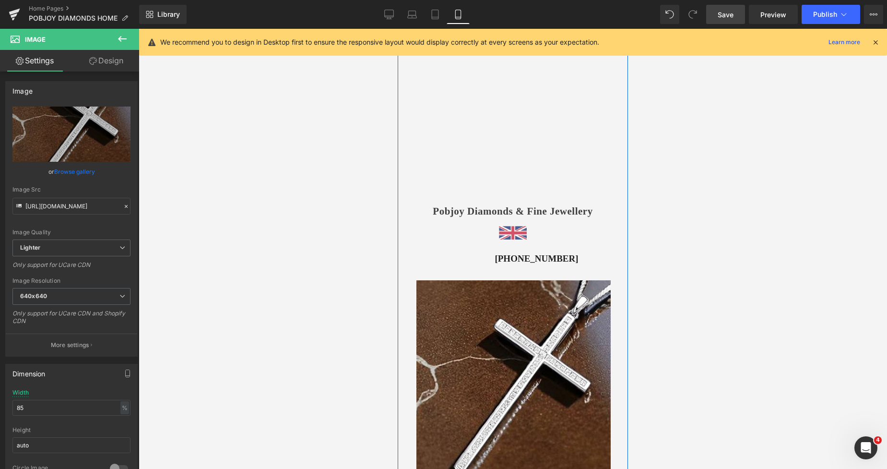
click at [474, 234] on link at bounding box center [513, 232] width 230 height 14
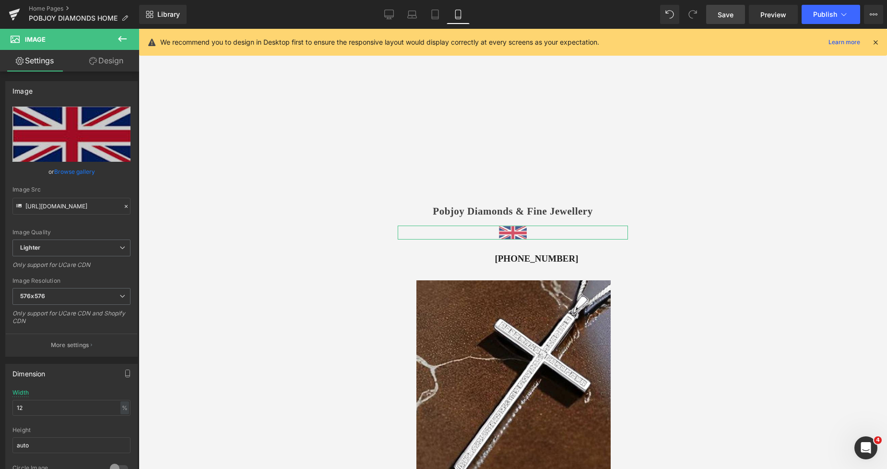
click at [107, 55] on link "Design" at bounding box center [106, 61] width 70 height 22
click at [0, 0] on div "Spacing" at bounding box center [0, 0] width 0 height 0
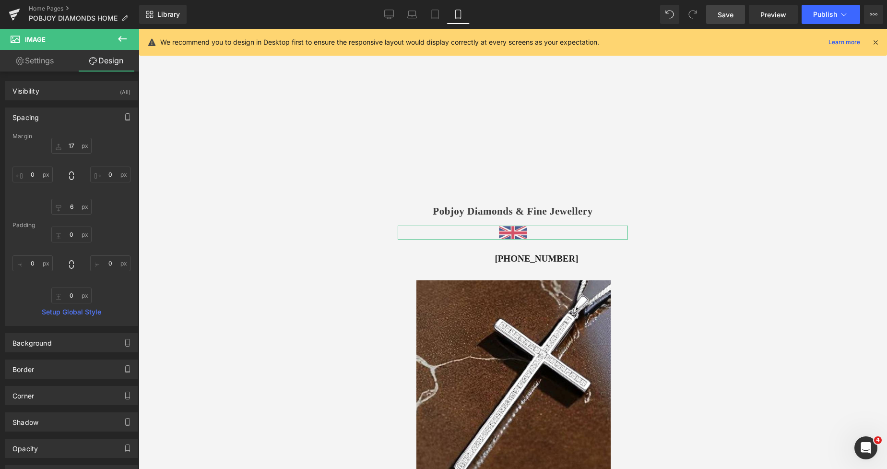
type input "17"
type input "0"
type input "6"
type input "0"
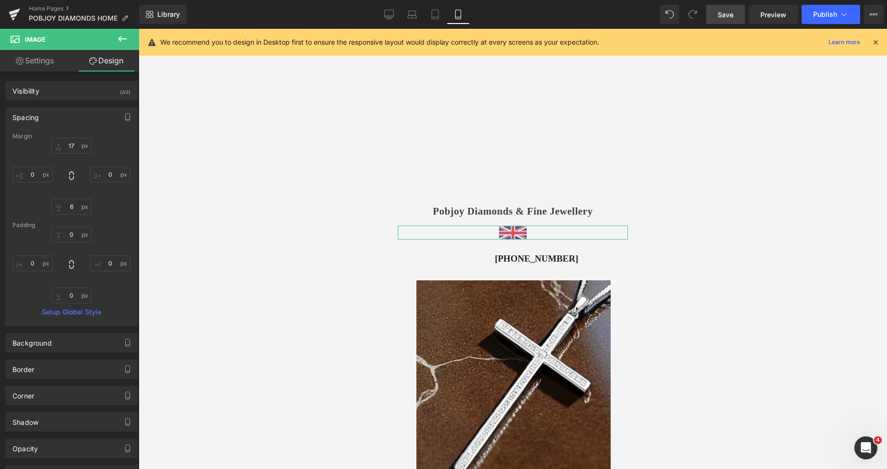
type input "0"
click at [439, 227] on div "Image" at bounding box center [513, 232] width 230 height 14
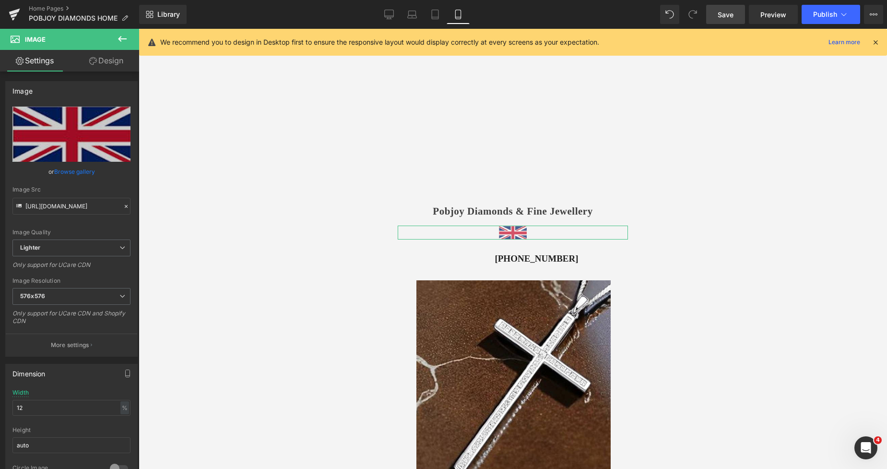
click at [114, 58] on link "Design" at bounding box center [106, 61] width 70 height 22
click at [0, 0] on div "Spacing" at bounding box center [0, 0] width 0 height 0
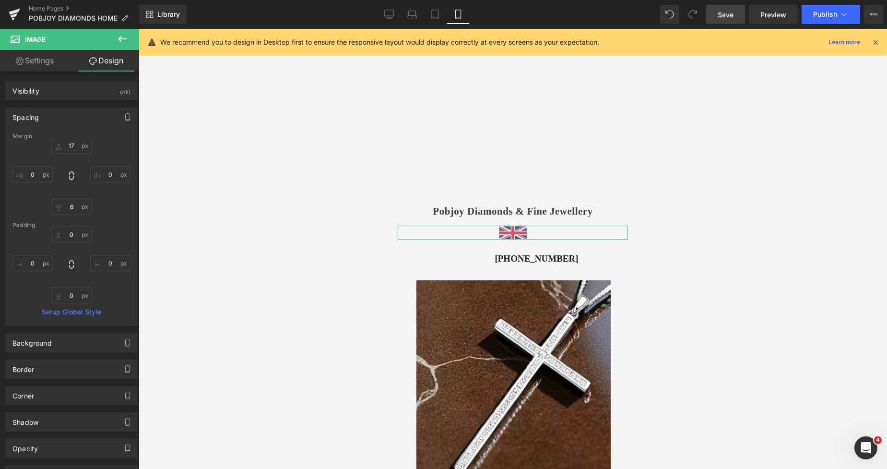
type input "17"
type input "0"
type input "6"
type input "0"
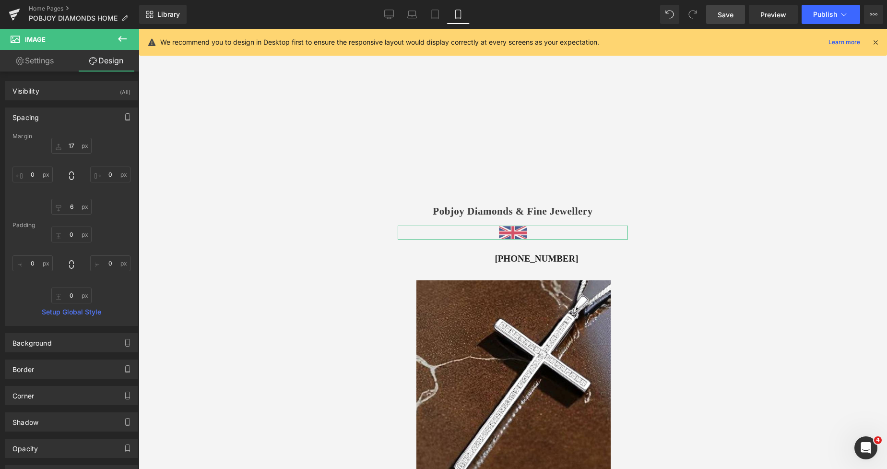
type input "0"
click at [475, 260] on h3 "[PHONE_NUMBER]" at bounding box center [536, 259] width 183 height 12
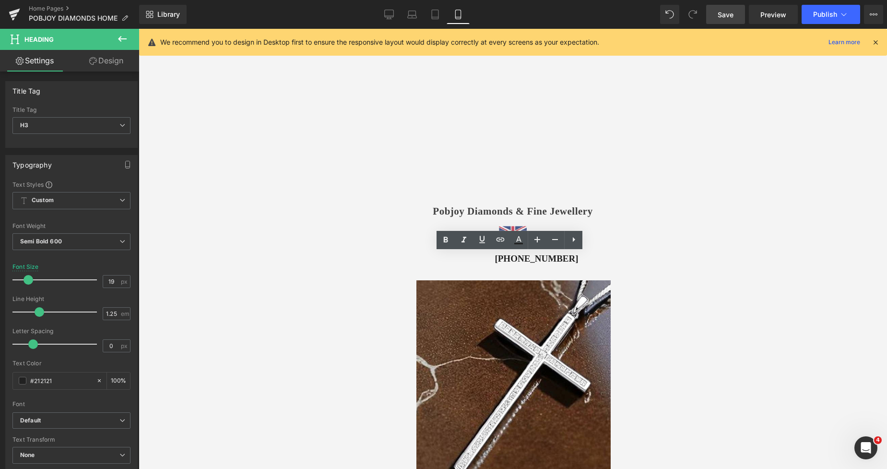
click at [106, 61] on link "Design" at bounding box center [106, 61] width 70 height 22
click at [0, 0] on div "Spacing" at bounding box center [0, 0] width 0 height 0
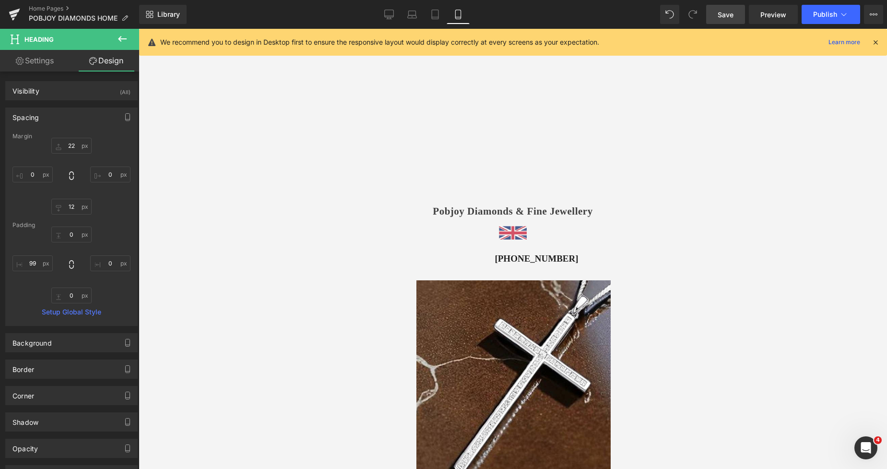
type input "22"
type input "0"
type input "12"
type input "0"
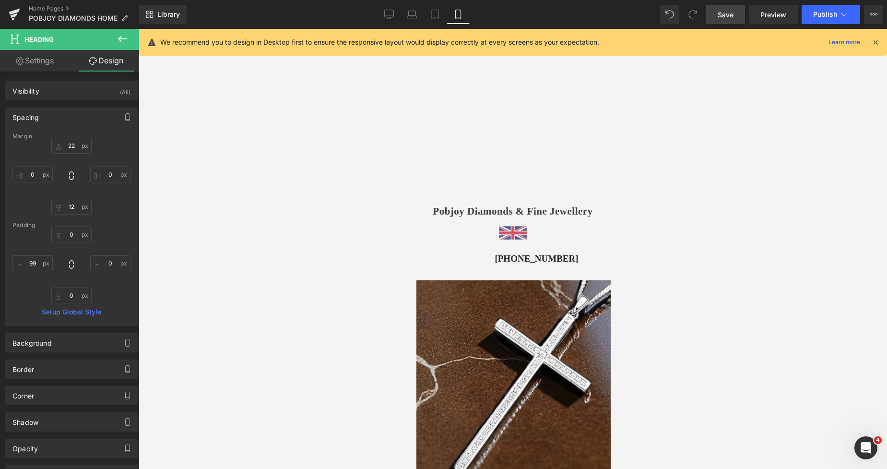
type input "0"
click at [32, 266] on input "99" at bounding box center [32, 263] width 40 height 16
click at [719, 12] on span "Save" at bounding box center [725, 15] width 16 height 10
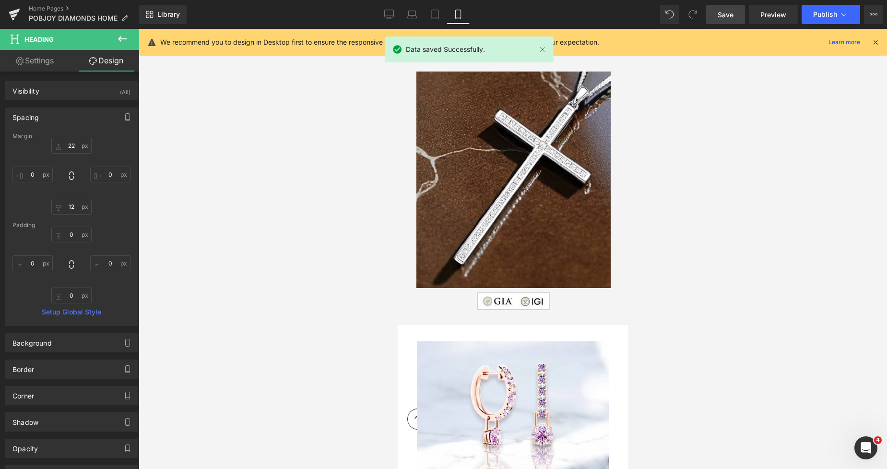
scroll to position [400, 0]
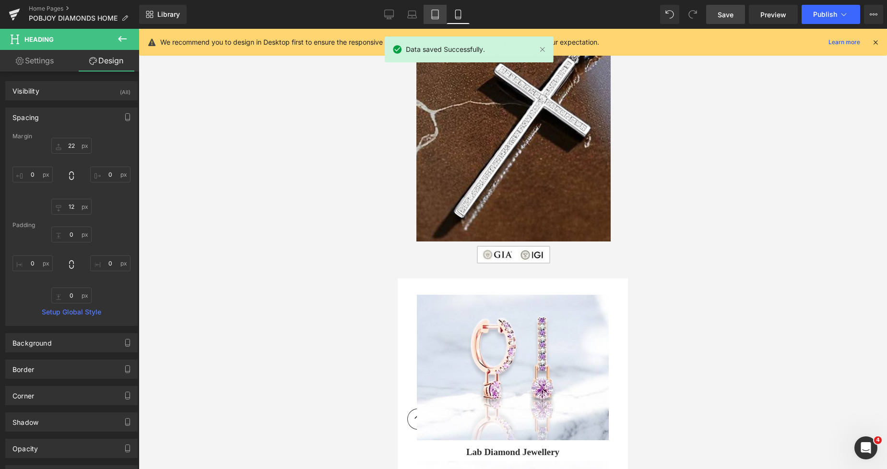
click at [436, 9] on link "Tablet" at bounding box center [434, 14] width 23 height 19
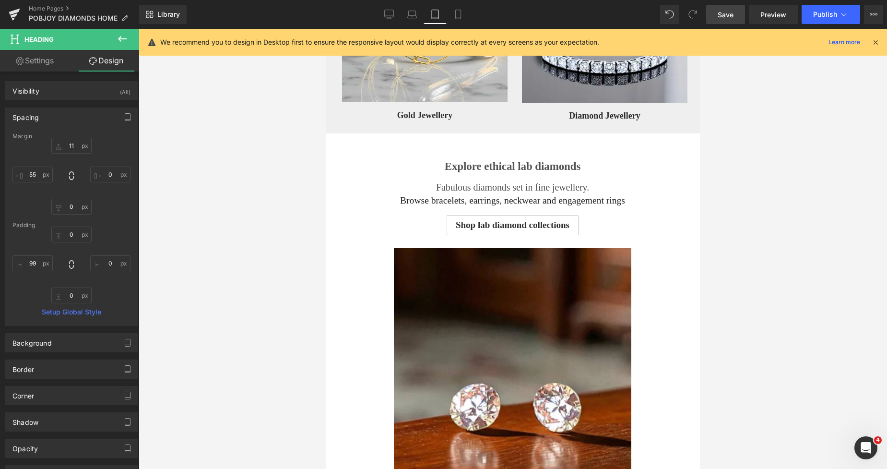
scroll to position [145, 0]
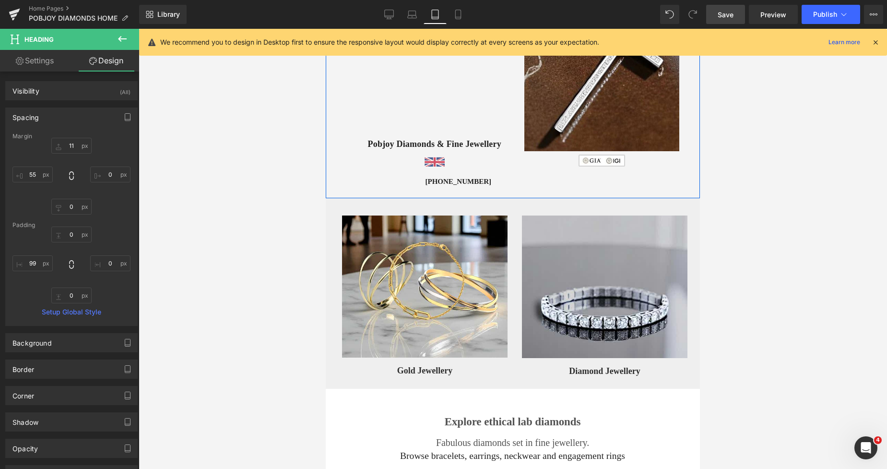
click at [463, 180] on h3 "[PHONE_NUMBER]" at bounding box center [458, 181] width 106 height 9
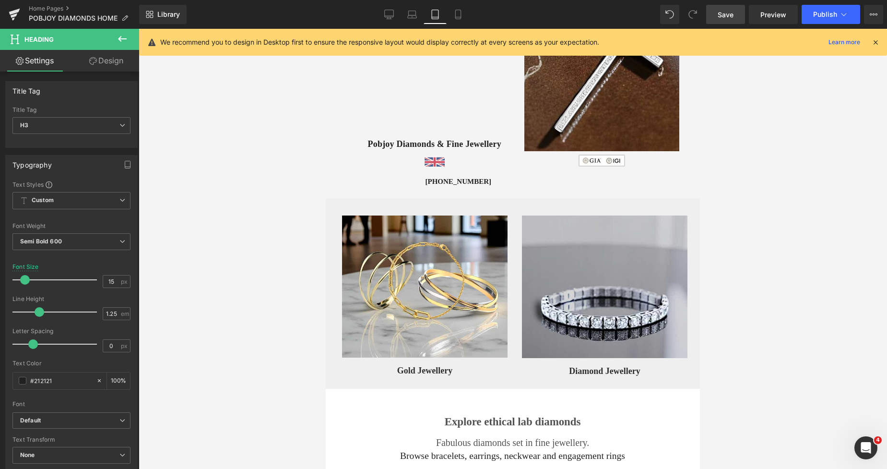
click at [114, 63] on link "Design" at bounding box center [106, 61] width 70 height 22
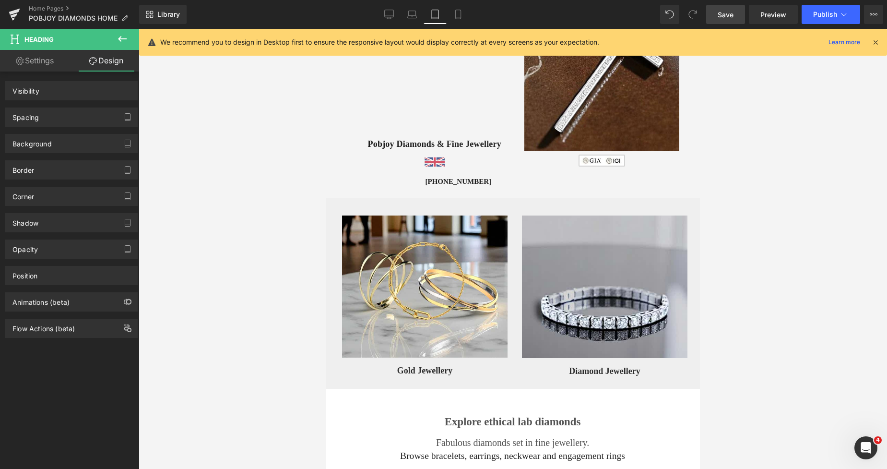
click at [40, 119] on div "Spacing" at bounding box center [71, 117] width 131 height 18
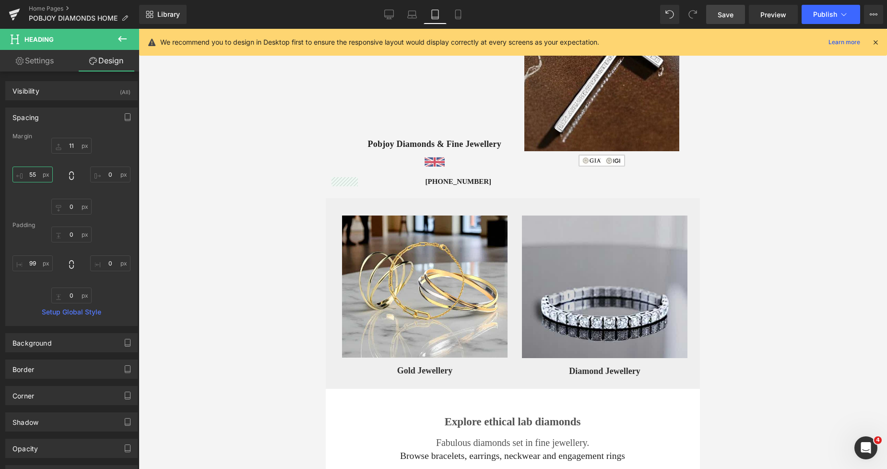
click at [30, 174] on input "55" at bounding box center [32, 174] width 40 height 16
click at [30, 263] on input "99" at bounding box center [32, 263] width 40 height 16
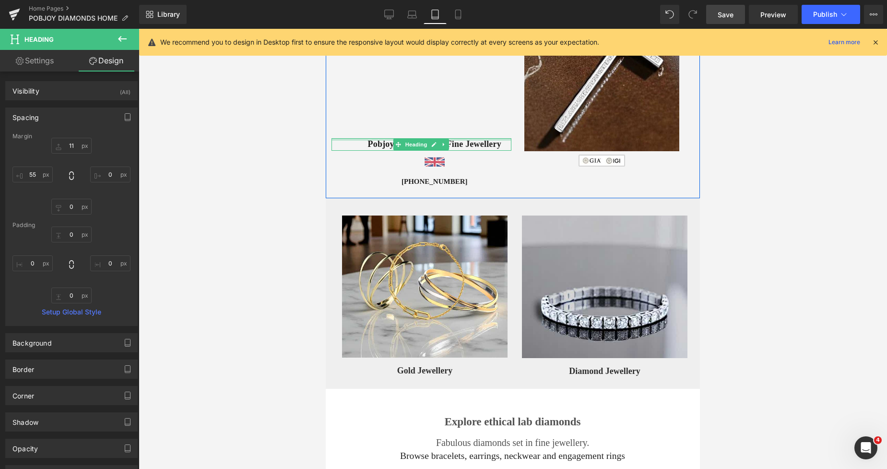
click at [382, 141] on div at bounding box center [421, 139] width 180 height 2
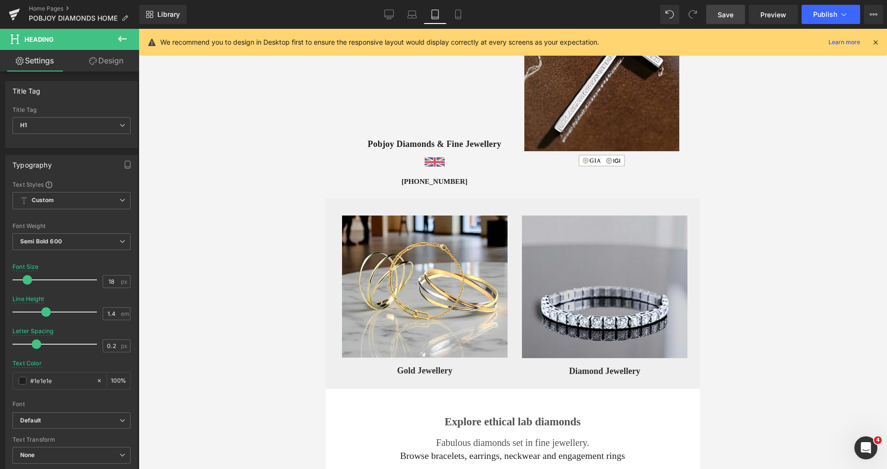
click at [114, 68] on link "Design" at bounding box center [106, 61] width 70 height 22
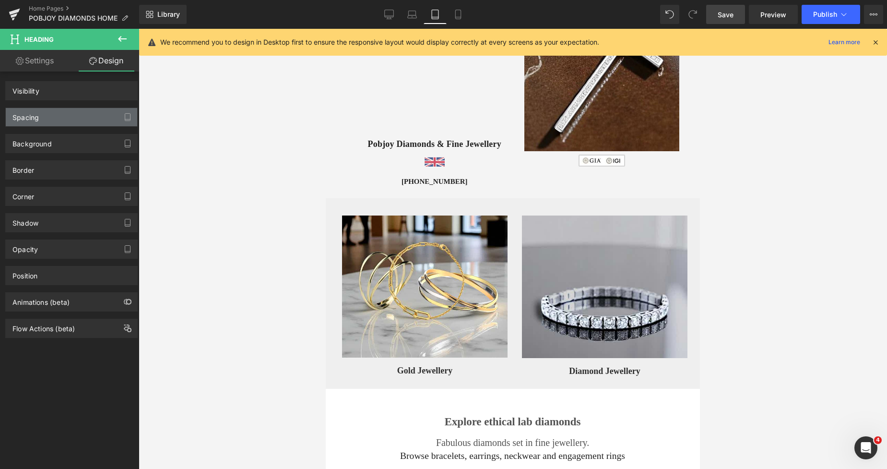
click at [45, 111] on div "Spacing" at bounding box center [71, 117] width 131 height 18
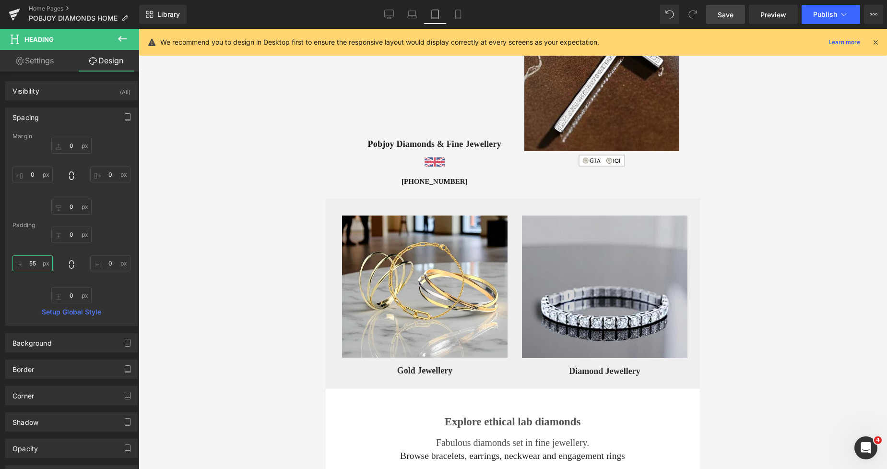
click at [29, 260] on input "55" at bounding box center [32, 263] width 40 height 16
click at [394, 169] on div "Vimeo 261px 160px Pobjoy Diamonds & Fine Jewellery Heading Image [PHONE_NUMBER]…" at bounding box center [421, 79] width 180 height 213
click at [394, 164] on link at bounding box center [434, 160] width 153 height 13
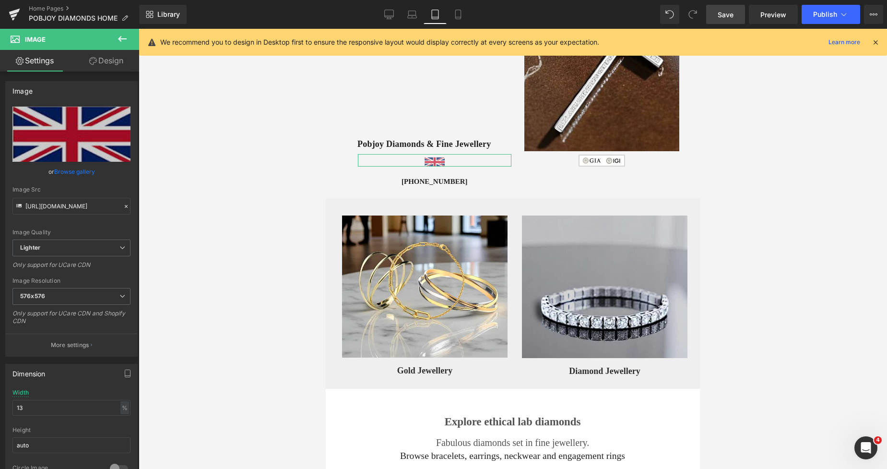
click at [118, 64] on link "Design" at bounding box center [106, 61] width 70 height 22
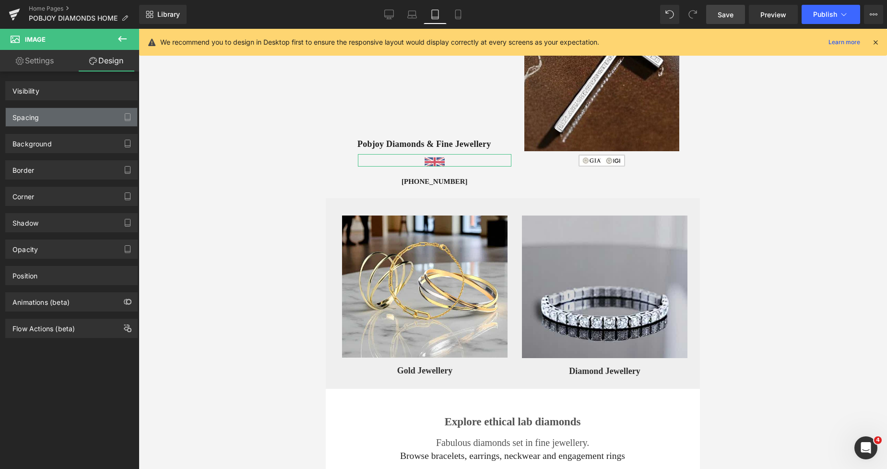
click at [43, 122] on div "Spacing" at bounding box center [71, 117] width 131 height 18
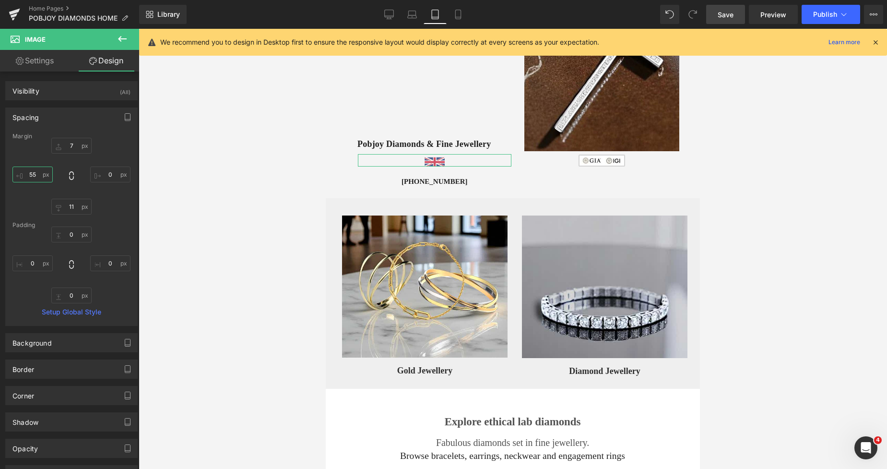
click at [33, 172] on input "55" at bounding box center [32, 174] width 40 height 16
click at [340, 177] on div "Vimeo 261px 160px Pobjoy Diamonds & Fine Jewellery Heading Image [PHONE_NUMBER]…" at bounding box center [421, 79] width 180 height 213
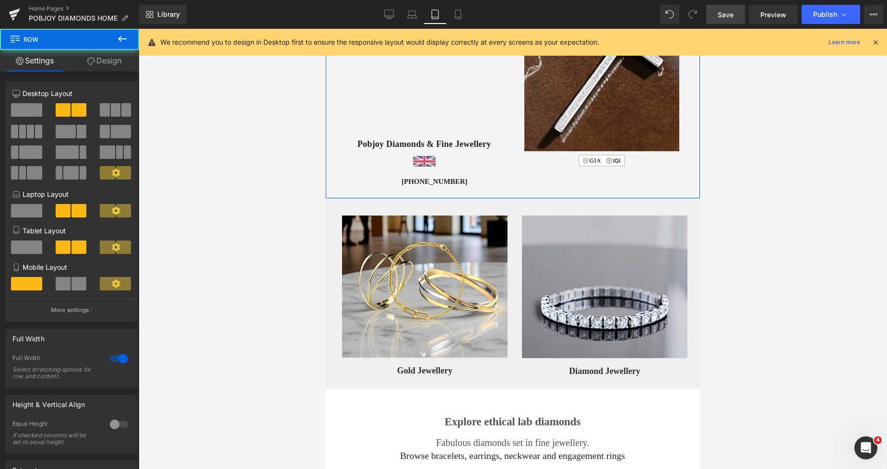
click at [352, 182] on div "Vimeo 261px 160px Pobjoy Diamonds & Fine Jewellery Heading Image [PHONE_NUMBER]…" at bounding box center [421, 79] width 180 height 213
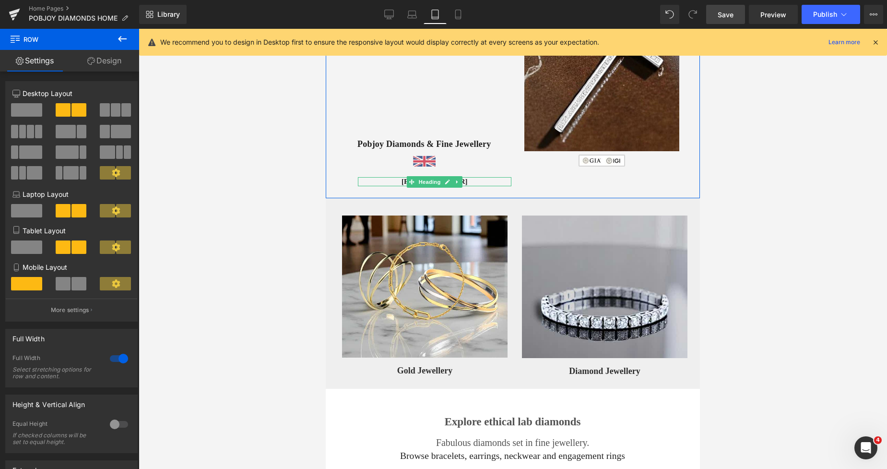
click at [374, 180] on h3 "[PHONE_NUMBER]" at bounding box center [434, 181] width 153 height 9
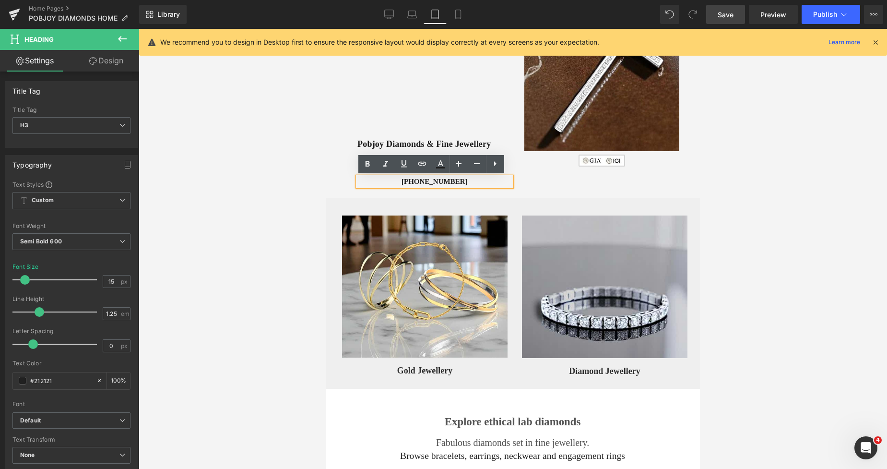
click at [112, 59] on link "Design" at bounding box center [106, 61] width 70 height 22
click at [0, 0] on div "Spacing" at bounding box center [0, 0] width 0 height 0
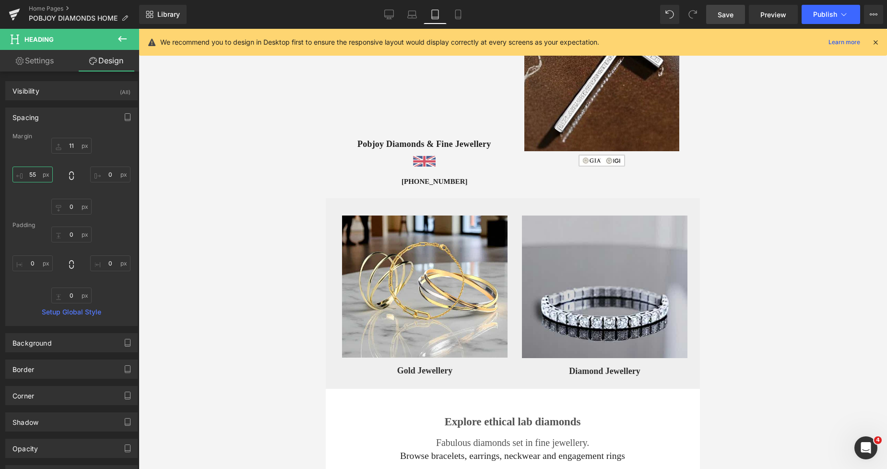
click at [29, 172] on input "55" at bounding box center [32, 174] width 40 height 16
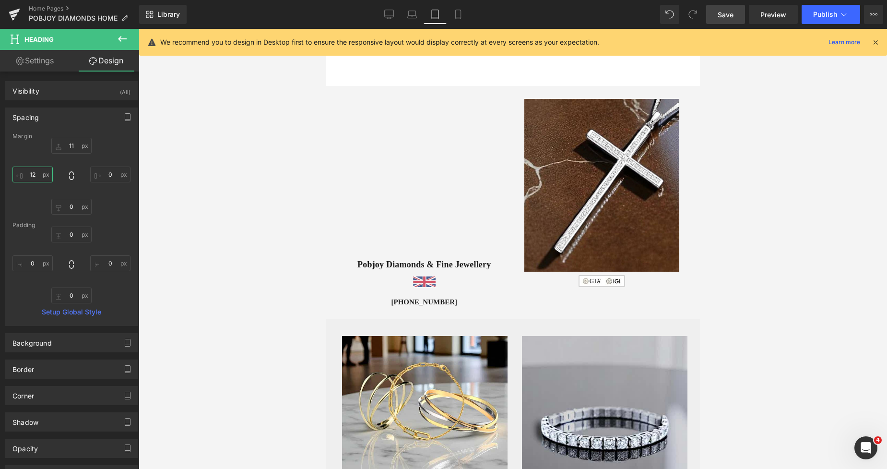
scroll to position [0, 0]
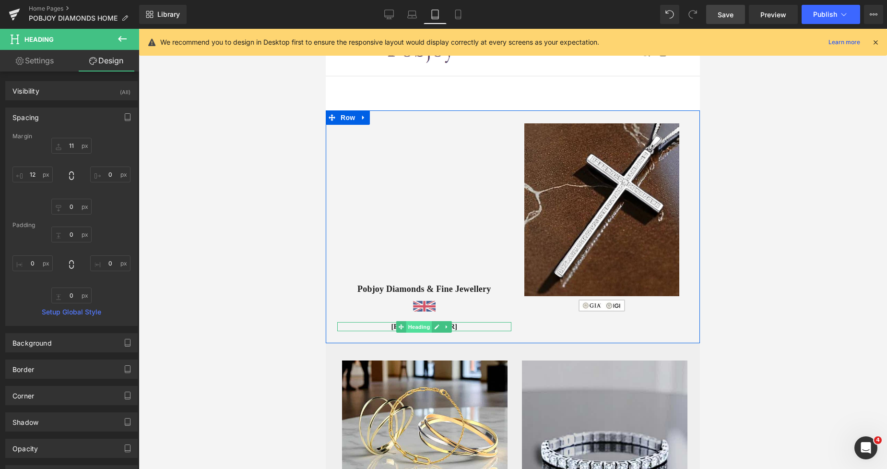
click at [406, 326] on span "Heading" at bounding box center [419, 327] width 26 height 12
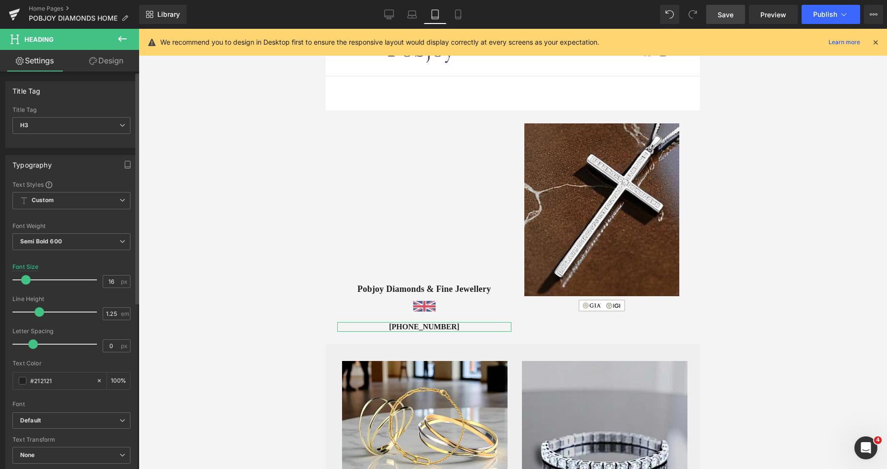
click at [24, 282] on span at bounding box center [26, 280] width 10 height 10
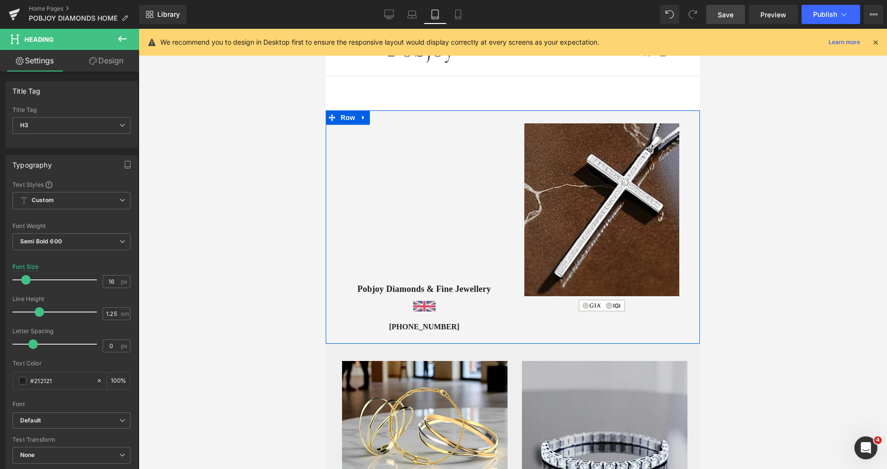
click at [384, 306] on link at bounding box center [424, 305] width 174 height 13
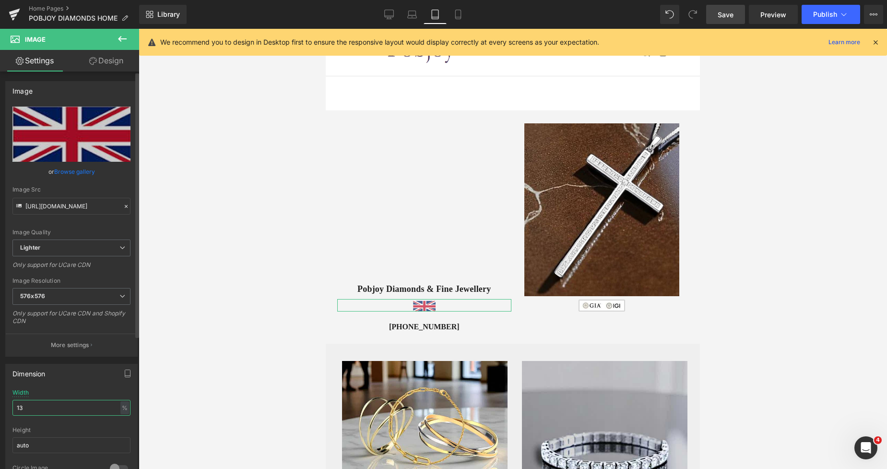
drag, startPoint x: 27, startPoint y: 407, endPoint x: 6, endPoint y: 410, distance: 20.8
click at [9, 410] on div "13% Width 13 % % px auto Height auto 0 Circle Image" at bounding box center [71, 437] width 131 height 96
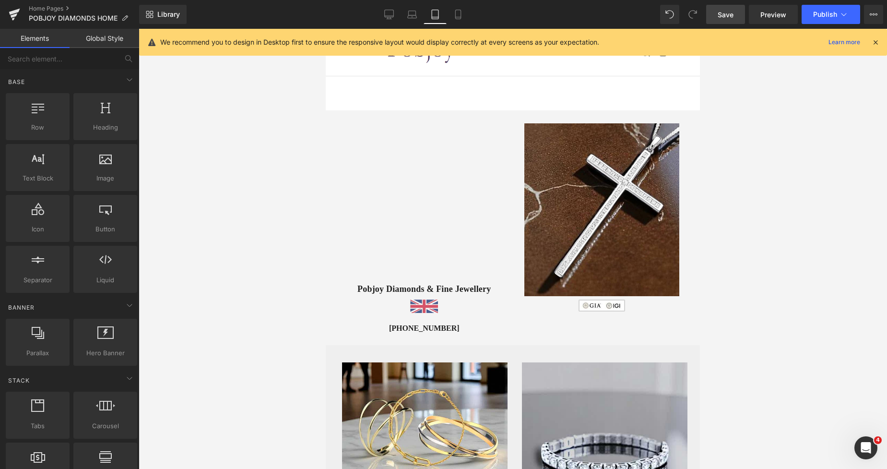
drag, startPoint x: 692, startPoint y: 66, endPoint x: 695, endPoint y: 91, distance: 25.1
click at [723, 16] on span "Save" at bounding box center [725, 15] width 16 height 10
click at [398, 15] on icon at bounding box center [401, 13] width 7 height 4
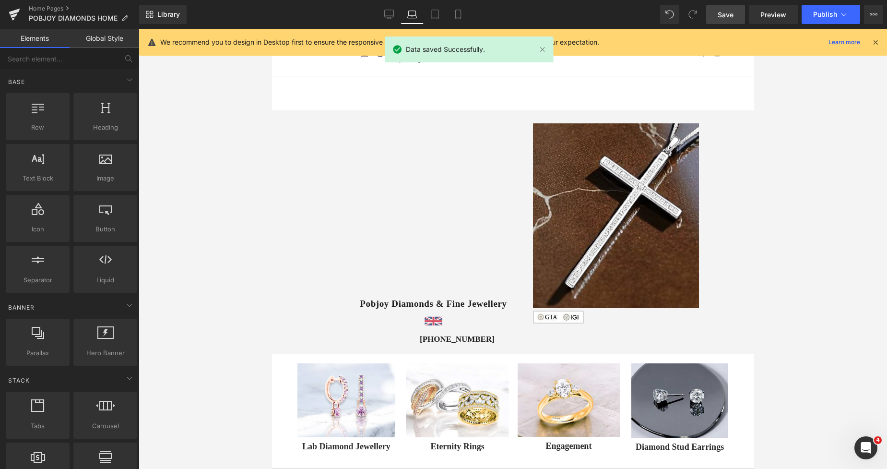
scroll to position [82, 0]
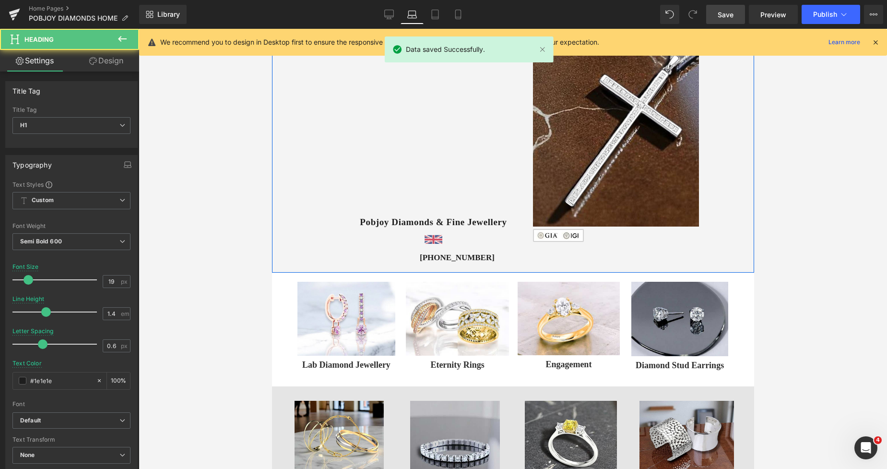
click at [370, 219] on h1 "Pobjoy Diamonds & Fine Jewellery" at bounding box center [433, 222] width 196 height 13
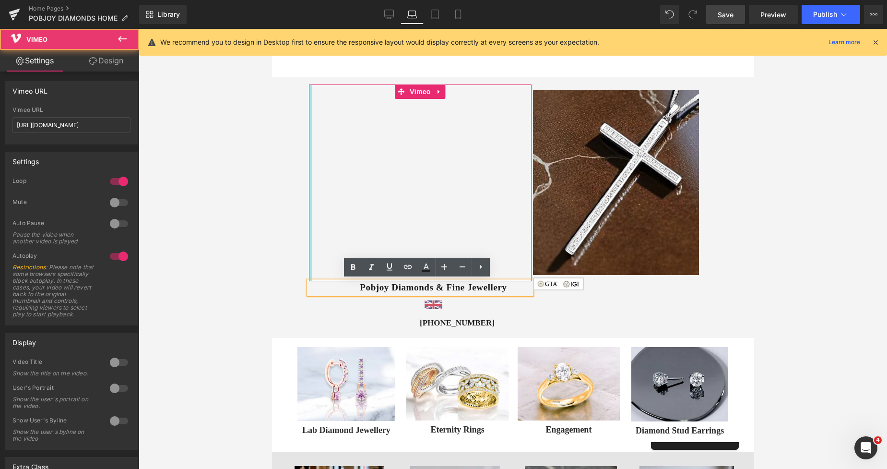
scroll to position [34, 0]
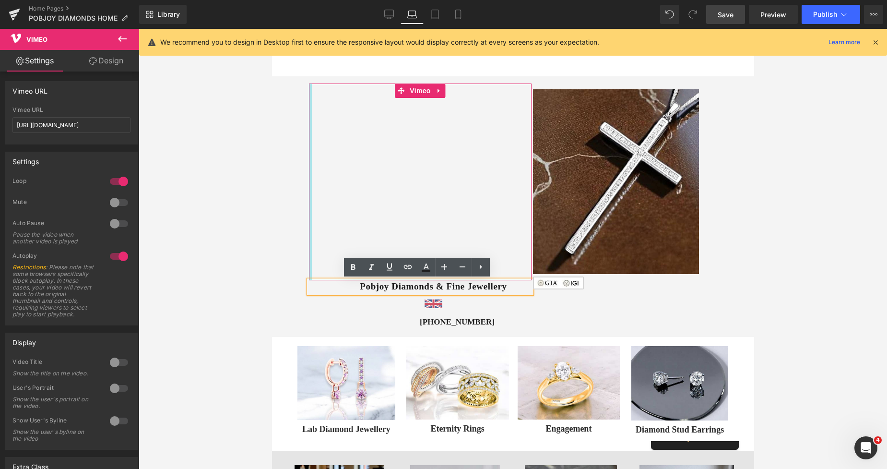
drag, startPoint x: 317, startPoint y: 177, endPoint x: 299, endPoint y: 180, distance: 18.5
click at [299, 180] on div "Vimeo Pobjoy Diamonds & Fine Jewellery Heading Image [PHONE_NUMBER] Heading Ima…" at bounding box center [512, 206] width 482 height 260
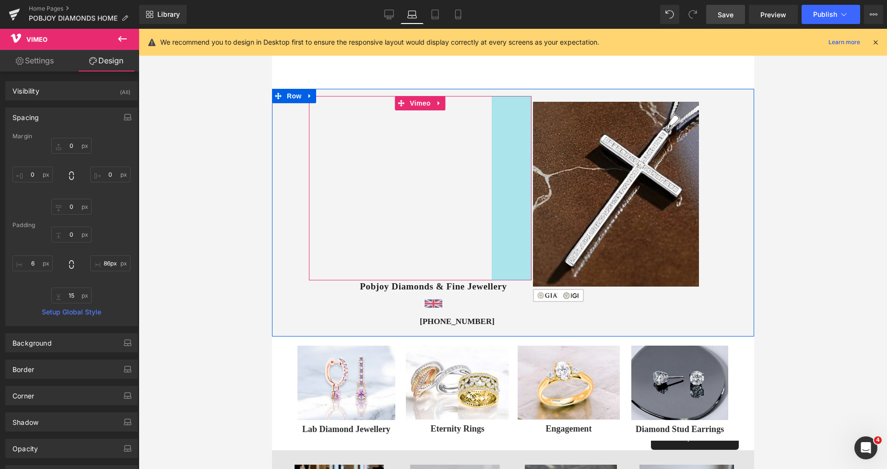
scroll to position [20, 0]
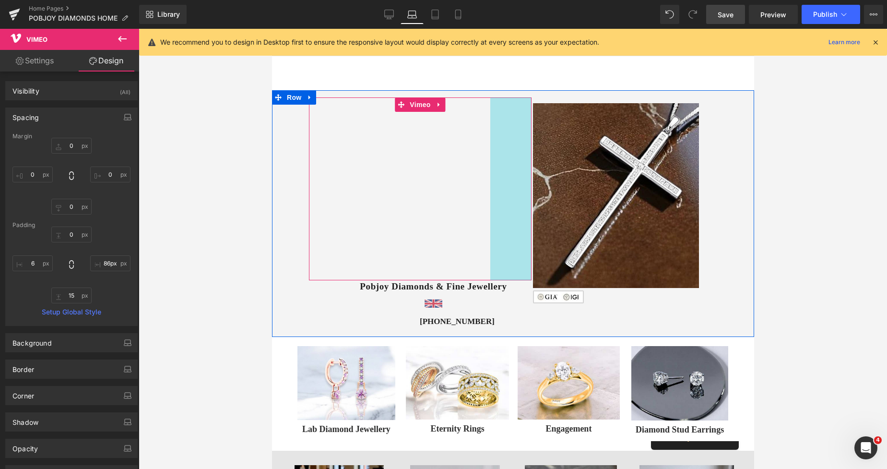
drag, startPoint x: 526, startPoint y: 129, endPoint x: 511, endPoint y: 130, distance: 15.5
click at [511, 130] on div "Vimeo 86px" at bounding box center [419, 188] width 223 height 183
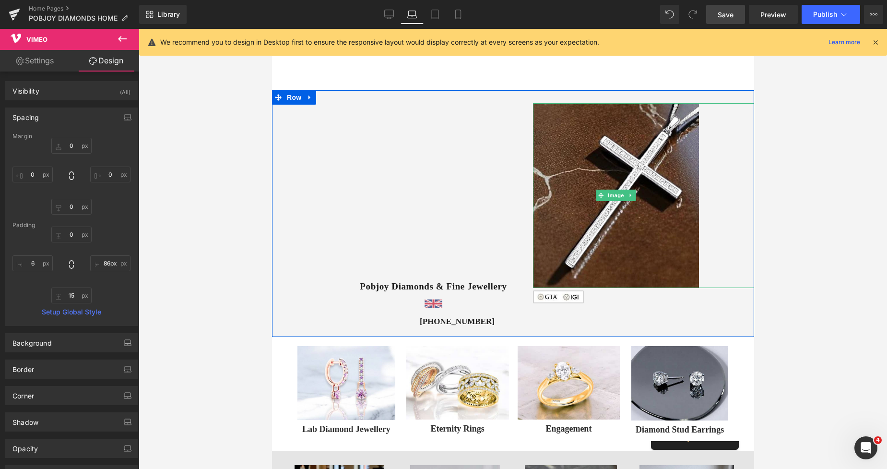
click at [729, 147] on link at bounding box center [642, 195] width 221 height 185
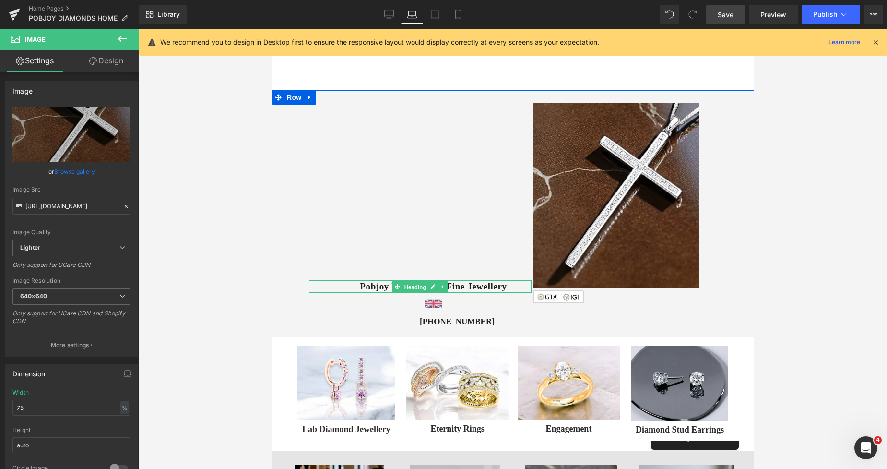
click at [414, 285] on span "Heading" at bounding box center [415, 287] width 26 height 12
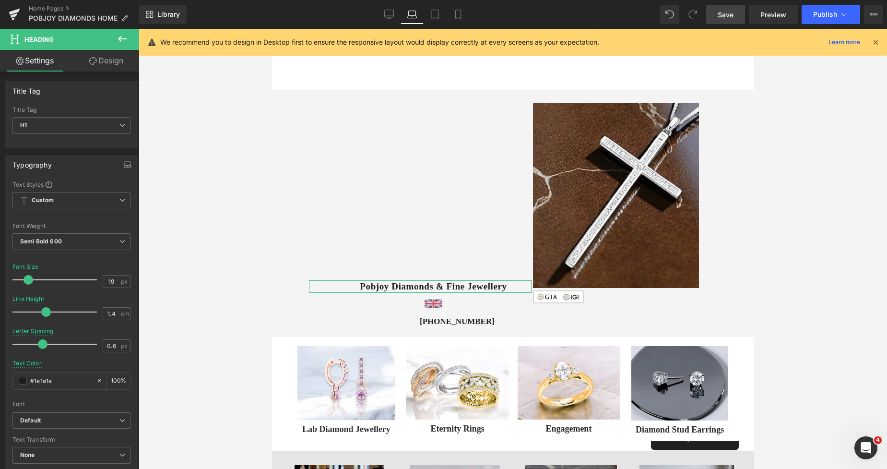
click at [116, 59] on link "Design" at bounding box center [106, 61] width 70 height 22
click at [0, 0] on div "Spacing" at bounding box center [0, 0] width 0 height 0
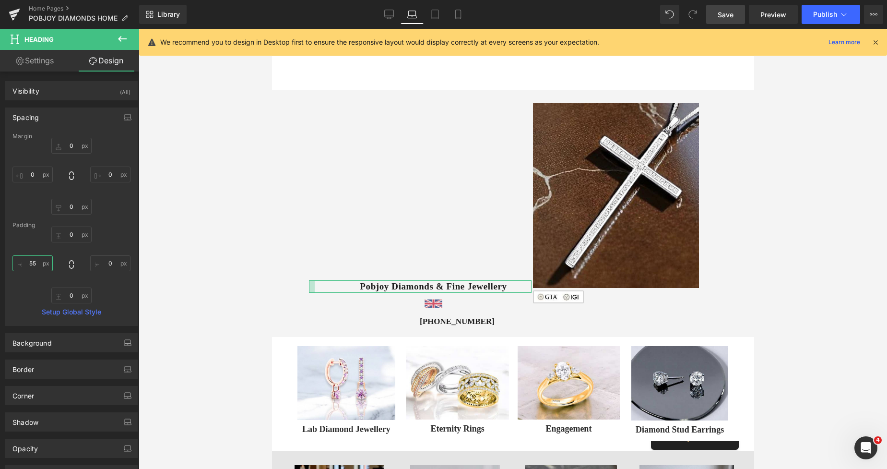
click at [36, 261] on input "55" at bounding box center [32, 263] width 40 height 16
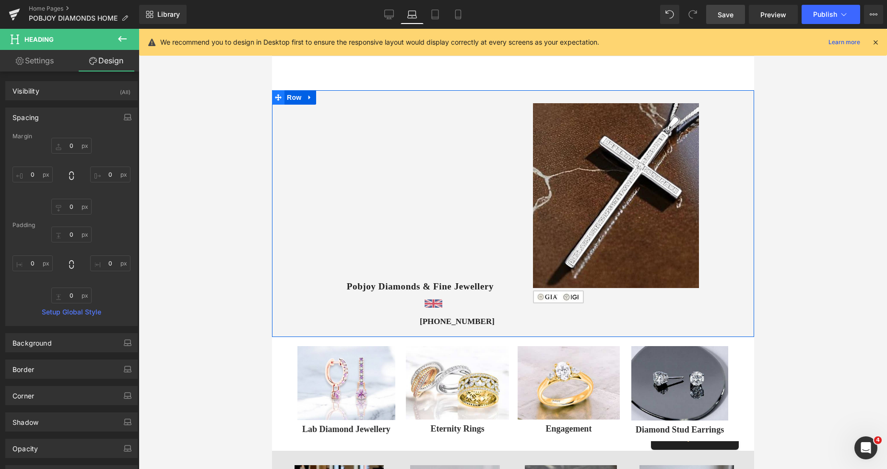
click at [278, 100] on span at bounding box center [277, 97] width 12 height 14
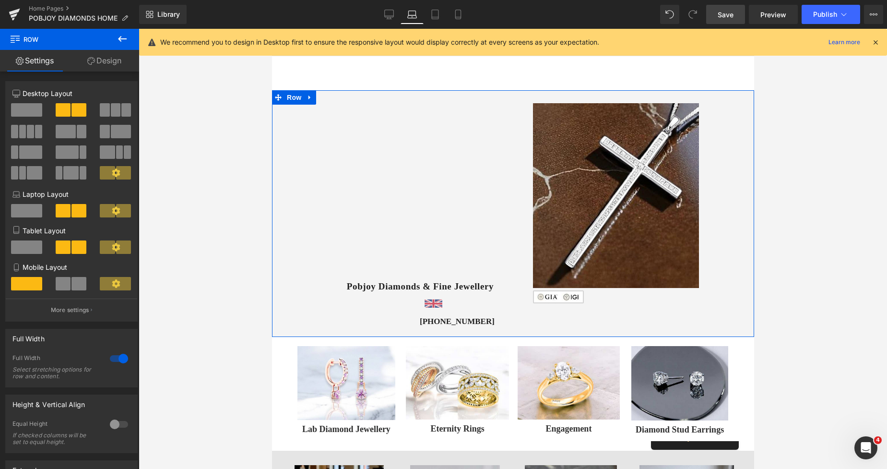
click at [107, 65] on link "Design" at bounding box center [105, 61] width 70 height 22
click at [0, 0] on div "Spacing" at bounding box center [0, 0] width 0 height 0
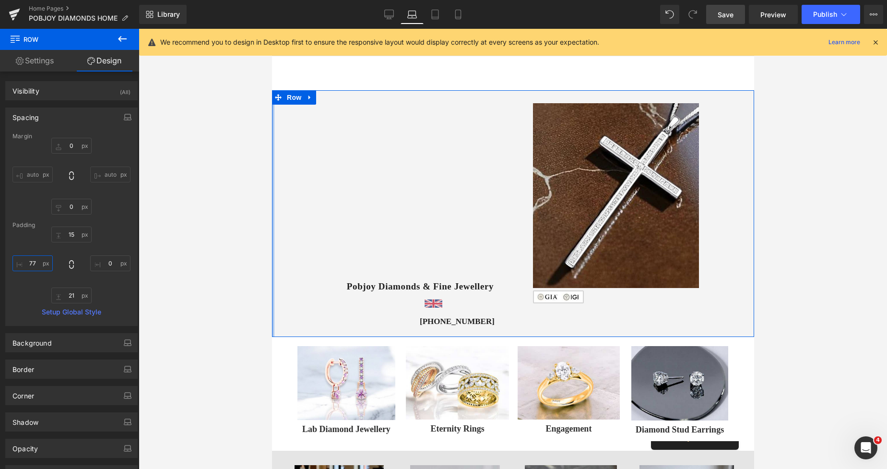
click at [33, 263] on input "77" at bounding box center [32, 263] width 40 height 16
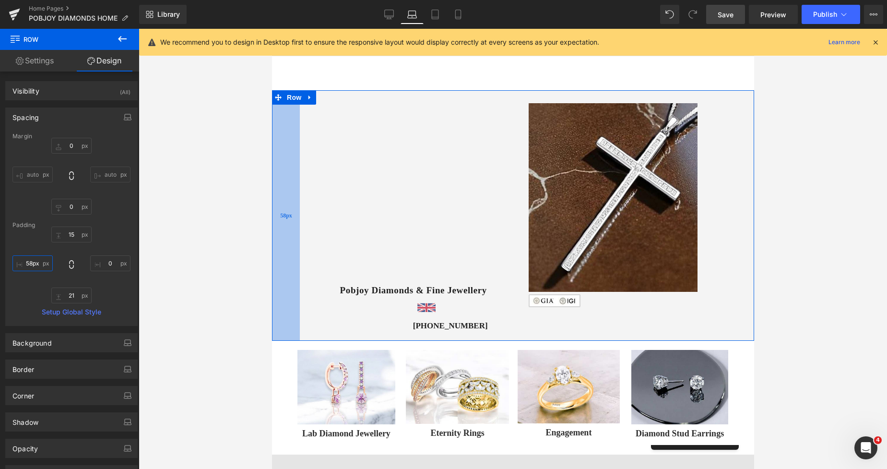
drag, startPoint x: 286, startPoint y: 205, endPoint x: 293, endPoint y: 206, distance: 6.8
click at [293, 206] on div "58px" at bounding box center [285, 215] width 28 height 250
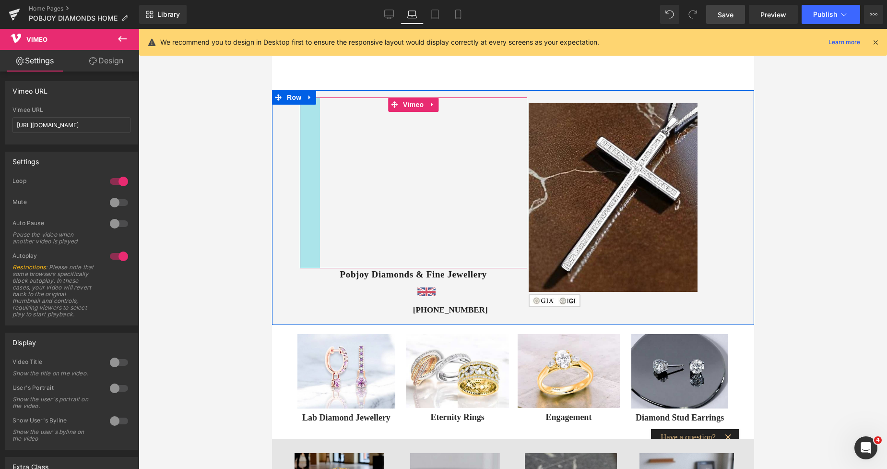
drag, startPoint x: 298, startPoint y: 200, endPoint x: 315, endPoint y: 199, distance: 17.3
click at [316, 199] on div "Vimeo 42px 86px" at bounding box center [412, 182] width 227 height 171
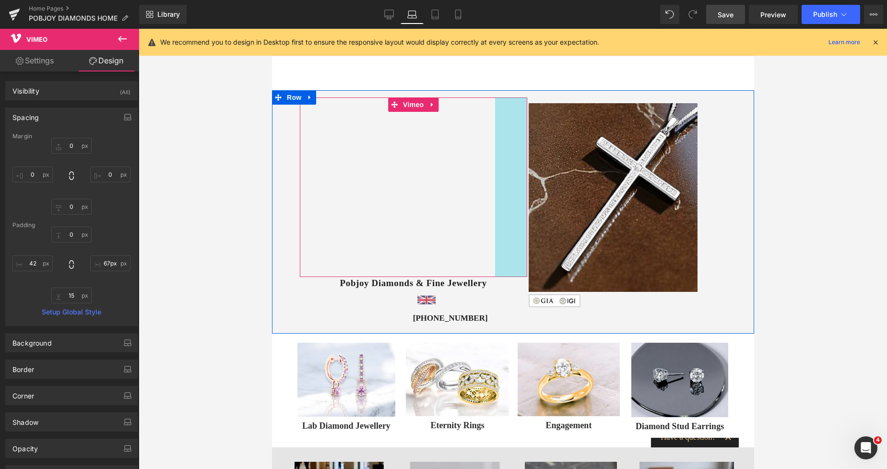
drag, startPoint x: 505, startPoint y: 160, endPoint x: 514, endPoint y: 160, distance: 9.1
click at [514, 160] on div "Vimeo 42px 67px" at bounding box center [412, 186] width 227 height 179
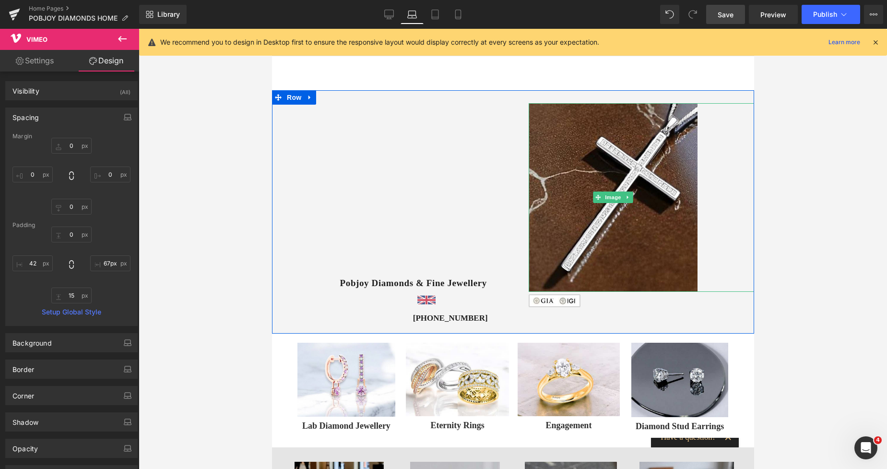
click at [738, 161] on link at bounding box center [641, 197] width 226 height 188
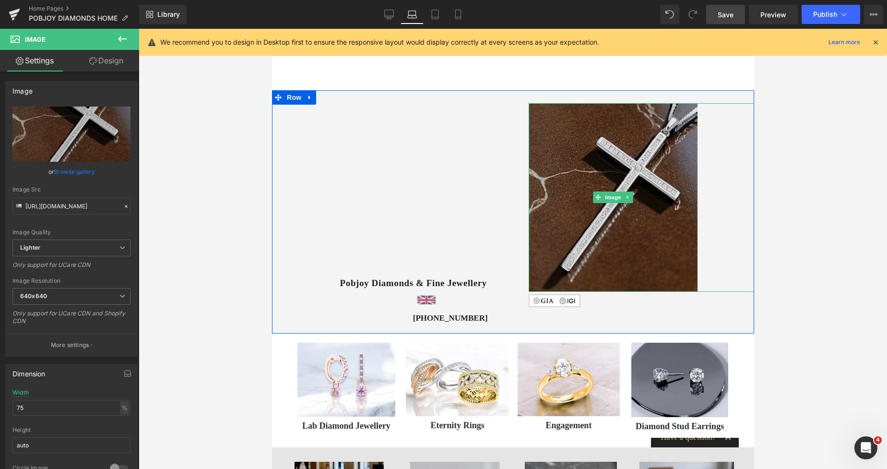
click at [611, 154] on img at bounding box center [612, 197] width 169 height 188
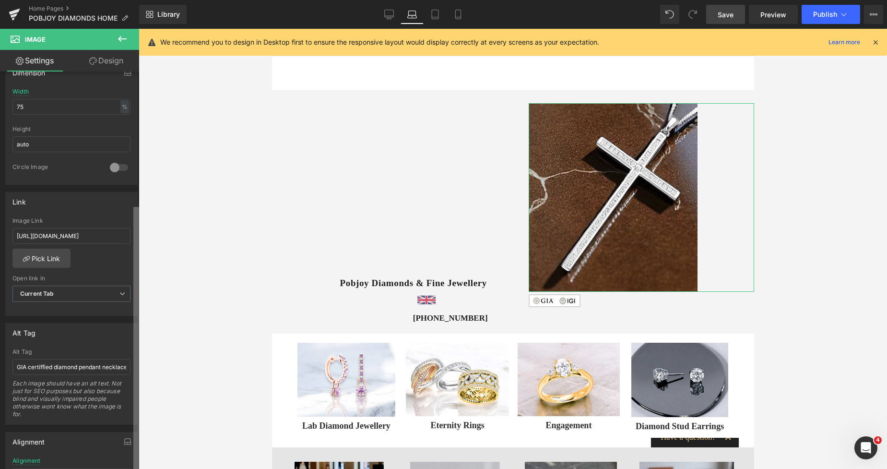
scroll to position [342, 0]
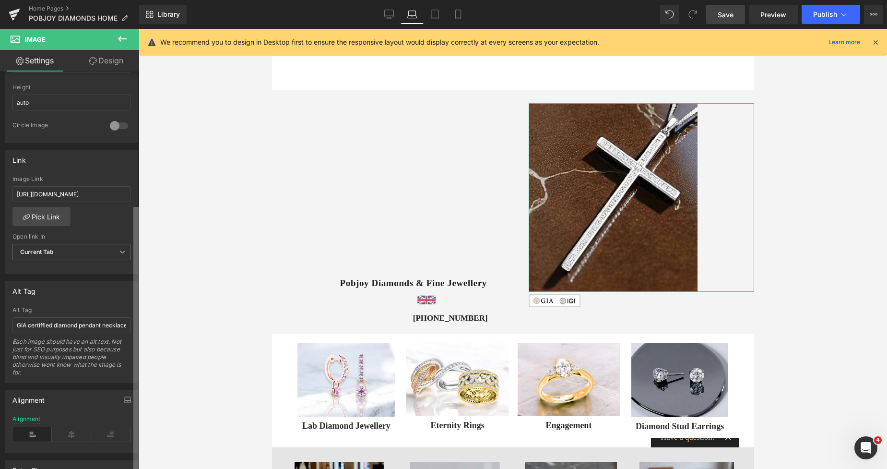
click at [127, 446] on div "Image [URL][DOMAIN_NAME] Replace Image Upload image or Browse gallery Image Src…" at bounding box center [69, 271] width 139 height 401
click at [66, 437] on icon at bounding box center [71, 434] width 39 height 14
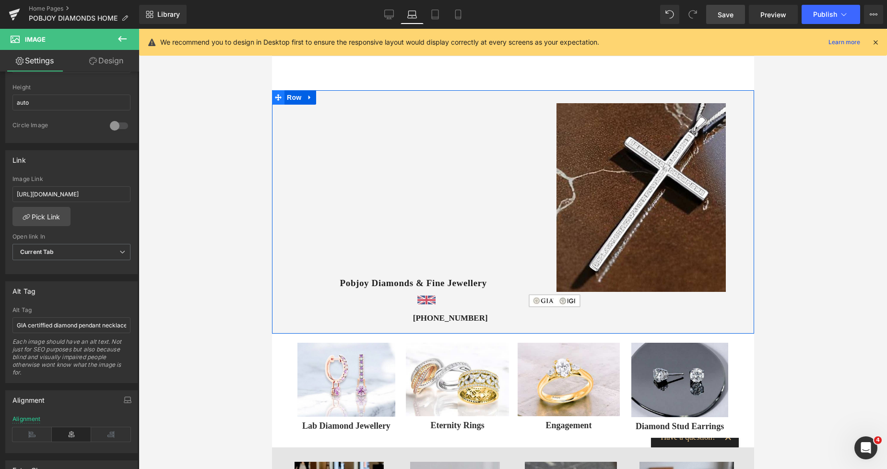
click at [276, 102] on span at bounding box center [277, 97] width 12 height 14
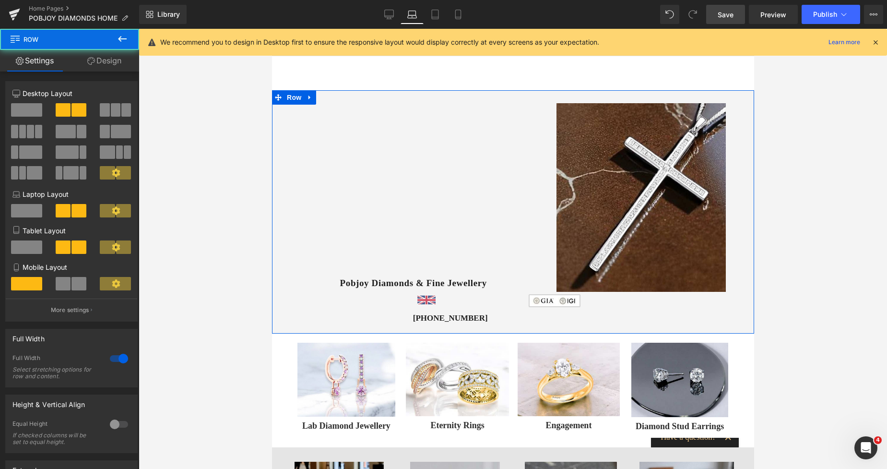
click at [120, 66] on link "Design" at bounding box center [105, 61] width 70 height 22
click at [0, 0] on div "Spacing" at bounding box center [0, 0] width 0 height 0
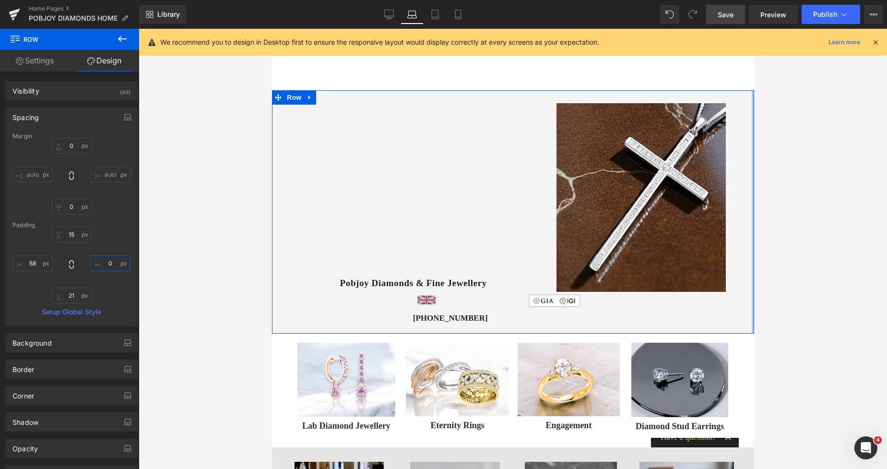
click at [101, 261] on input "0" at bounding box center [110, 263] width 40 height 16
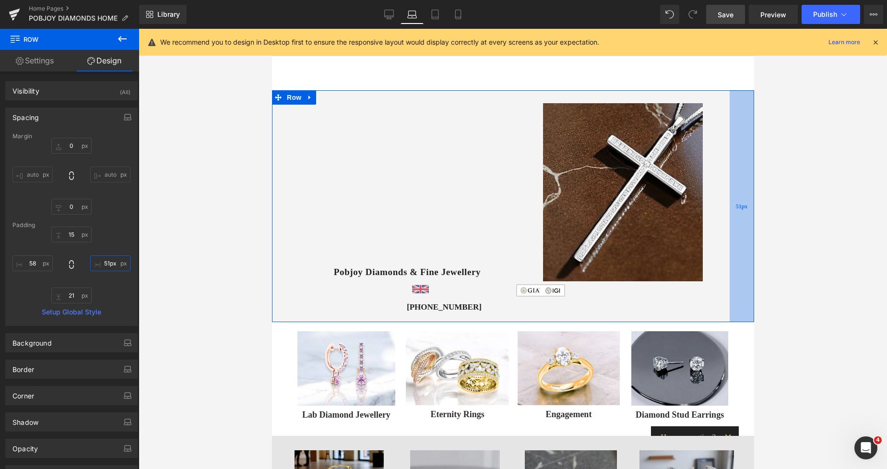
drag, startPoint x: 742, startPoint y: 166, endPoint x: 728, endPoint y: 167, distance: 13.9
click at [729, 167] on div "51px" at bounding box center [741, 206] width 24 height 232
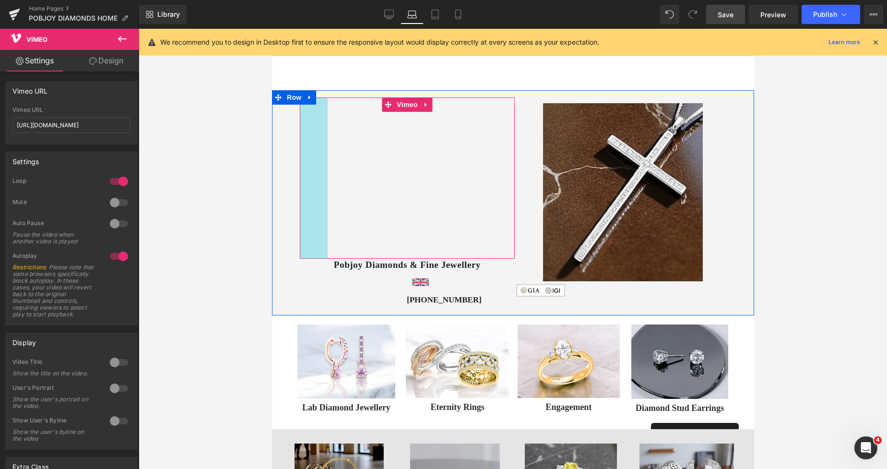
drag, startPoint x: 312, startPoint y: 179, endPoint x: 320, endPoint y: 182, distance: 8.2
click at [320, 182] on div "Vimeo 58px 67px" at bounding box center [406, 177] width 215 height 161
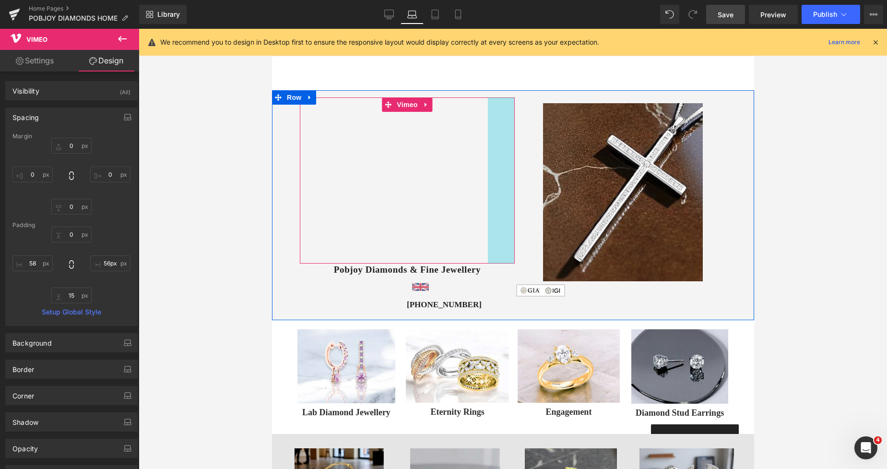
drag, startPoint x: 485, startPoint y: 153, endPoint x: 491, endPoint y: 153, distance: 5.3
click at [491, 153] on div "Vimeo 58px 56px" at bounding box center [406, 180] width 215 height 166
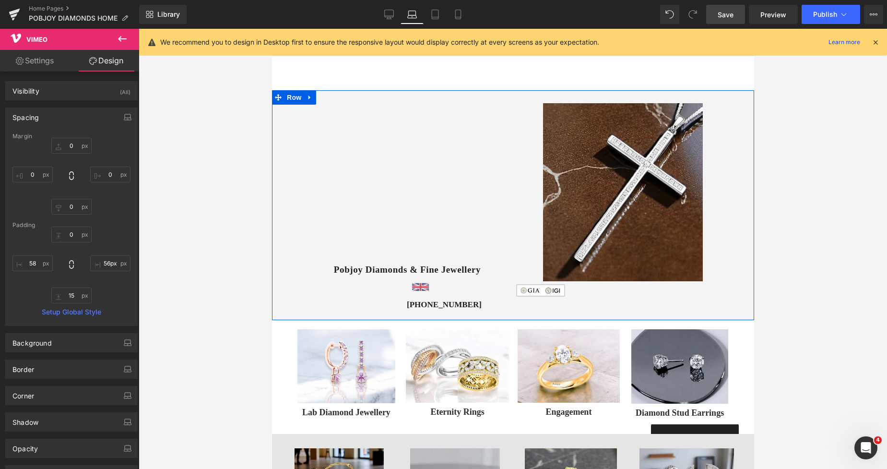
click at [471, 300] on div "[PHONE_NUMBER] Heading" at bounding box center [420, 304] width 188 height 10
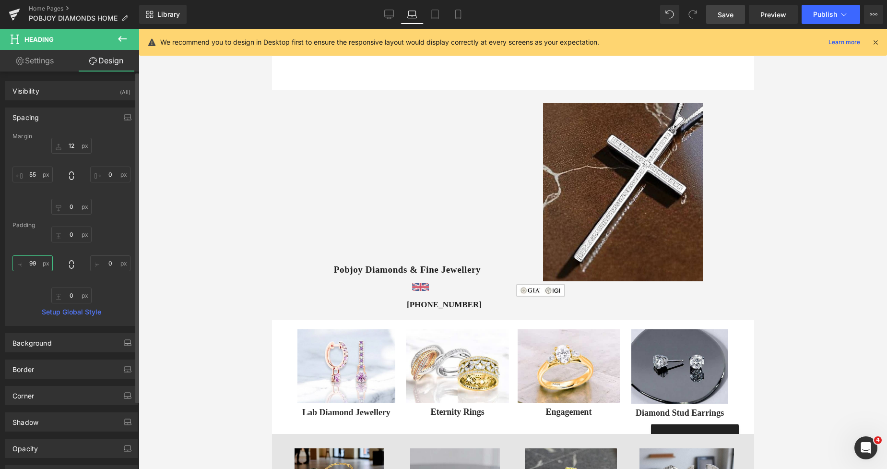
click at [26, 261] on input "99" at bounding box center [32, 263] width 40 height 16
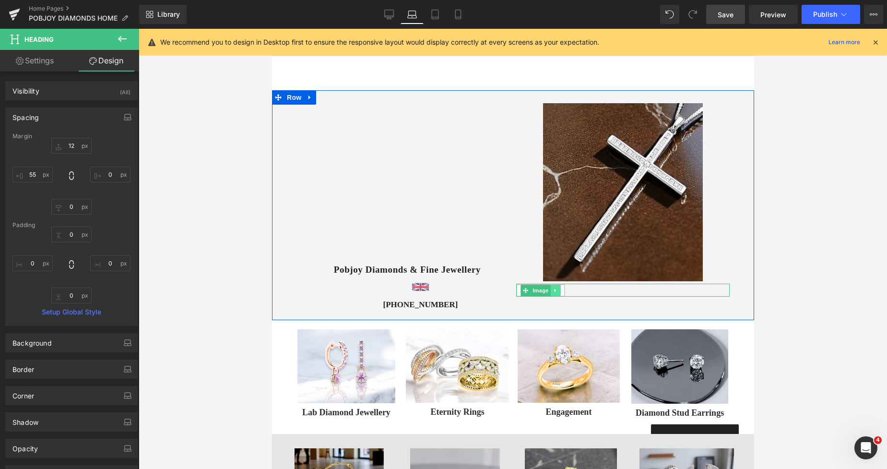
click at [554, 291] on icon at bounding box center [554, 290] width 1 height 3
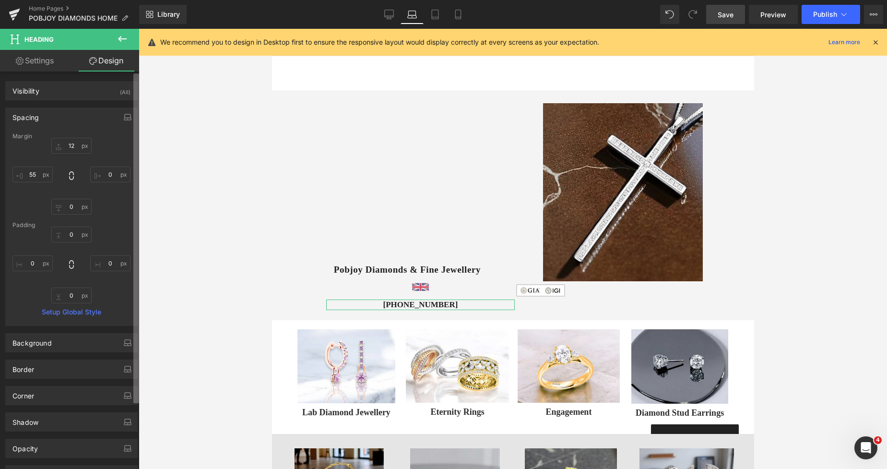
scroll to position [96, 0]
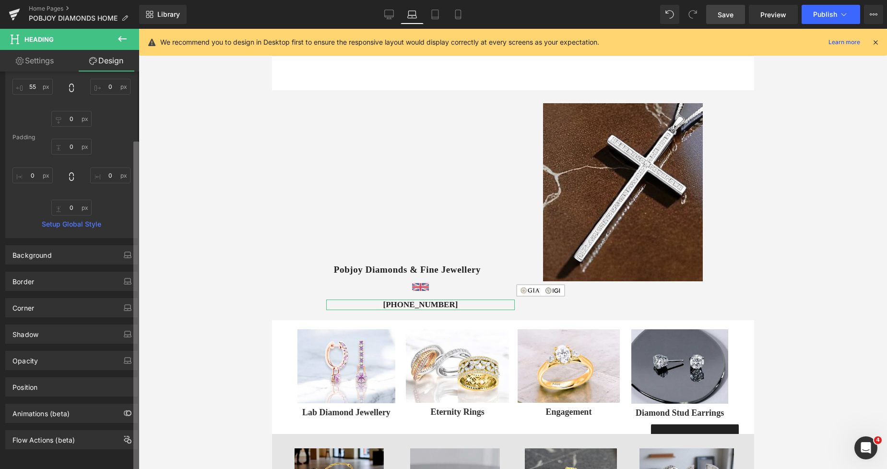
click at [137, 340] on b at bounding box center [136, 305] width 6 height 329
click at [37, 63] on link "Settings" at bounding box center [35, 61] width 70 height 22
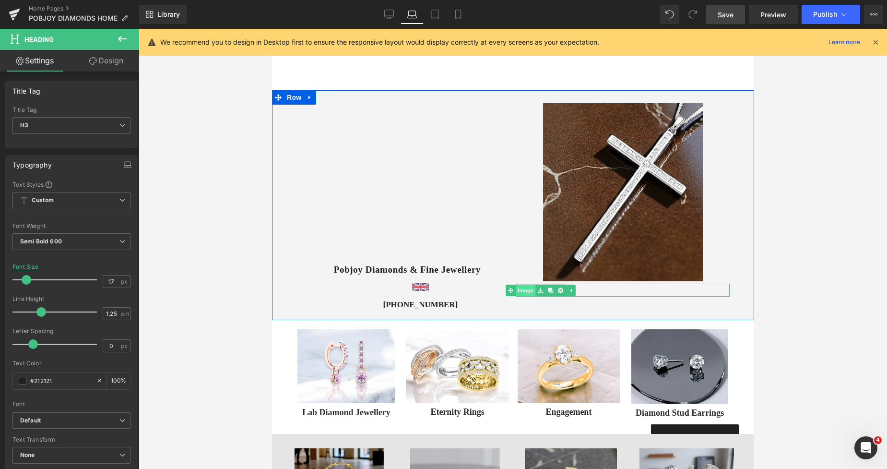
click at [523, 291] on link "Image" at bounding box center [520, 290] width 30 height 12
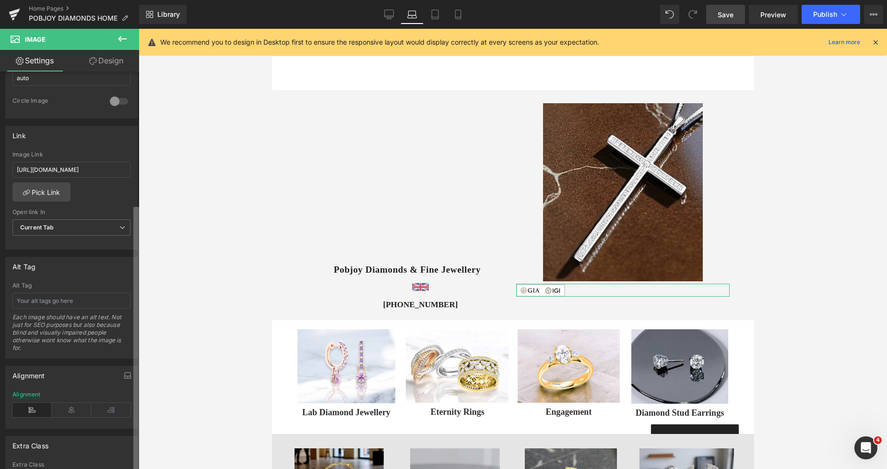
click at [112, 392] on div "Image [URL][DOMAIN_NAME] Replace Image Upload image or Browse gallery Image Src…" at bounding box center [69, 271] width 139 height 401
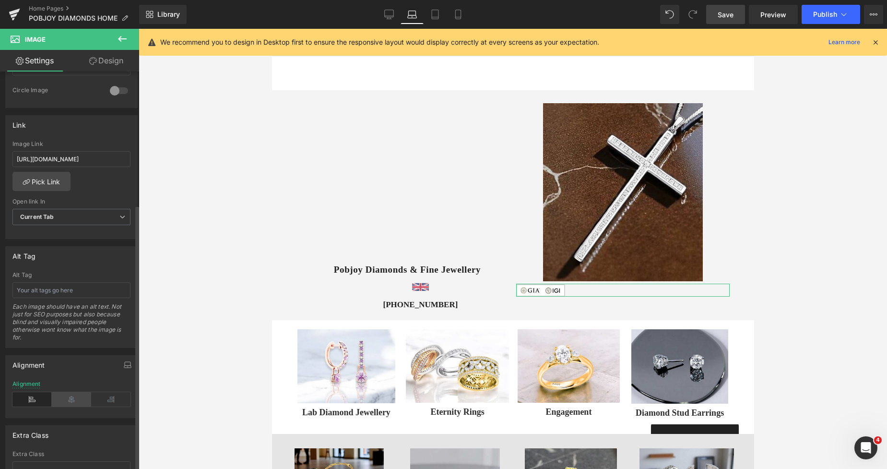
click at [76, 401] on icon at bounding box center [71, 399] width 39 height 14
click at [729, 18] on span "Save" at bounding box center [725, 15] width 16 height 10
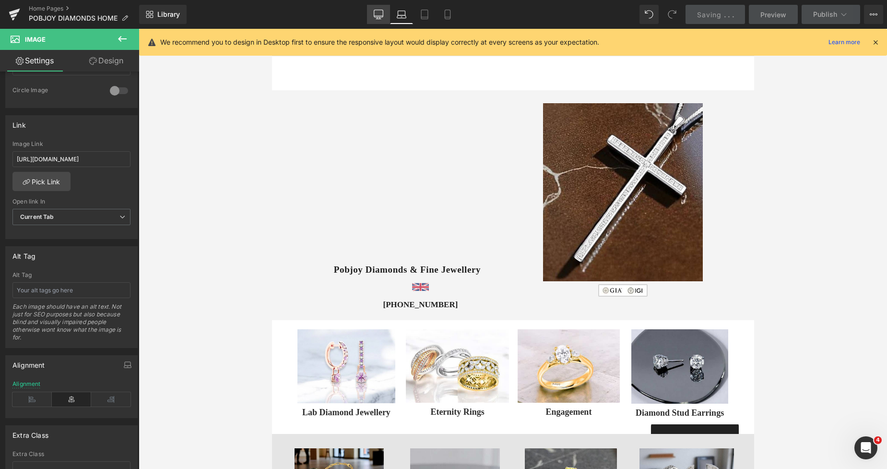
click at [381, 12] on icon at bounding box center [379, 15] width 10 height 10
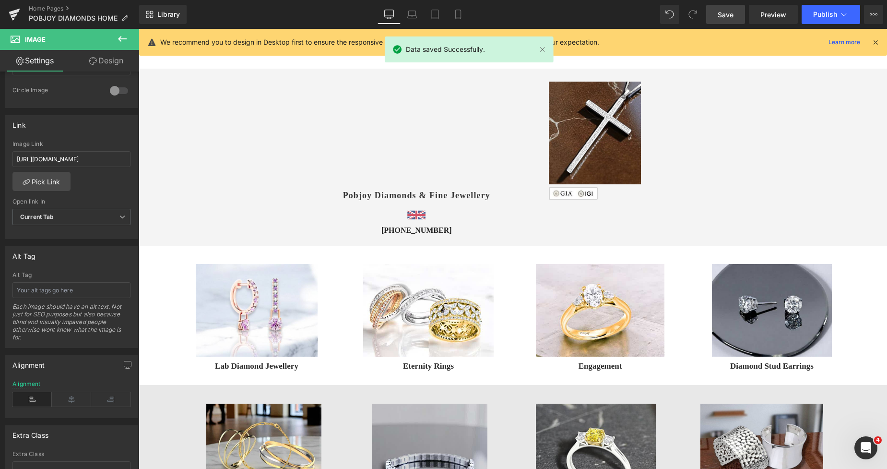
scroll to position [0, 0]
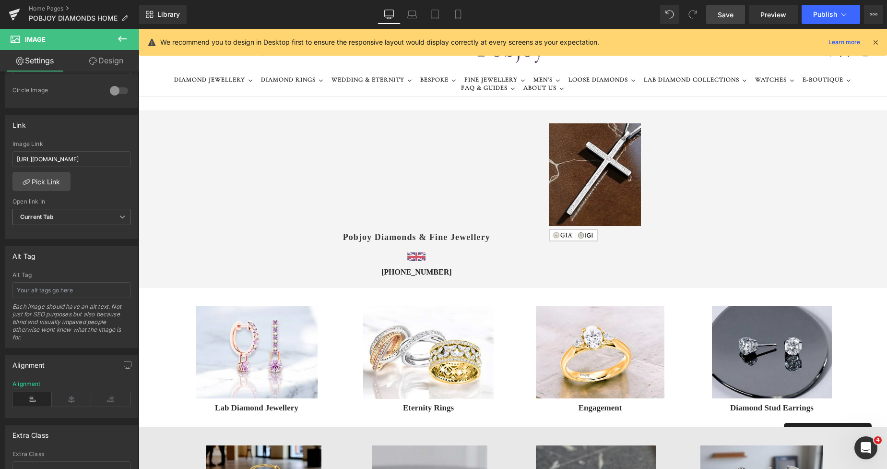
click at [727, 12] on span "Save" at bounding box center [725, 15] width 16 height 10
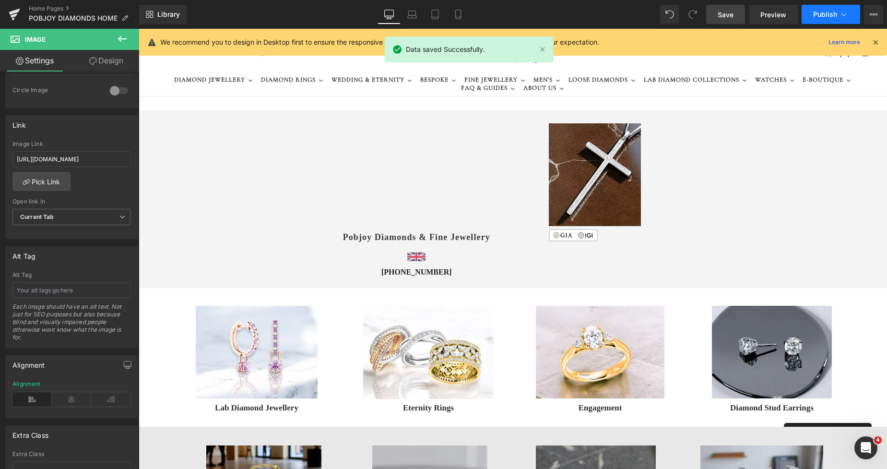
click at [814, 12] on span "Publish" at bounding box center [825, 15] width 24 height 8
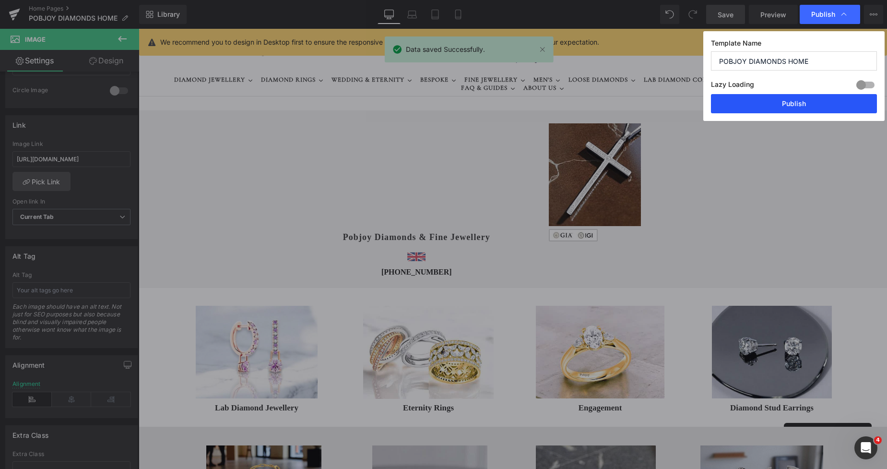
click at [766, 100] on button "Publish" at bounding box center [794, 103] width 166 height 19
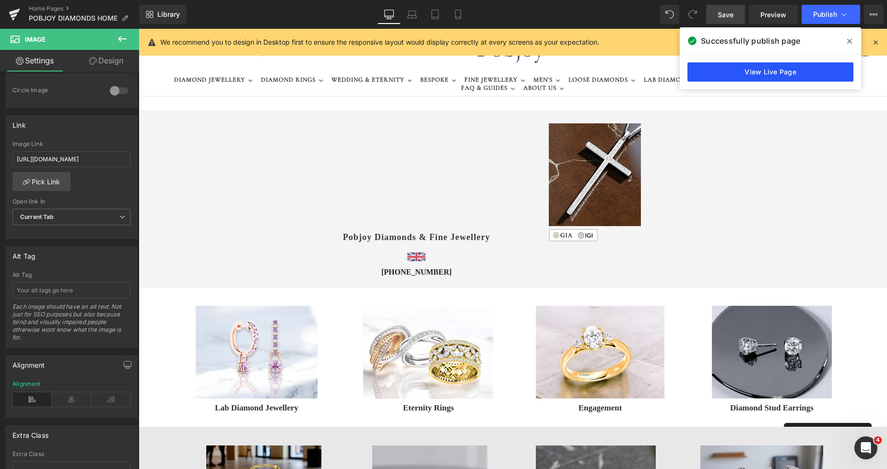
click at [726, 66] on link "View Live Page" at bounding box center [770, 71] width 166 height 19
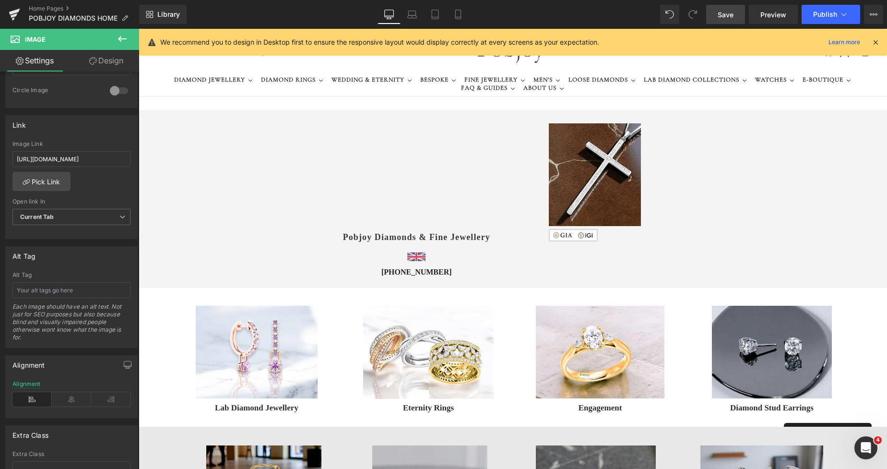
click at [565, 159] on img at bounding box center [595, 174] width 92 height 103
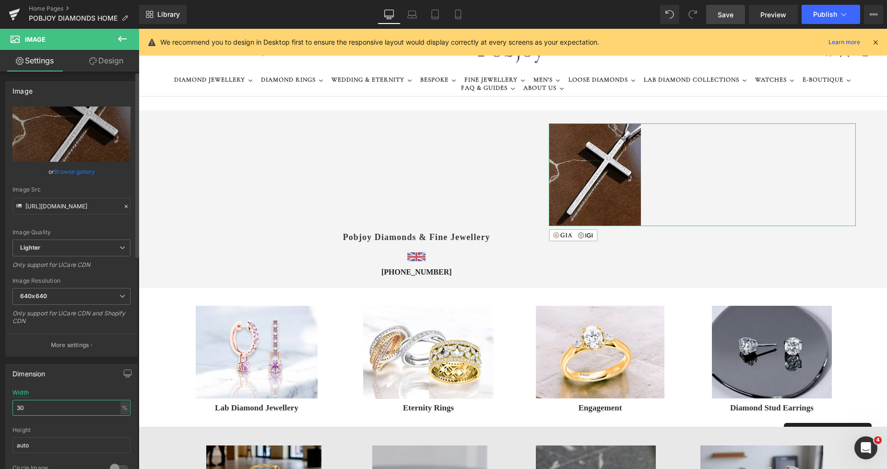
drag, startPoint x: 31, startPoint y: 412, endPoint x: 4, endPoint y: 410, distance: 26.9
click at [4, 410] on div "Dimension 30% Width 30 % % px auto Height auto 0 Circle Image" at bounding box center [71, 420] width 143 height 129
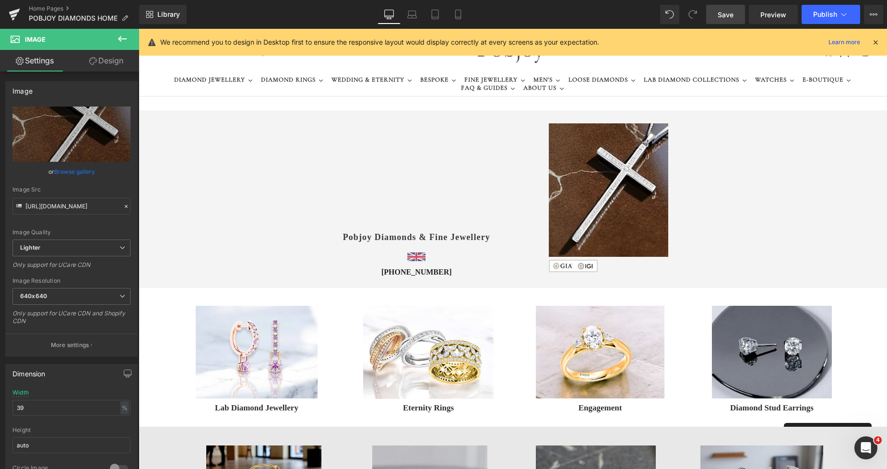
click at [723, 12] on span "Save" at bounding box center [725, 15] width 16 height 10
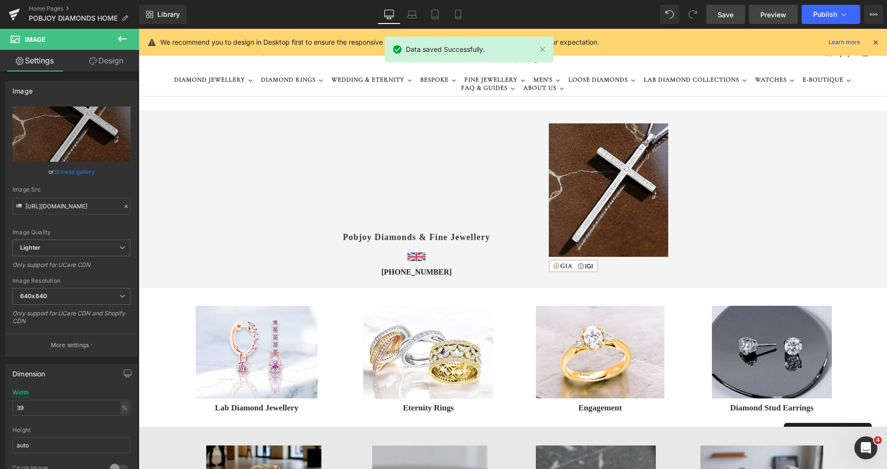
click at [772, 13] on span "Preview" at bounding box center [773, 15] width 26 height 10
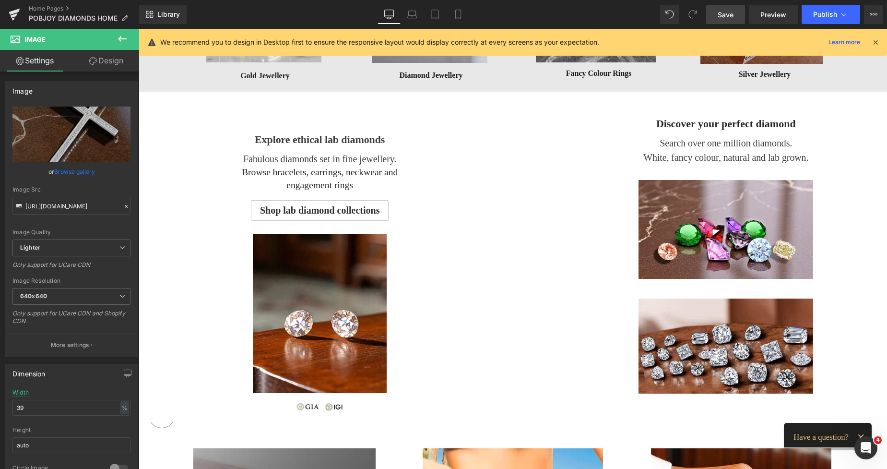
scroll to position [572, 0]
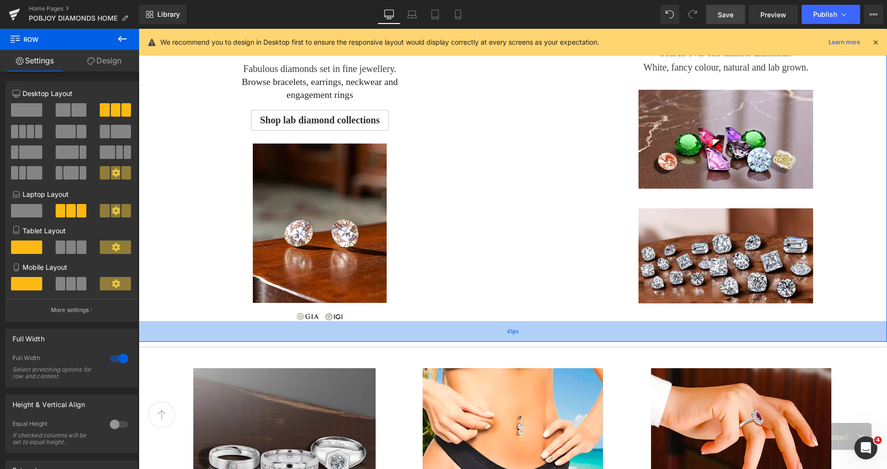
drag, startPoint x: 552, startPoint y: 329, endPoint x: 558, endPoint y: 339, distance: 11.6
click at [558, 339] on div "43px" at bounding box center [513, 331] width 748 height 21
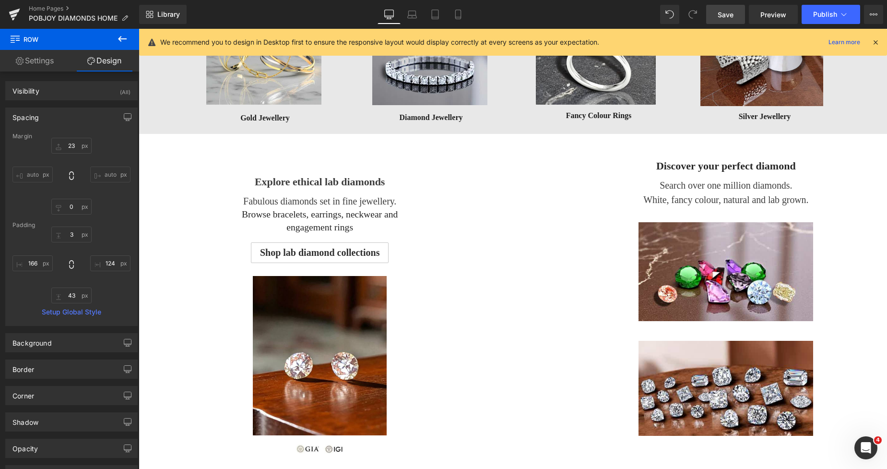
scroll to position [415, 0]
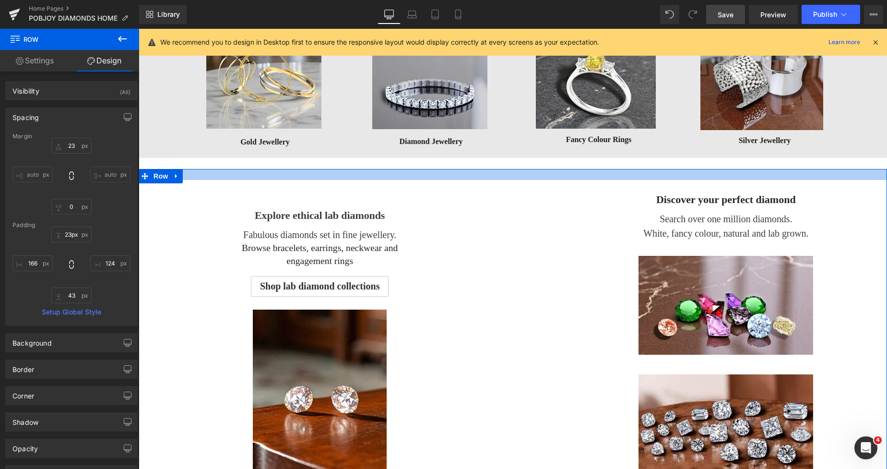
drag, startPoint x: 646, startPoint y: 169, endPoint x: 651, endPoint y: 178, distance: 10.9
click at [651, 178] on div at bounding box center [513, 174] width 748 height 11
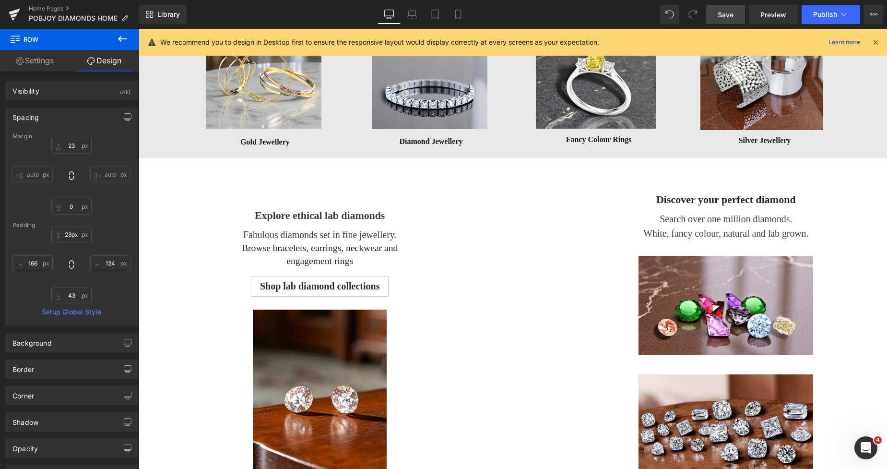
click at [726, 14] on span "Save" at bounding box center [725, 15] width 16 height 10
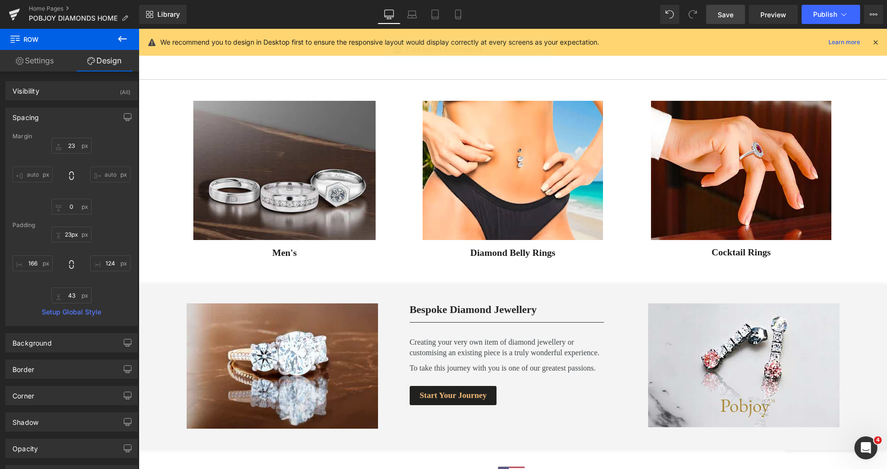
scroll to position [857, 0]
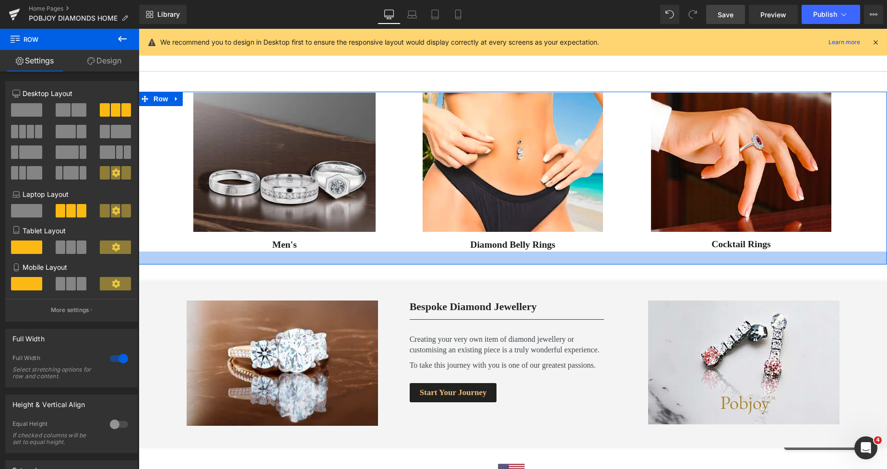
drag, startPoint x: 626, startPoint y: 256, endPoint x: 632, endPoint y: 261, distance: 8.2
click at [632, 261] on div at bounding box center [513, 257] width 748 height 13
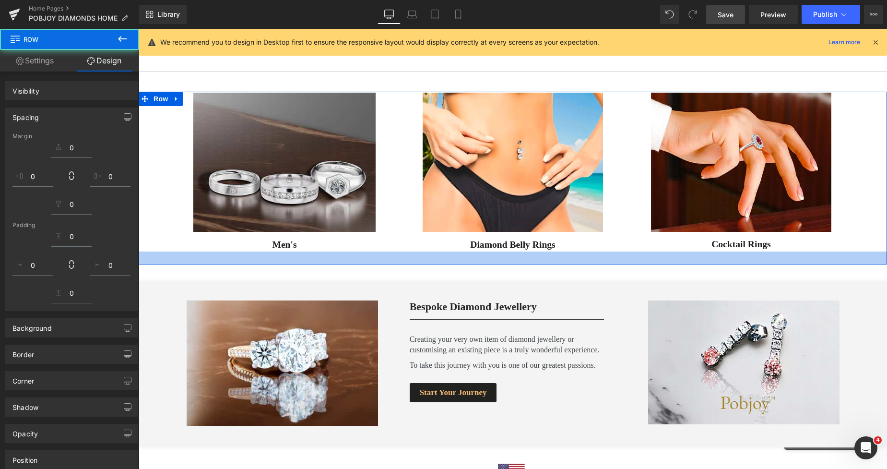
click at [718, 16] on span "Save" at bounding box center [725, 15] width 16 height 10
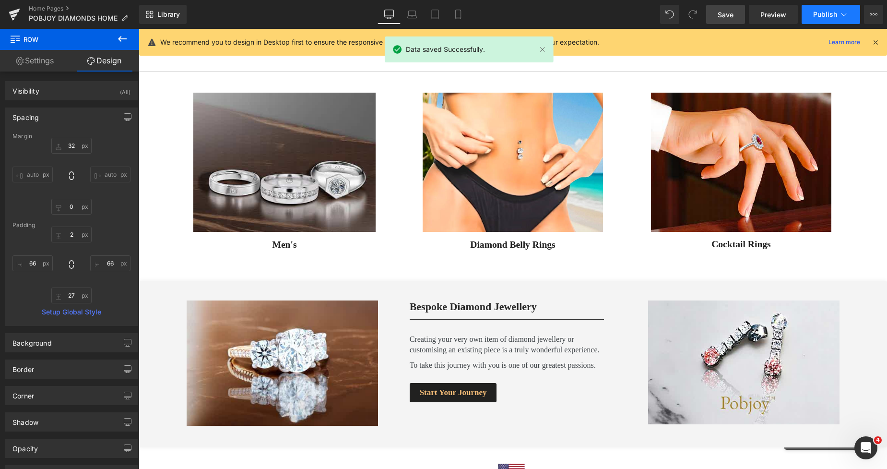
click at [823, 12] on span "Publish" at bounding box center [825, 15] width 24 height 8
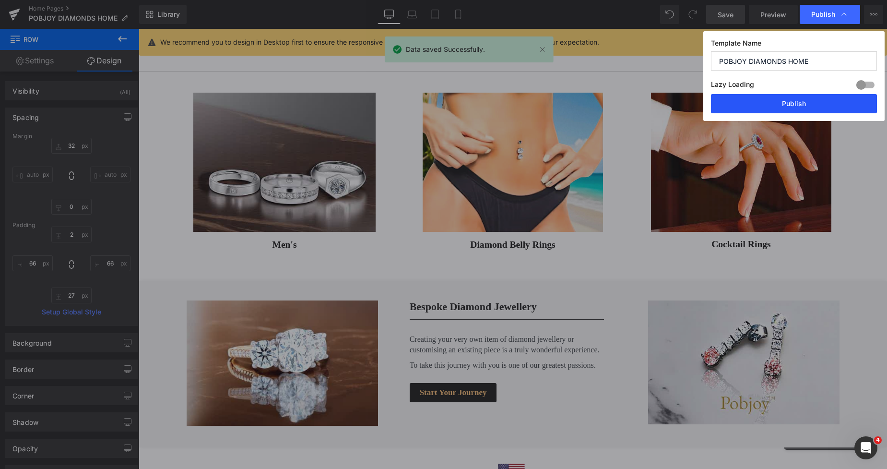
click at [781, 99] on button "Publish" at bounding box center [794, 103] width 166 height 19
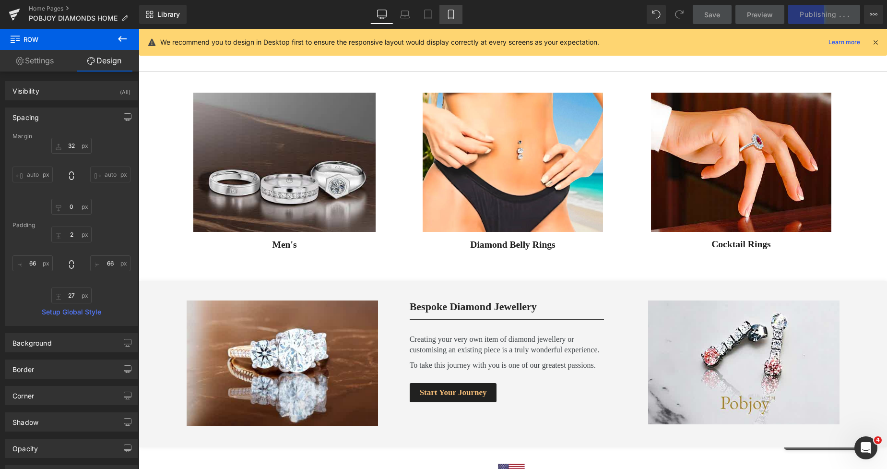
click at [455, 11] on icon at bounding box center [451, 15] width 10 height 10
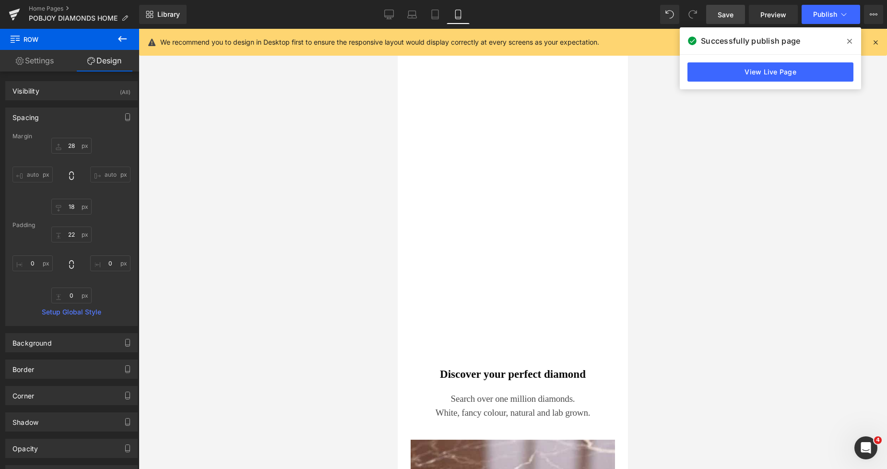
scroll to position [2045, 0]
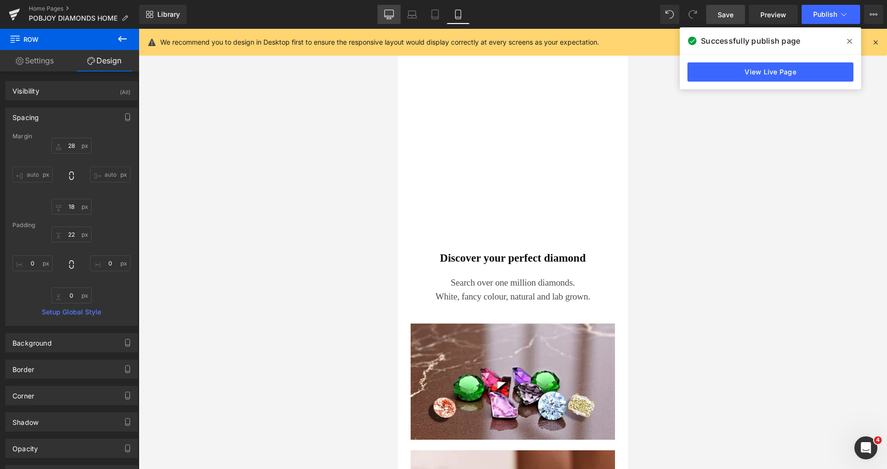
click at [388, 7] on link "Desktop" at bounding box center [388, 14] width 23 height 19
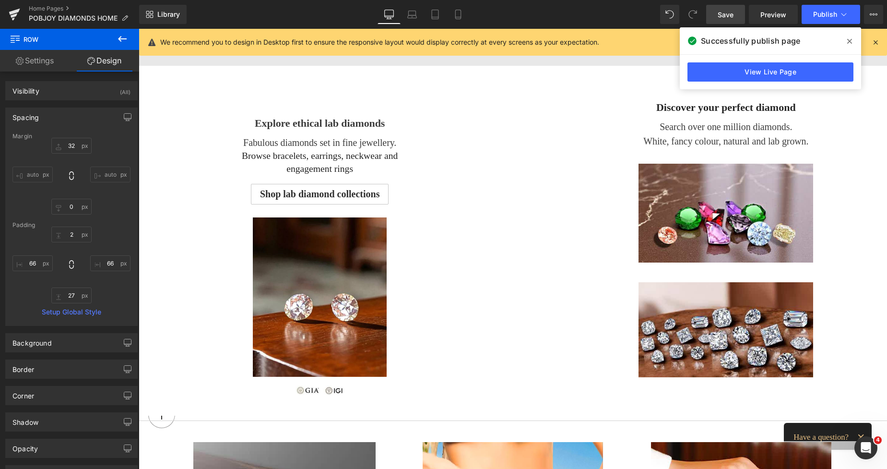
scroll to position [476, 0]
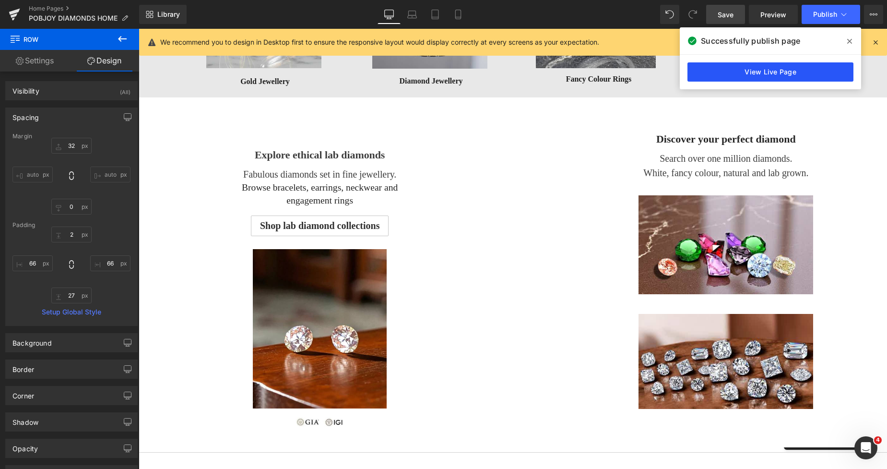
click at [749, 66] on link "View Live Page" at bounding box center [770, 71] width 166 height 19
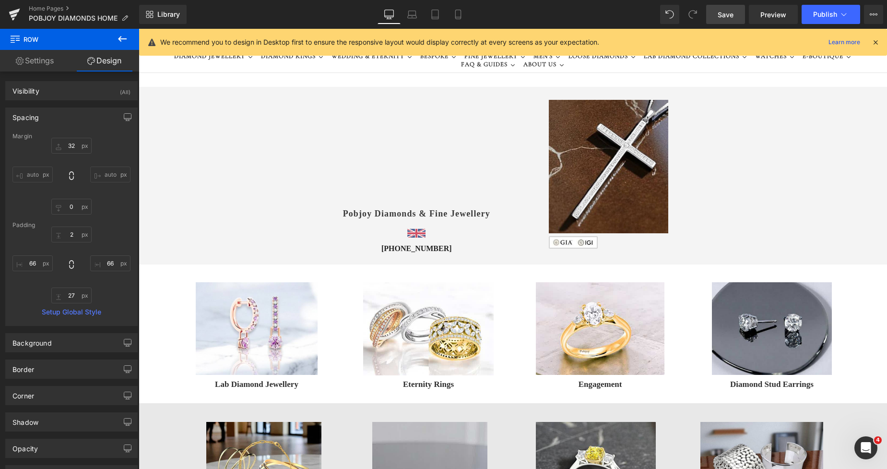
scroll to position [0, 0]
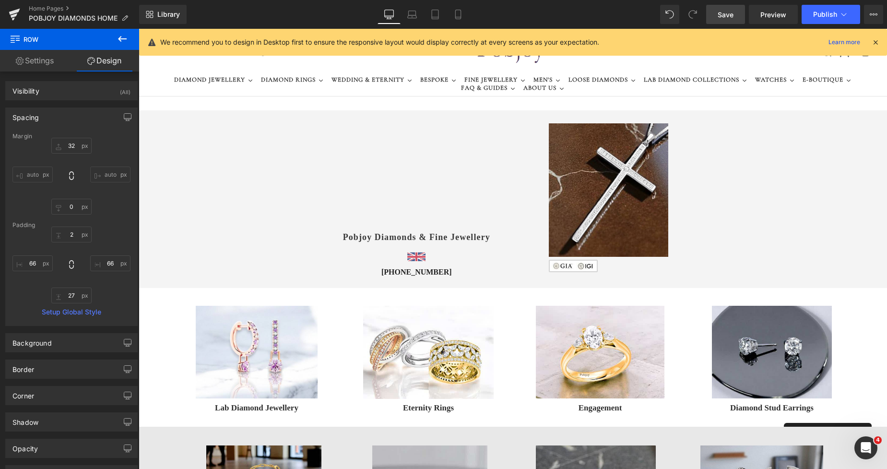
drag, startPoint x: 883, startPoint y: 126, endPoint x: 1016, endPoint y: 48, distance: 154.3
click at [719, 8] on link "Save" at bounding box center [725, 14] width 39 height 19
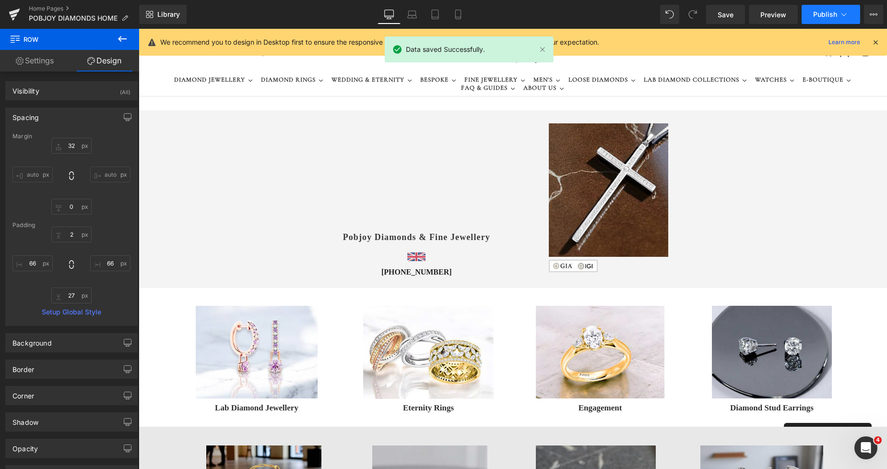
click at [824, 12] on span "Publish" at bounding box center [825, 15] width 24 height 8
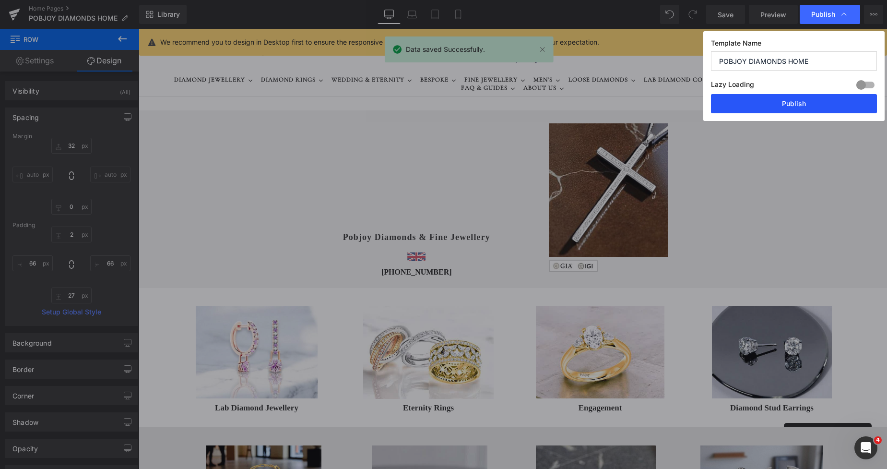
click at [794, 101] on button "Publish" at bounding box center [794, 103] width 166 height 19
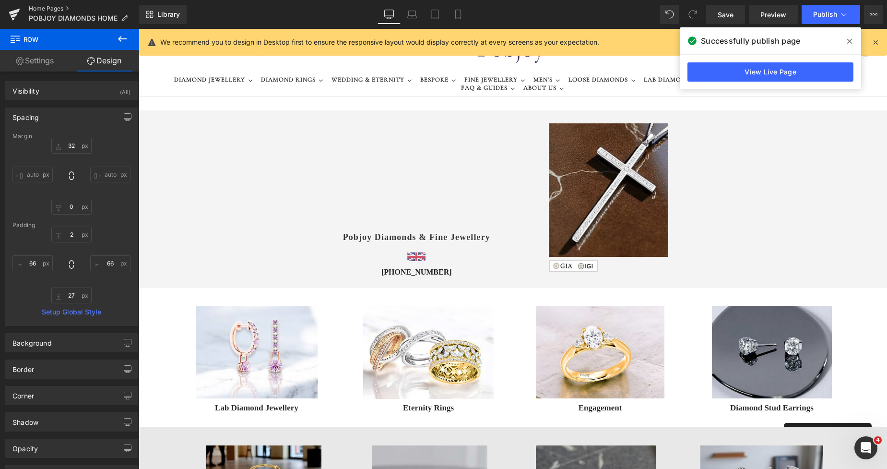
click at [54, 9] on link "Home Pages" at bounding box center [84, 9] width 110 height 8
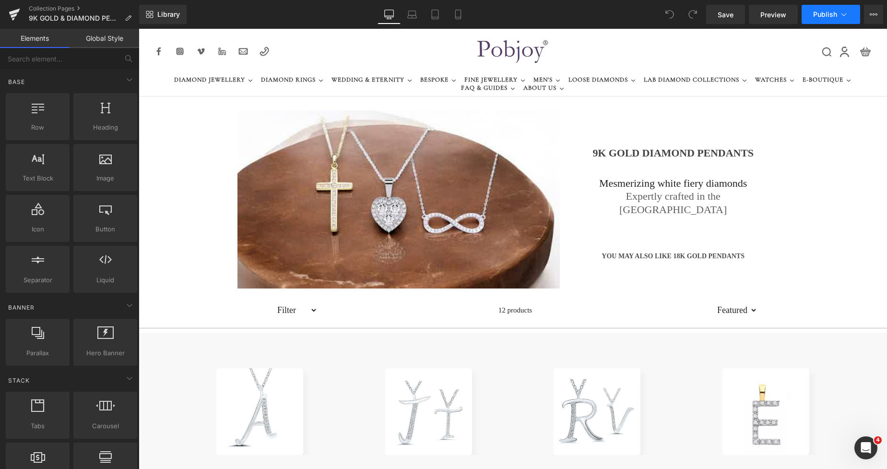
click at [813, 12] on span "Publish" at bounding box center [825, 15] width 24 height 8
